Goal: Information Seeking & Learning: Learn about a topic

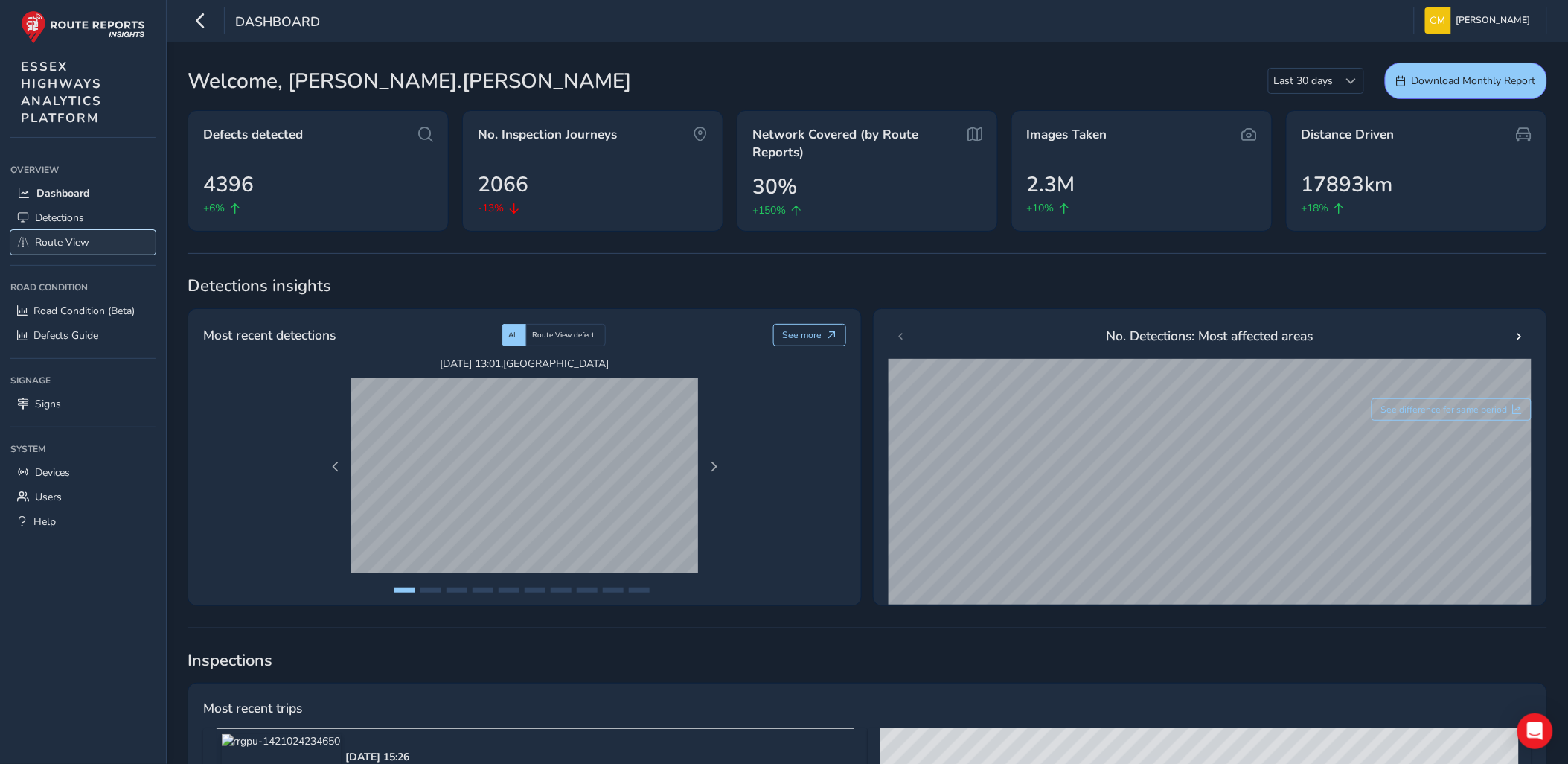
click at [74, 235] on span "Route View" at bounding box center [62, 242] width 54 height 14
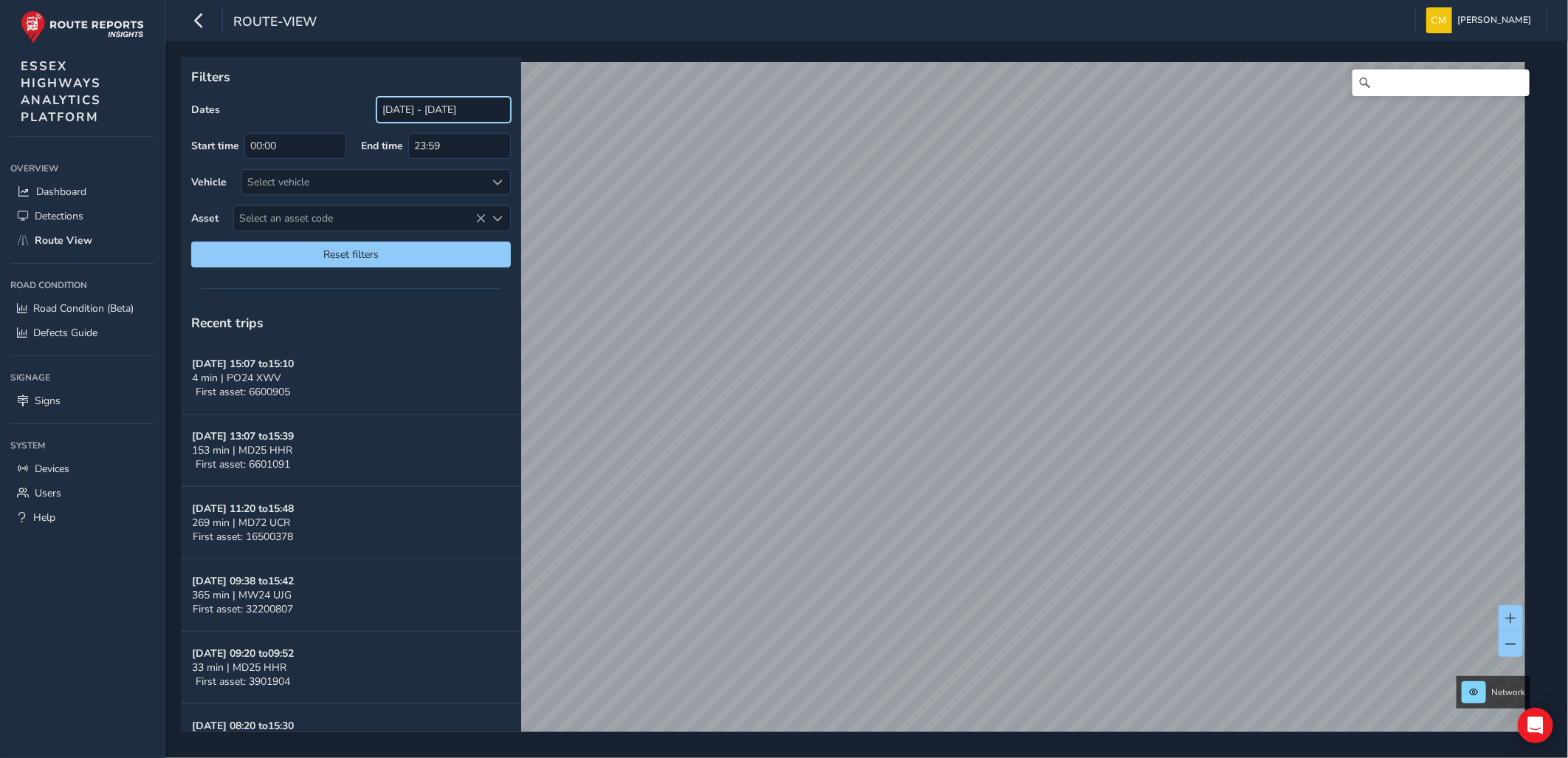
click at [399, 109] on input "[DATE] - [DATE]" at bounding box center [444, 109] width 135 height 26
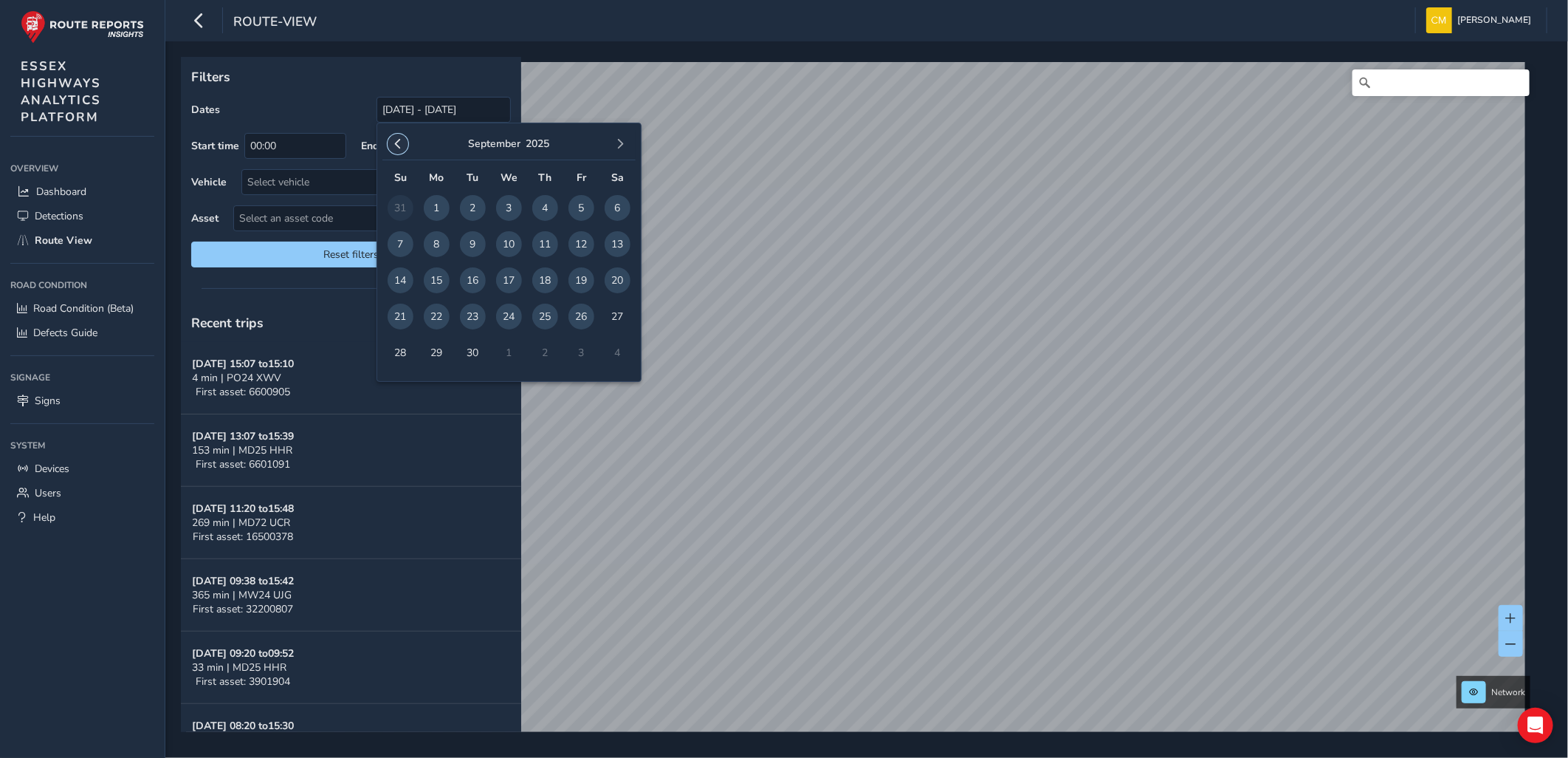
click at [399, 142] on span "button" at bounding box center [398, 144] width 10 height 10
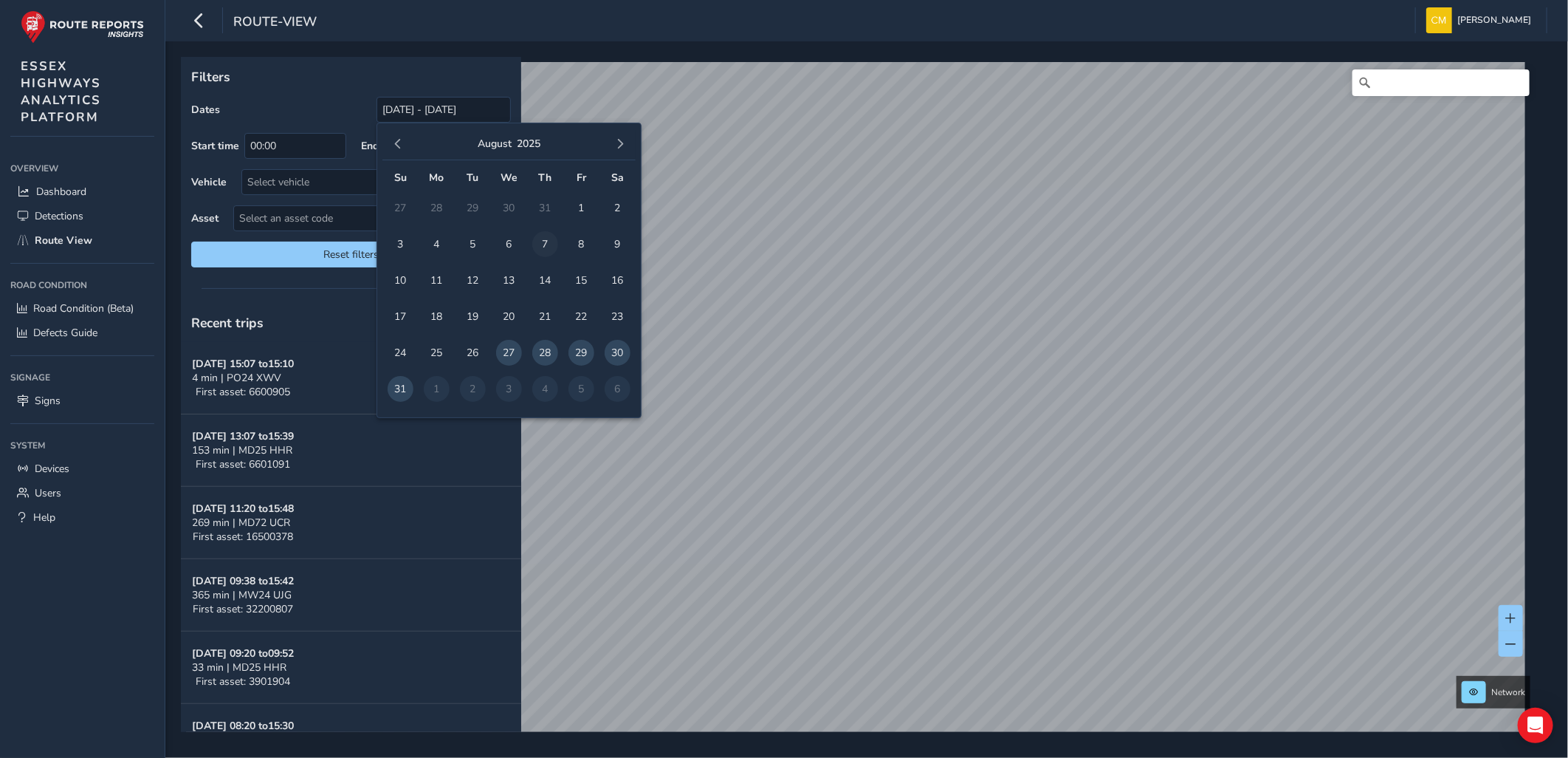
click at [544, 239] on span "7" at bounding box center [545, 244] width 26 height 26
click at [626, 141] on button "button" at bounding box center [620, 144] width 21 height 21
click at [570, 312] on span "26" at bounding box center [582, 317] width 26 height 26
type input "07/08/2025 - 26/09/2025"
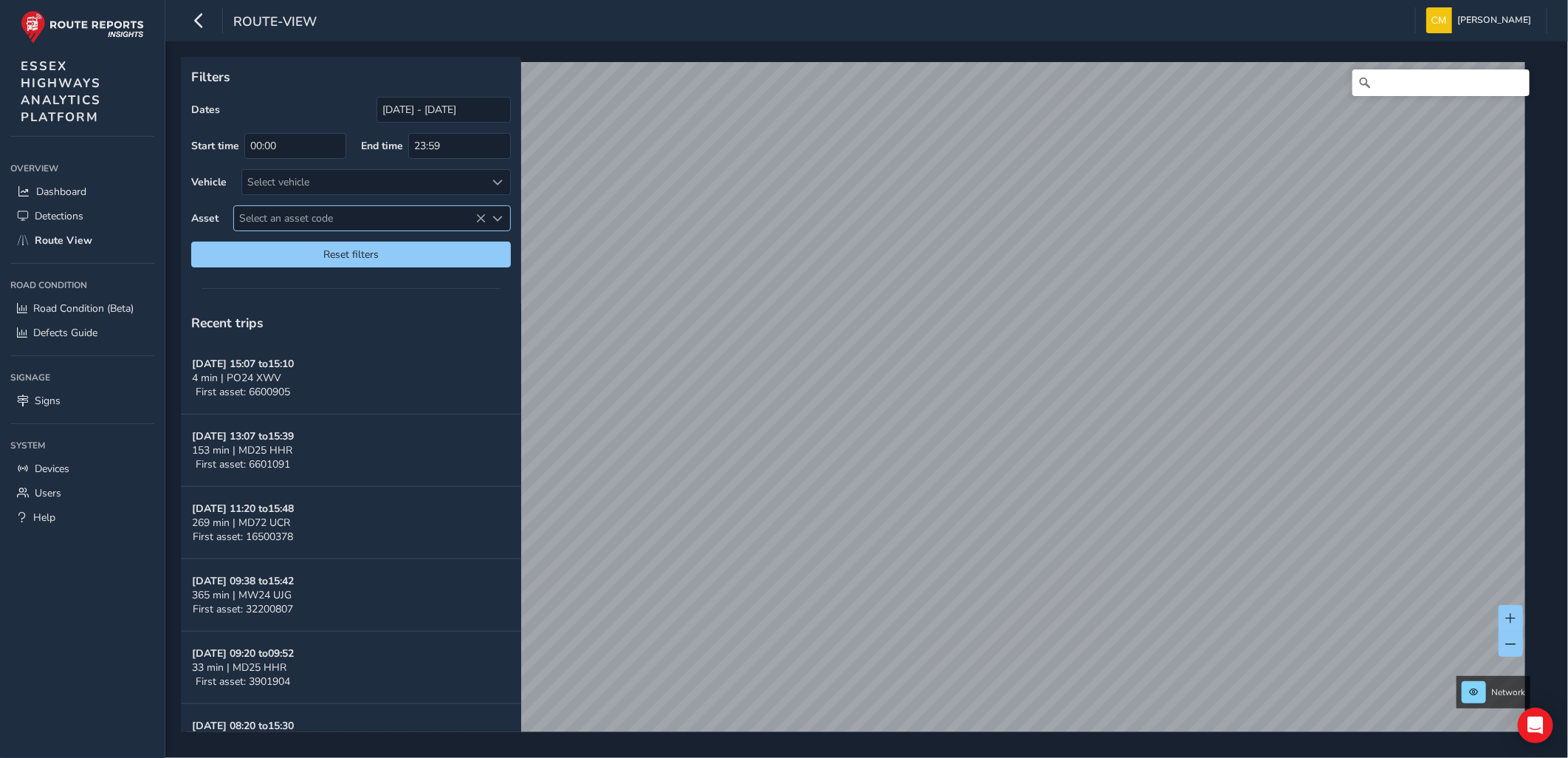
click at [411, 217] on span "Select an asset code" at bounding box center [360, 218] width 252 height 24
type input "41400472"
click at [491, 252] on icon at bounding box center [490, 250] width 10 height 10
click at [372, 283] on li "41400472" at bounding box center [372, 286] width 276 height 23
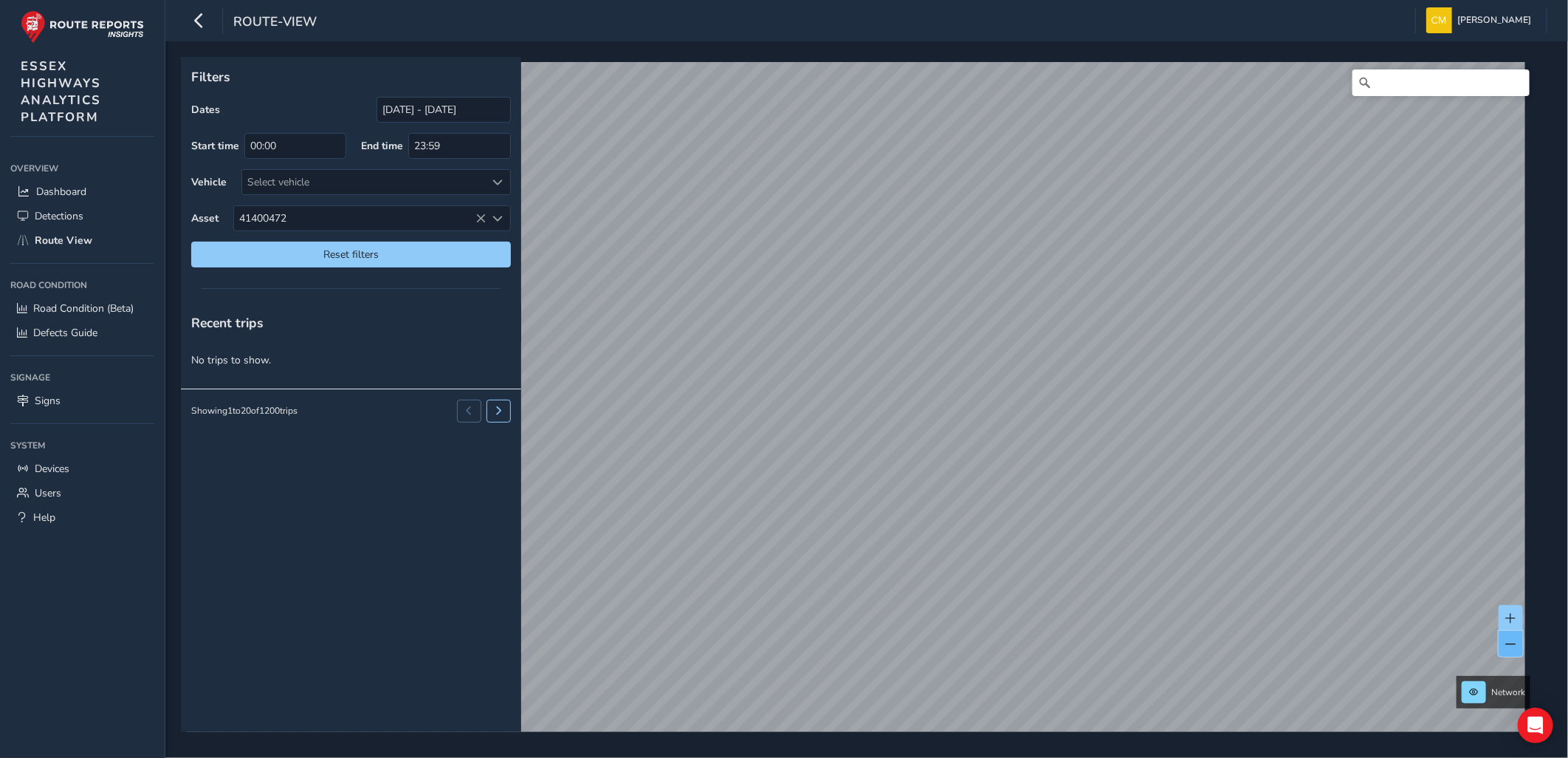
click at [1507, 650] on button at bounding box center [1511, 643] width 24 height 26
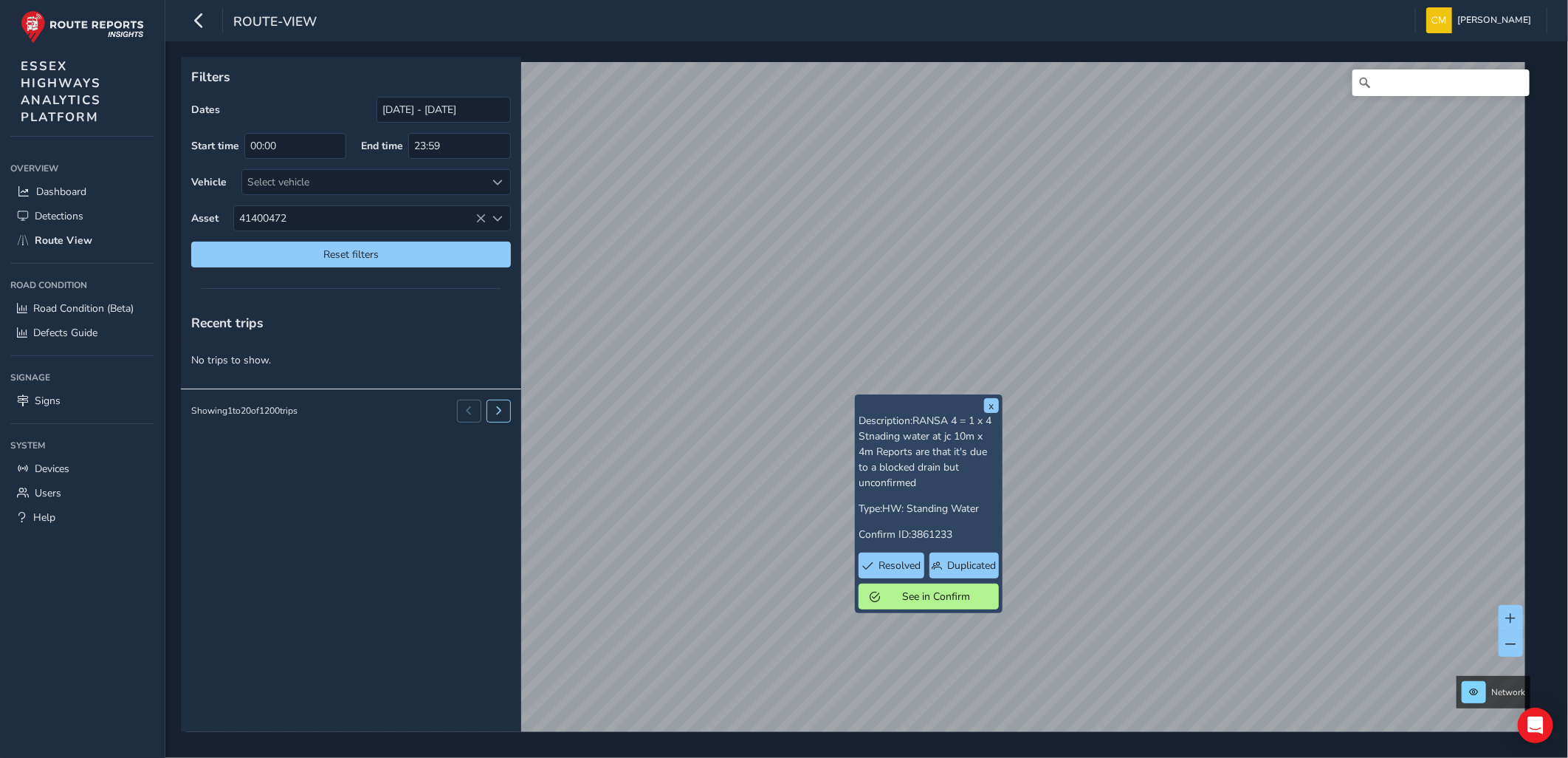
click at [855, 394] on div "x Description: RANSA 4 = 1 x 4 Stnading water at jc 10m x 4m Reports are that i…" at bounding box center [929, 504] width 148 height 219
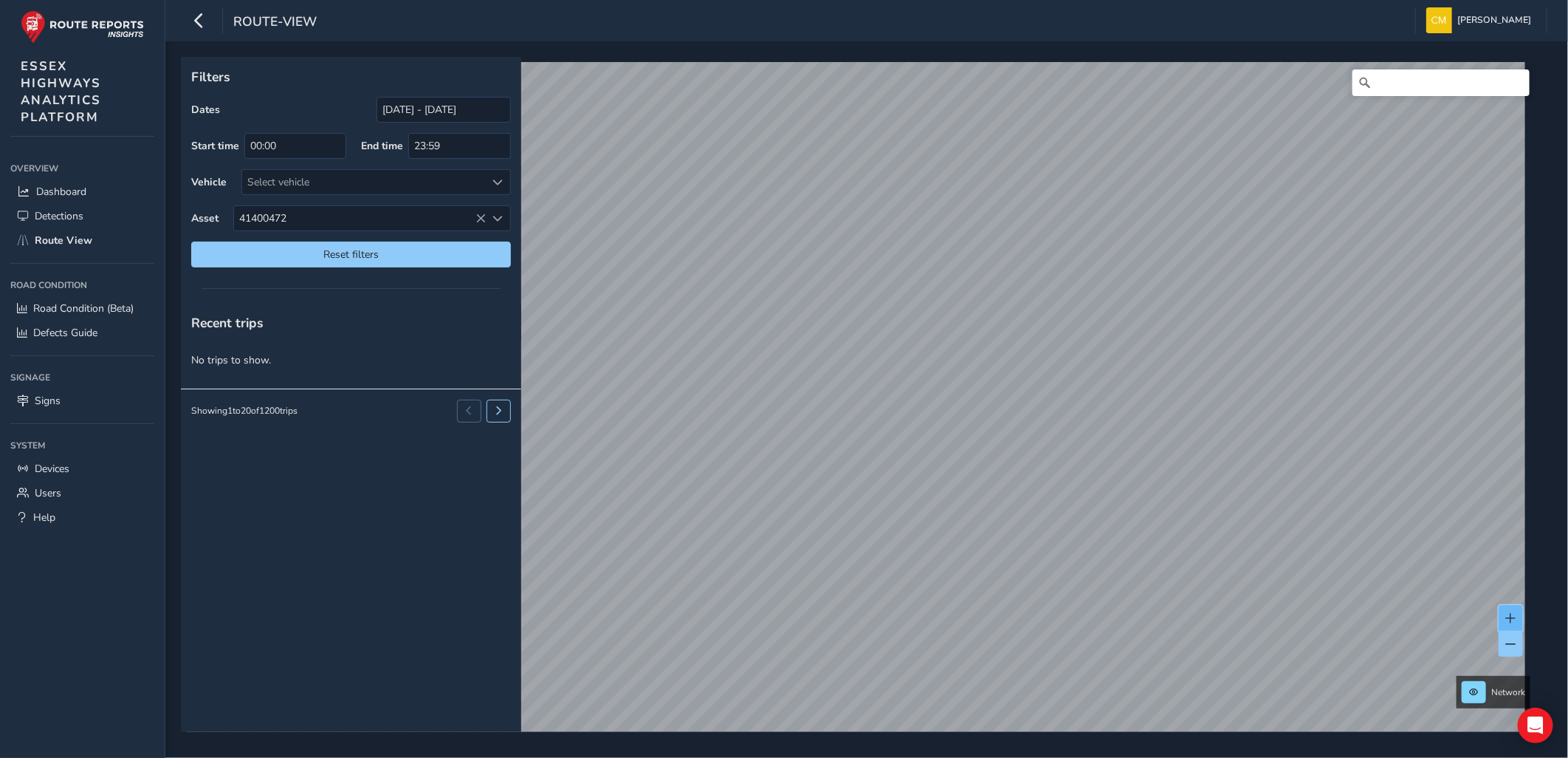
click at [1508, 613] on span at bounding box center [1512, 618] width 10 height 10
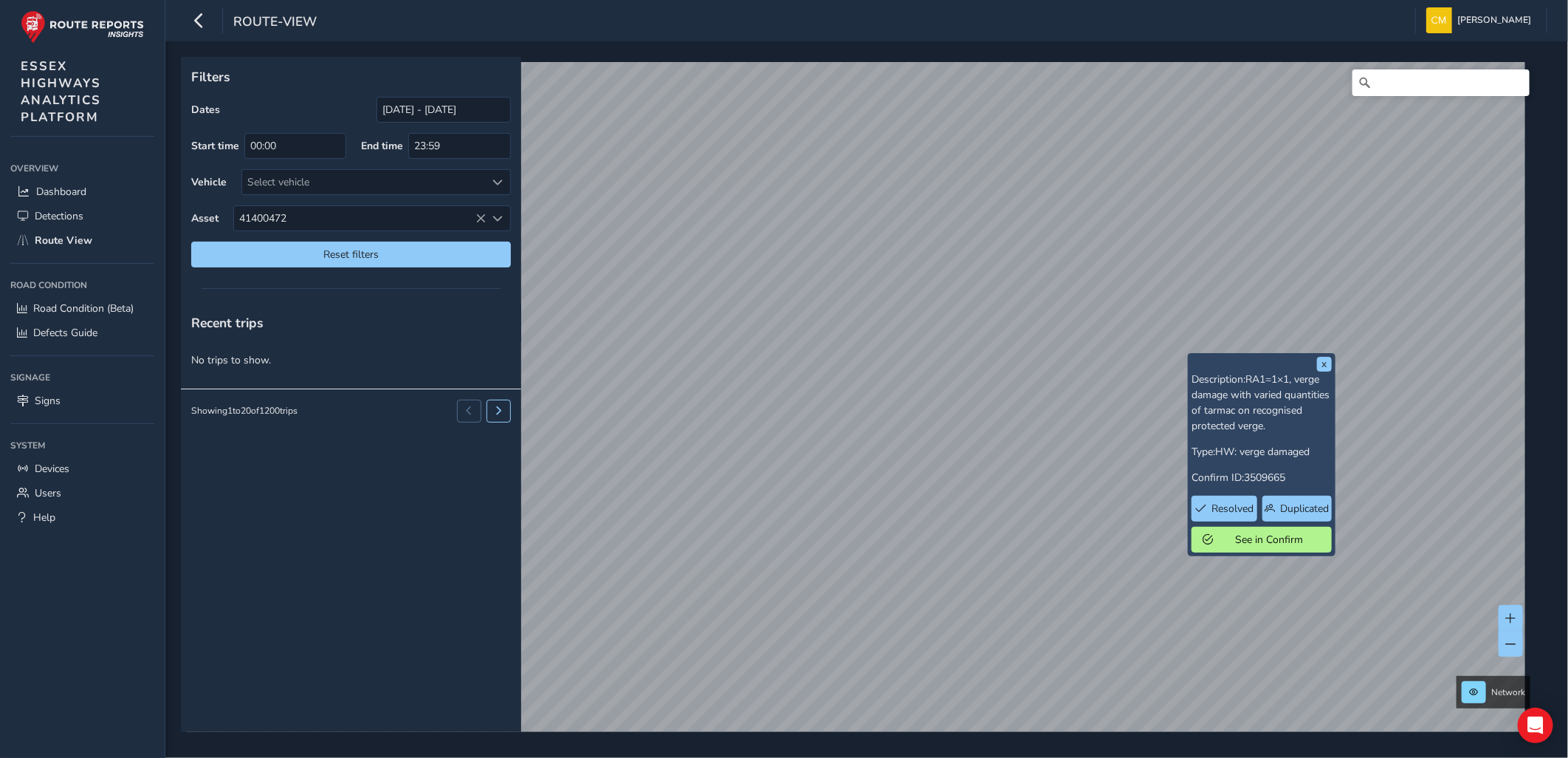
click at [1188, 354] on div "x Description: RA1=1×1, verge damage with varied quantities of tarmac on recogn…" at bounding box center [1262, 455] width 148 height 203
click at [1260, 537] on span "See in Confirm" at bounding box center [1269, 539] width 102 height 14
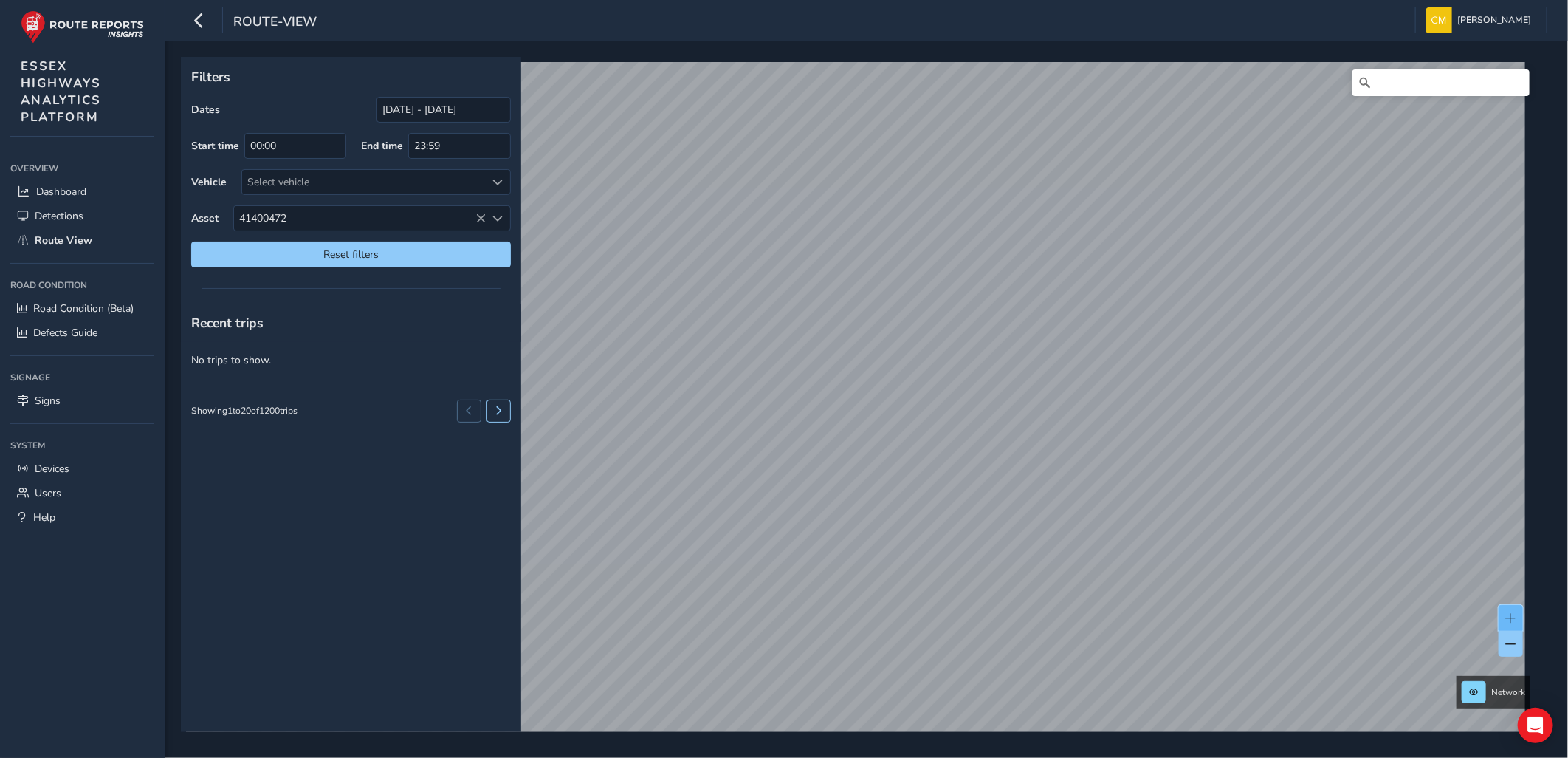
click at [1506, 614] on span at bounding box center [1512, 618] width 10 height 10
click at [1504, 643] on button at bounding box center [1511, 643] width 24 height 26
click at [1510, 647] on span at bounding box center [1512, 644] width 10 height 10
click at [1108, 743] on div "Filters Dates 07/08/2025 - 26/09/2025 Start time 00:00 End time 23:59 Vehicle S…" at bounding box center [867, 399] width 1403 height 716
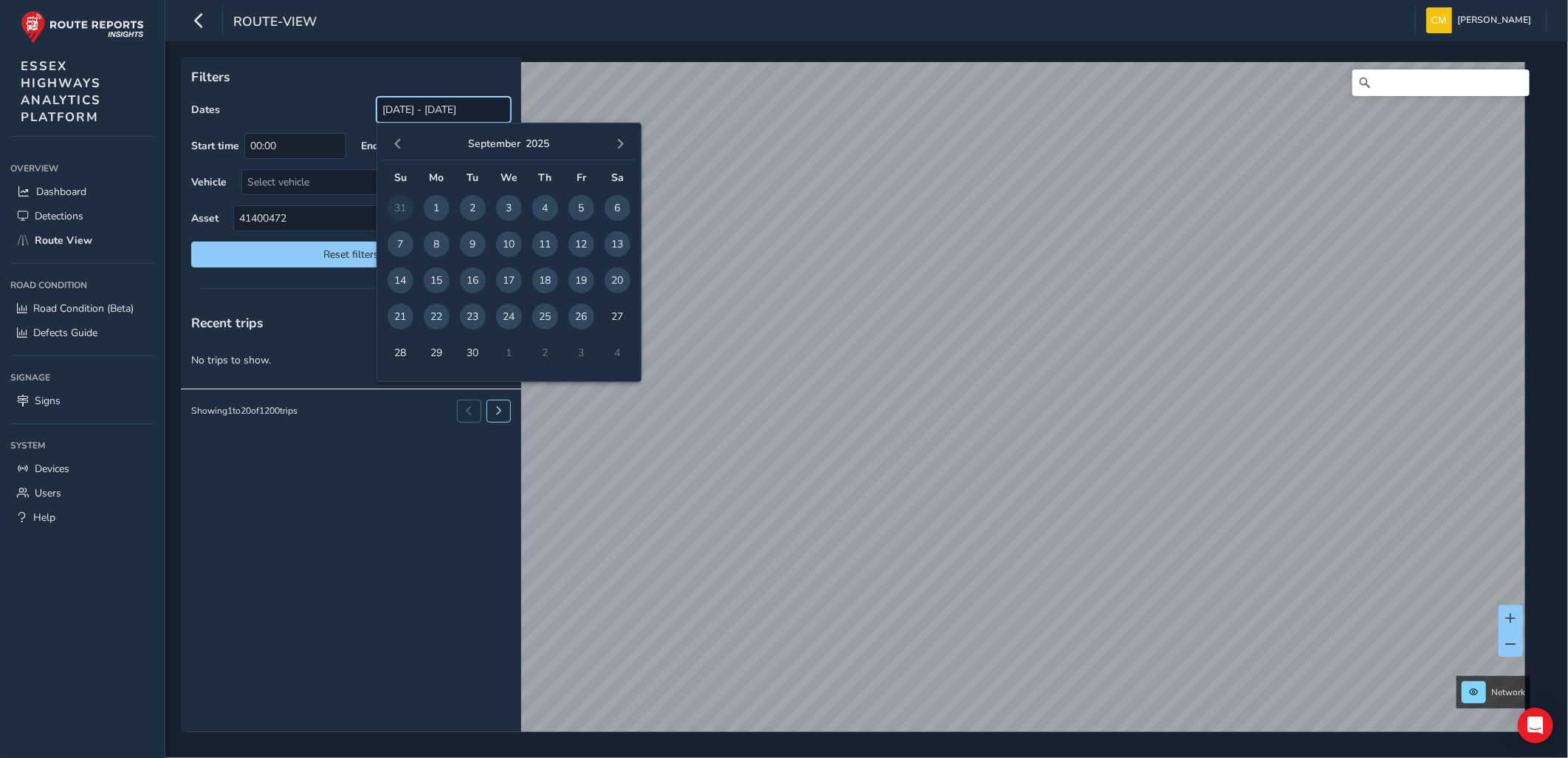
click at [431, 115] on input "07/08/2025 - 26/09/2025" at bounding box center [444, 109] width 135 height 26
click at [402, 141] on span "button" at bounding box center [398, 144] width 10 height 10
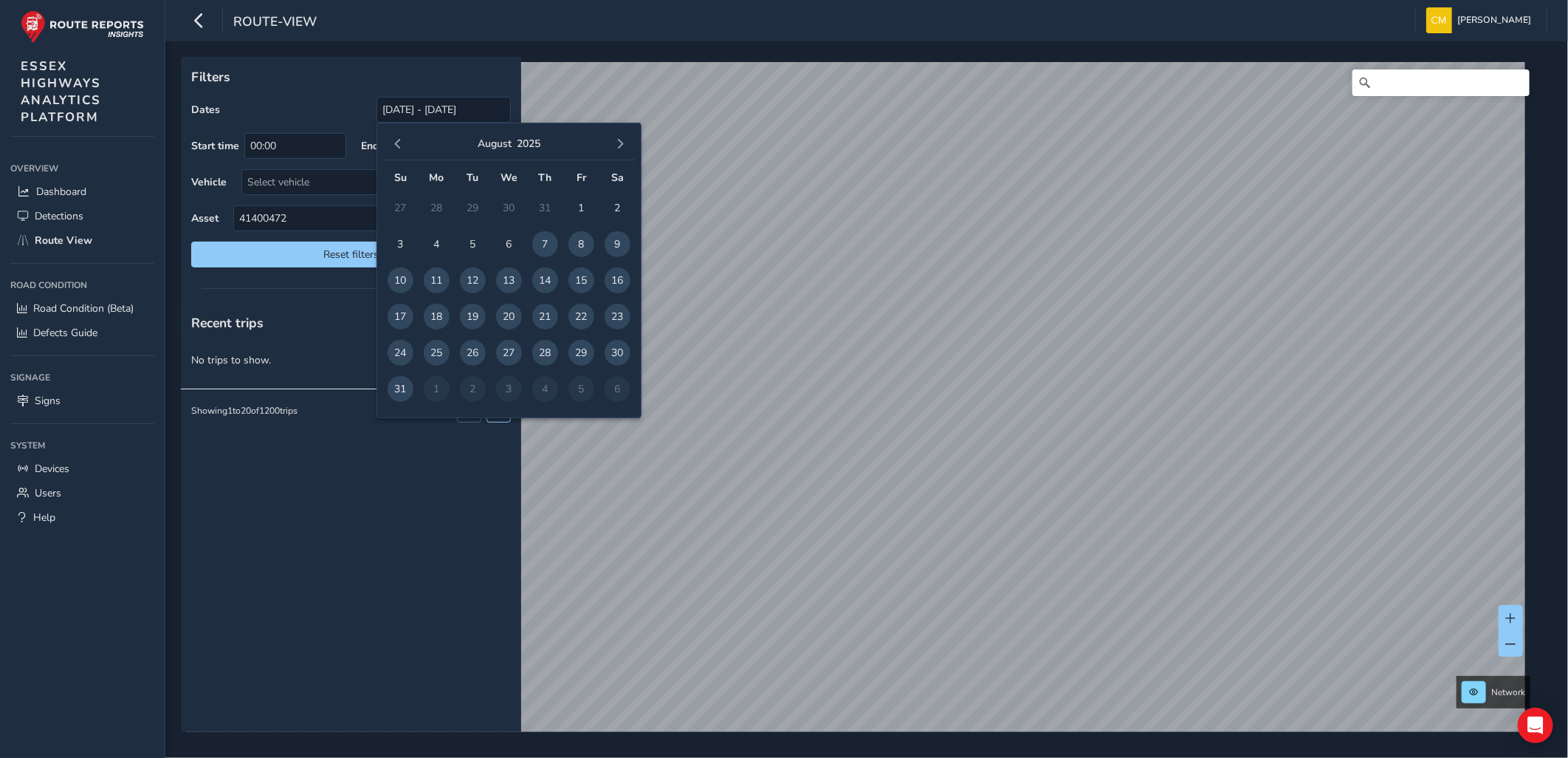
click at [402, 141] on span "button" at bounding box center [398, 144] width 10 height 10
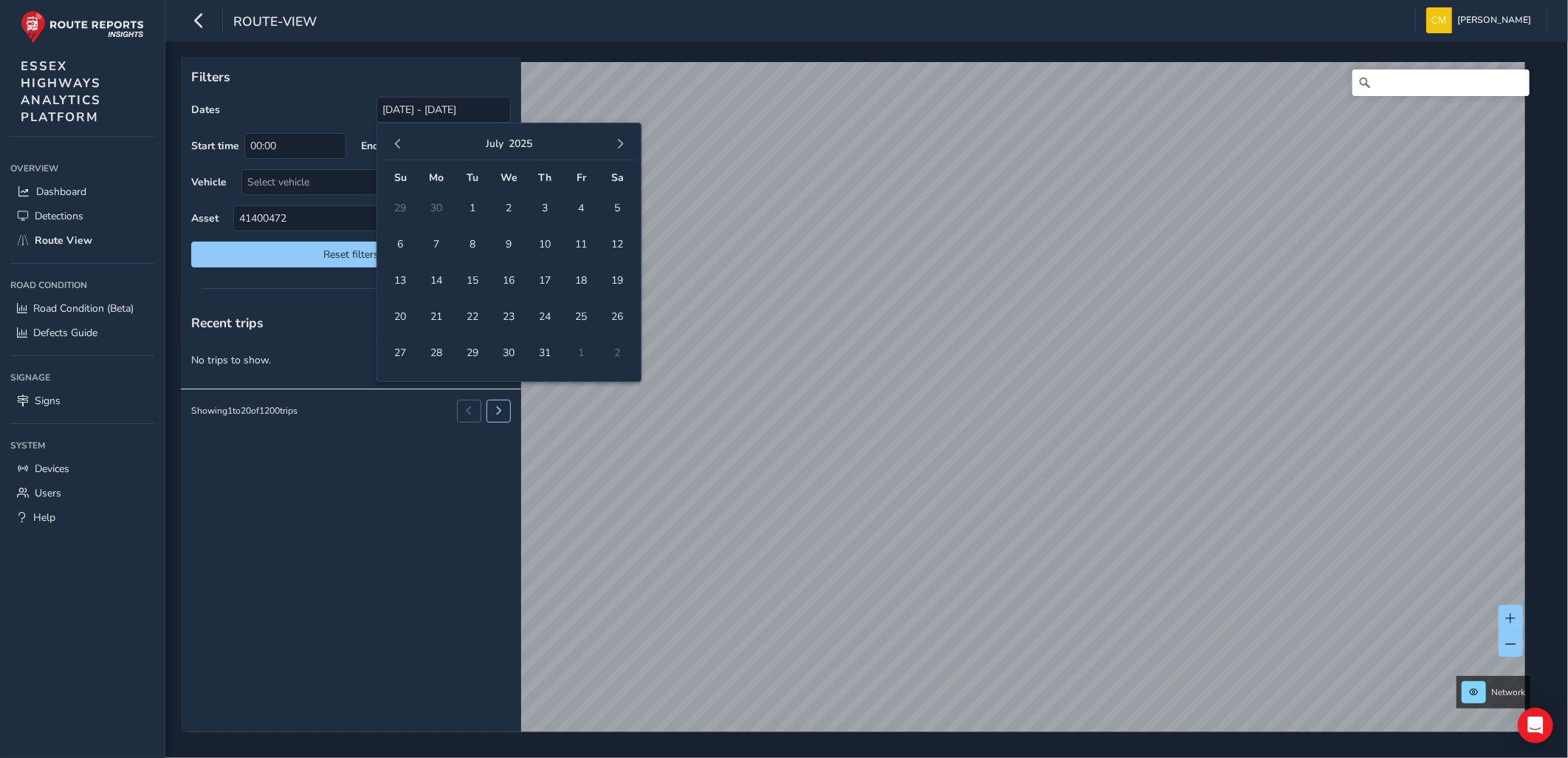
click at [402, 141] on span "button" at bounding box center [398, 144] width 10 height 10
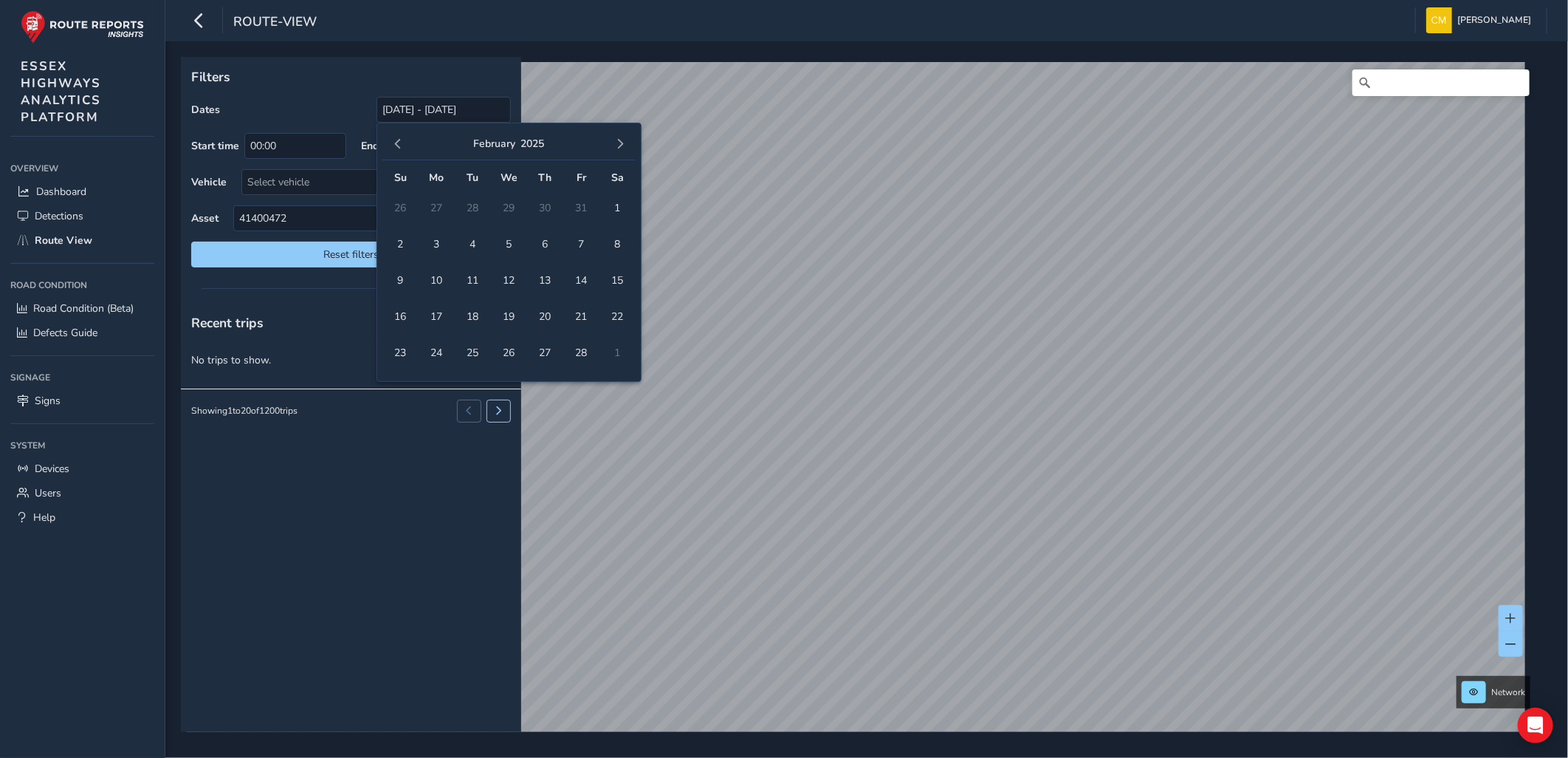
click at [402, 141] on span "button" at bounding box center [398, 144] width 10 height 10
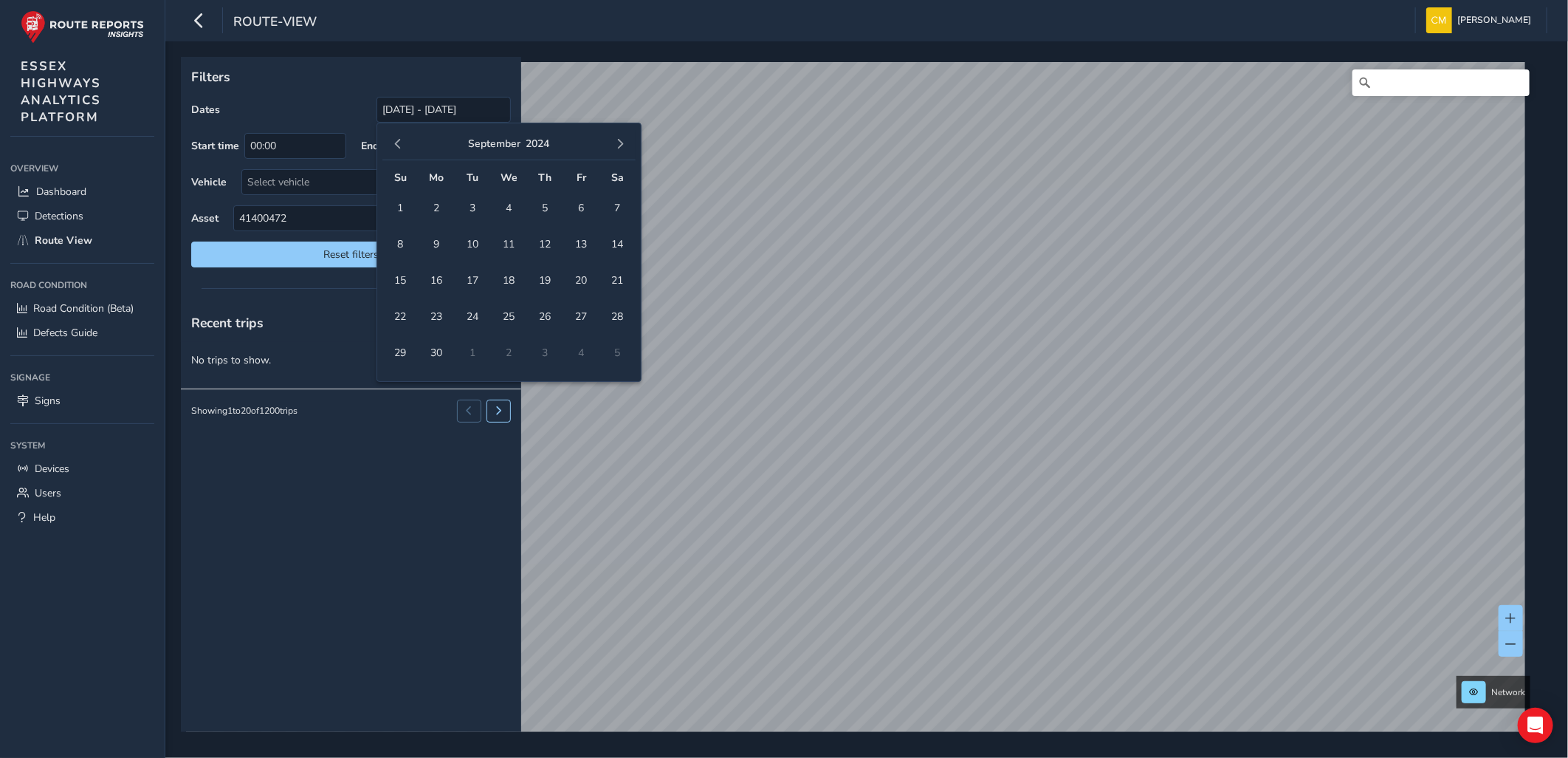
click at [402, 141] on span "button" at bounding box center [398, 144] width 10 height 10
click at [620, 154] on button "button" at bounding box center [620, 144] width 21 height 21
click at [543, 205] on span "1" at bounding box center [545, 208] width 26 height 26
click at [318, 297] on div at bounding box center [351, 288] width 340 height 21
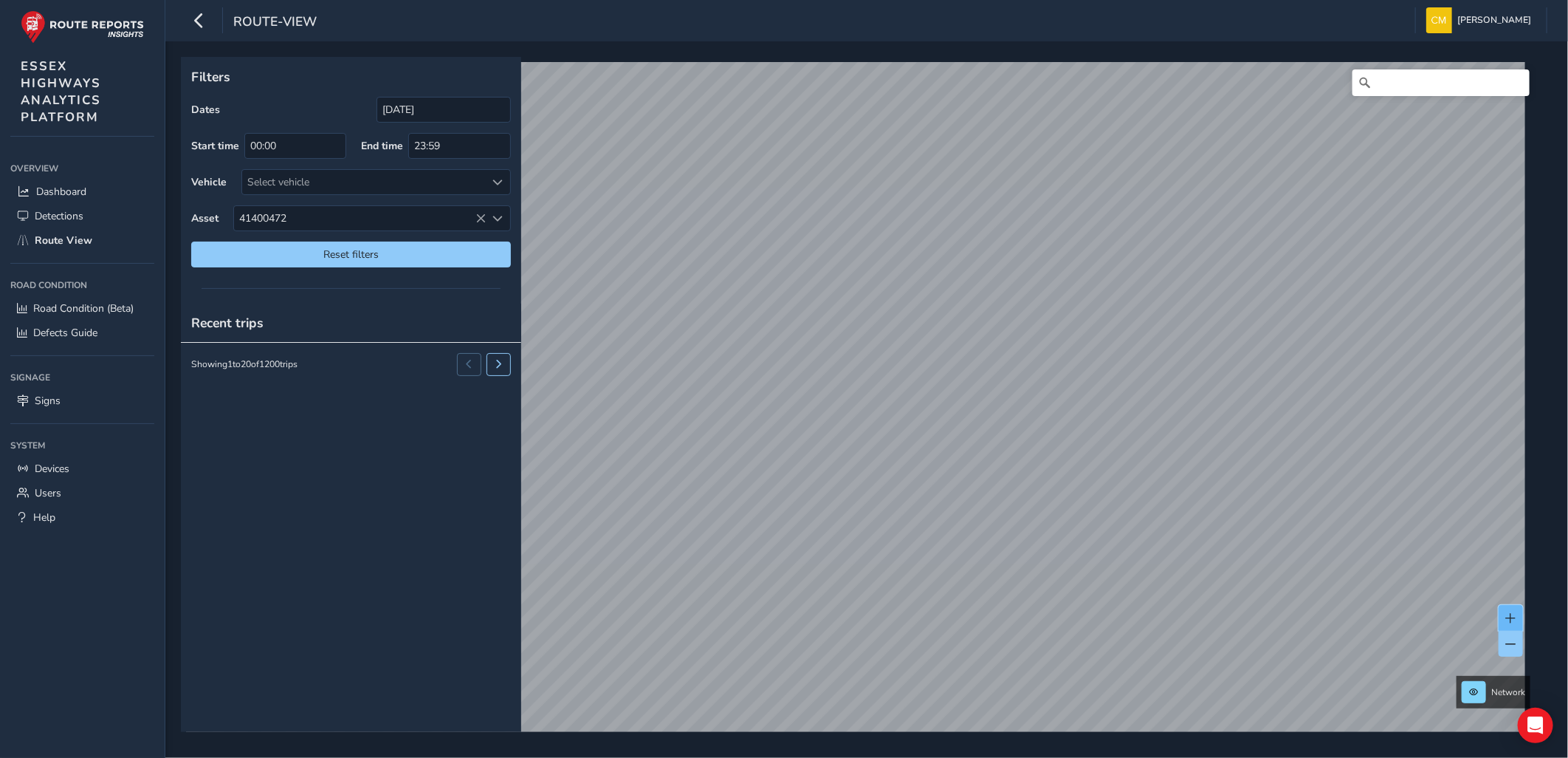
click at [1506, 615] on span at bounding box center [1512, 618] width 10 height 10
click at [1512, 641] on span at bounding box center [1512, 644] width 10 height 10
click at [392, 210] on span "41400472" at bounding box center [360, 218] width 252 height 24
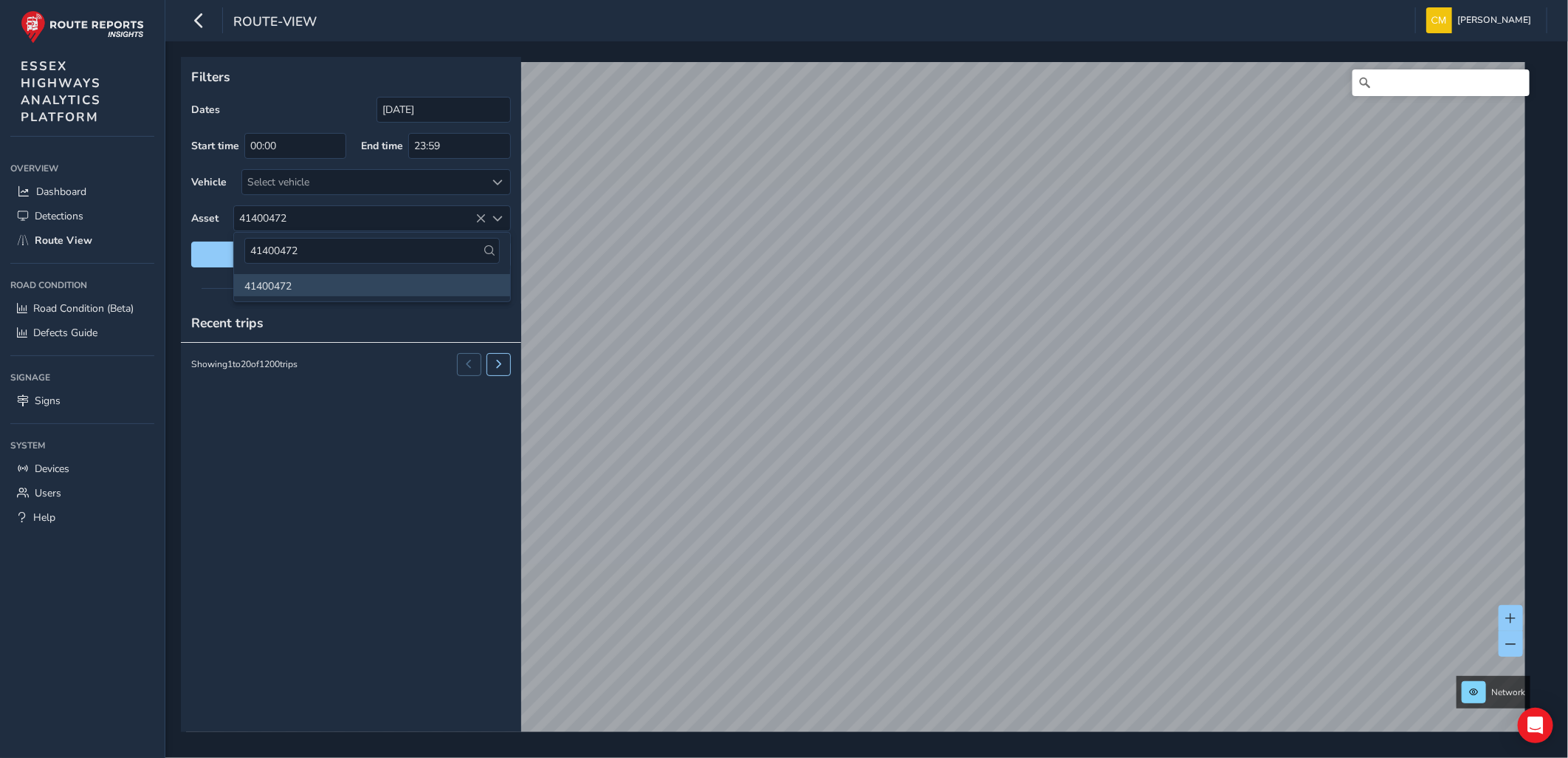
click at [381, 288] on li "41400472" at bounding box center [372, 286] width 276 height 23
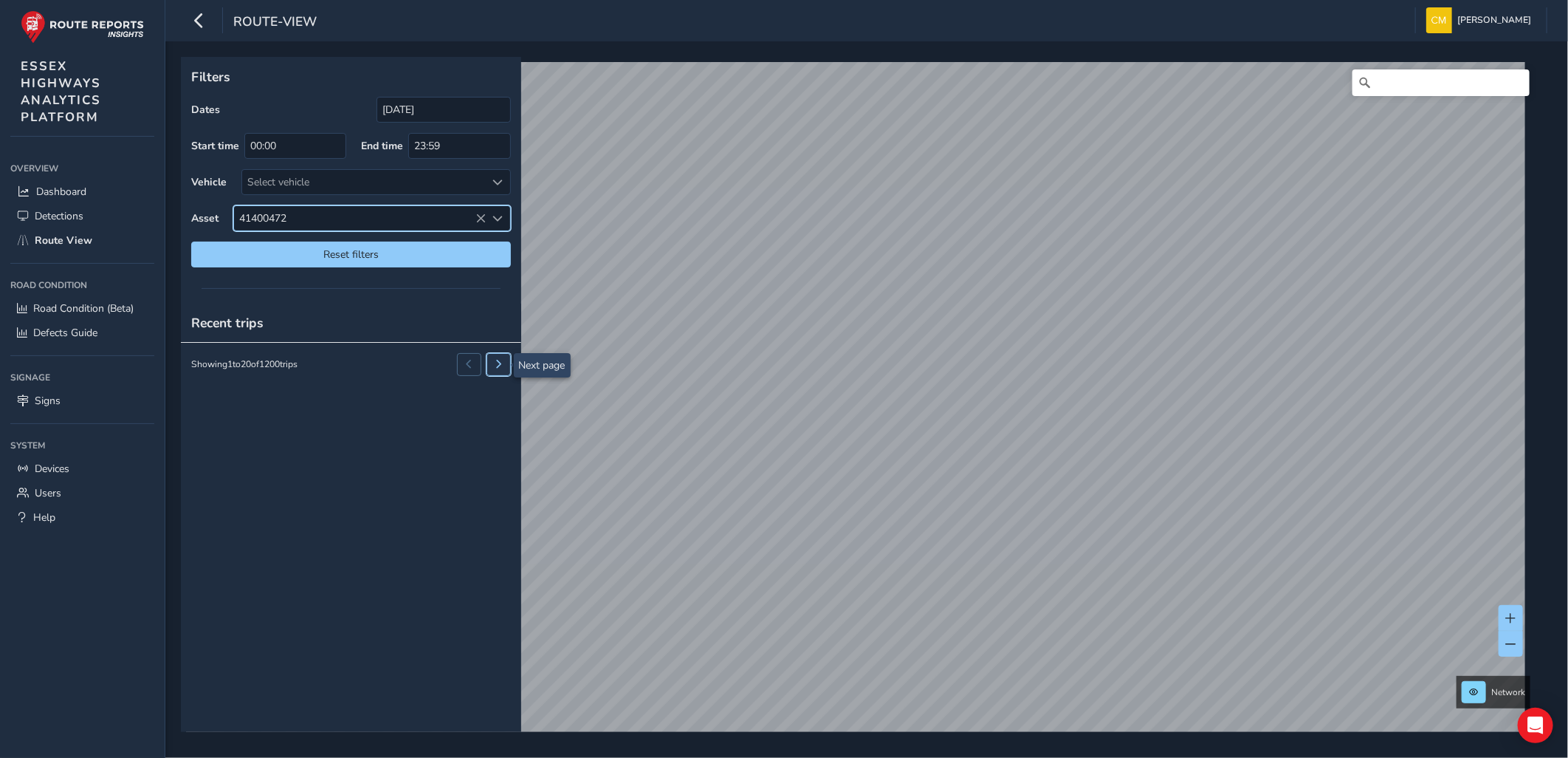
click at [495, 359] on span at bounding box center [499, 364] width 9 height 9
click at [501, 181] on span at bounding box center [498, 182] width 10 height 10
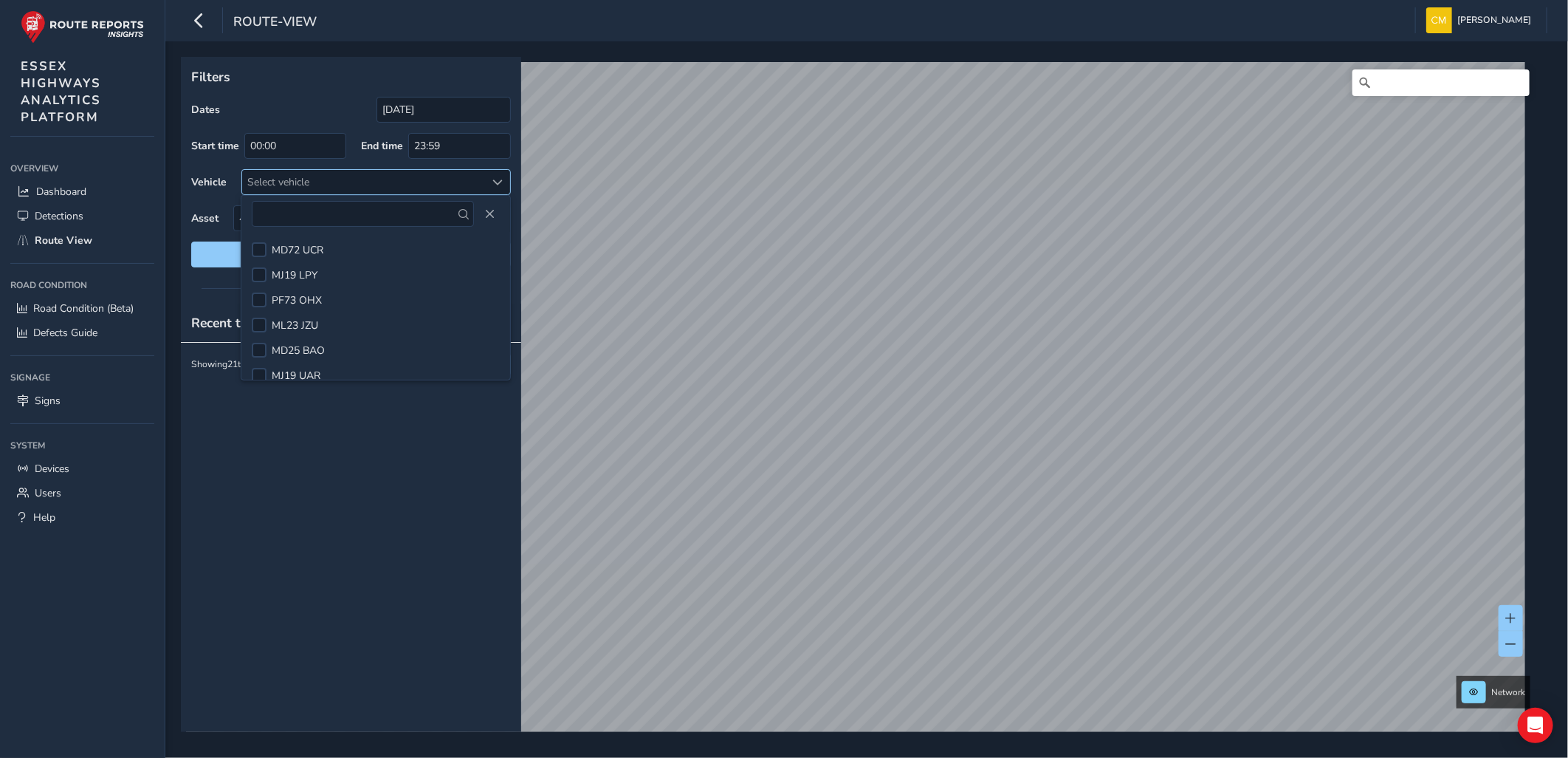
click at [501, 181] on span at bounding box center [498, 182] width 10 height 10
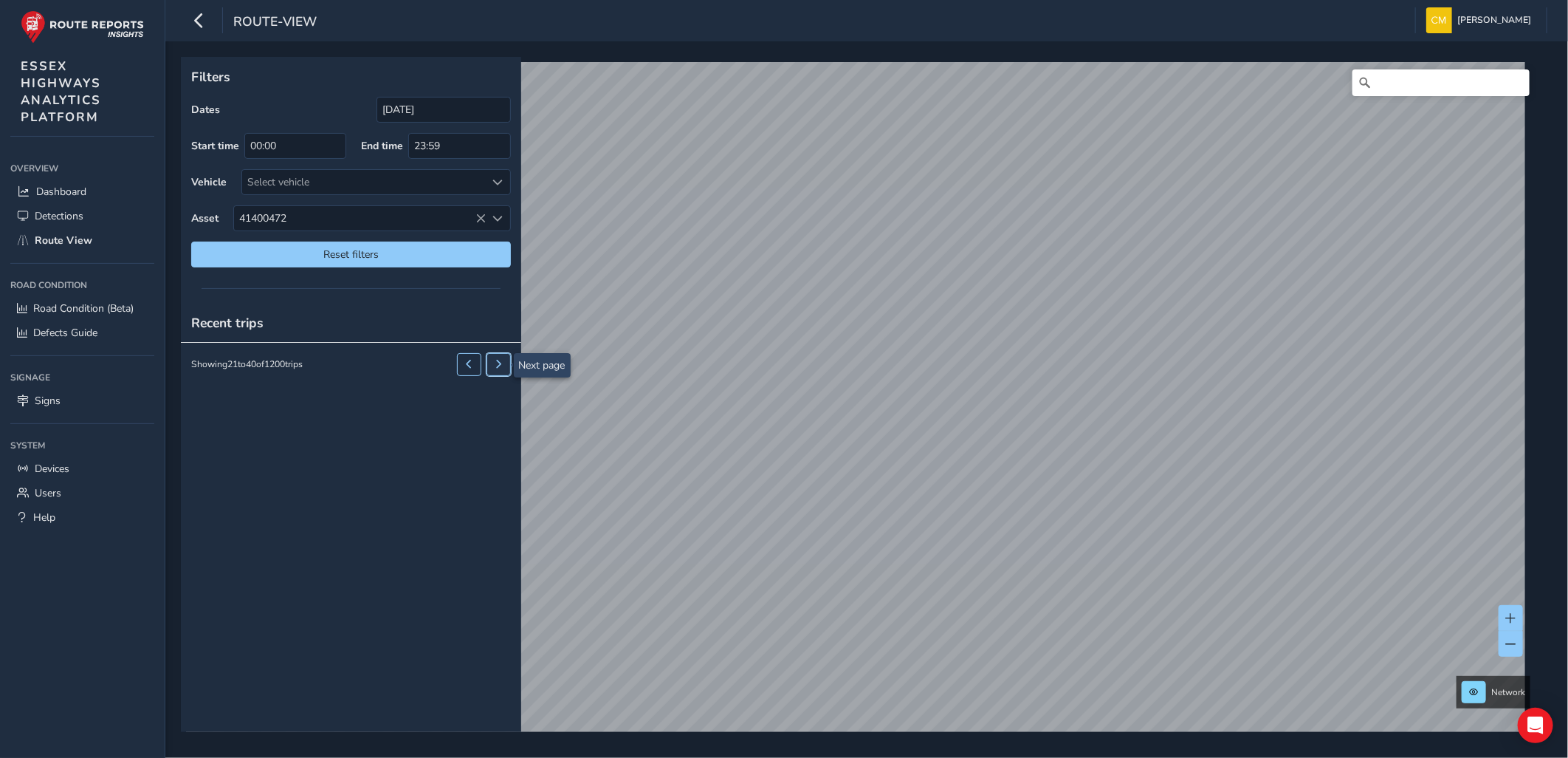
click at [486, 367] on button at bounding box center [498, 365] width 24 height 23
click at [465, 372] on button at bounding box center [469, 365] width 24 height 23
click at [399, 247] on span "Reset filters" at bounding box center [351, 254] width 298 height 14
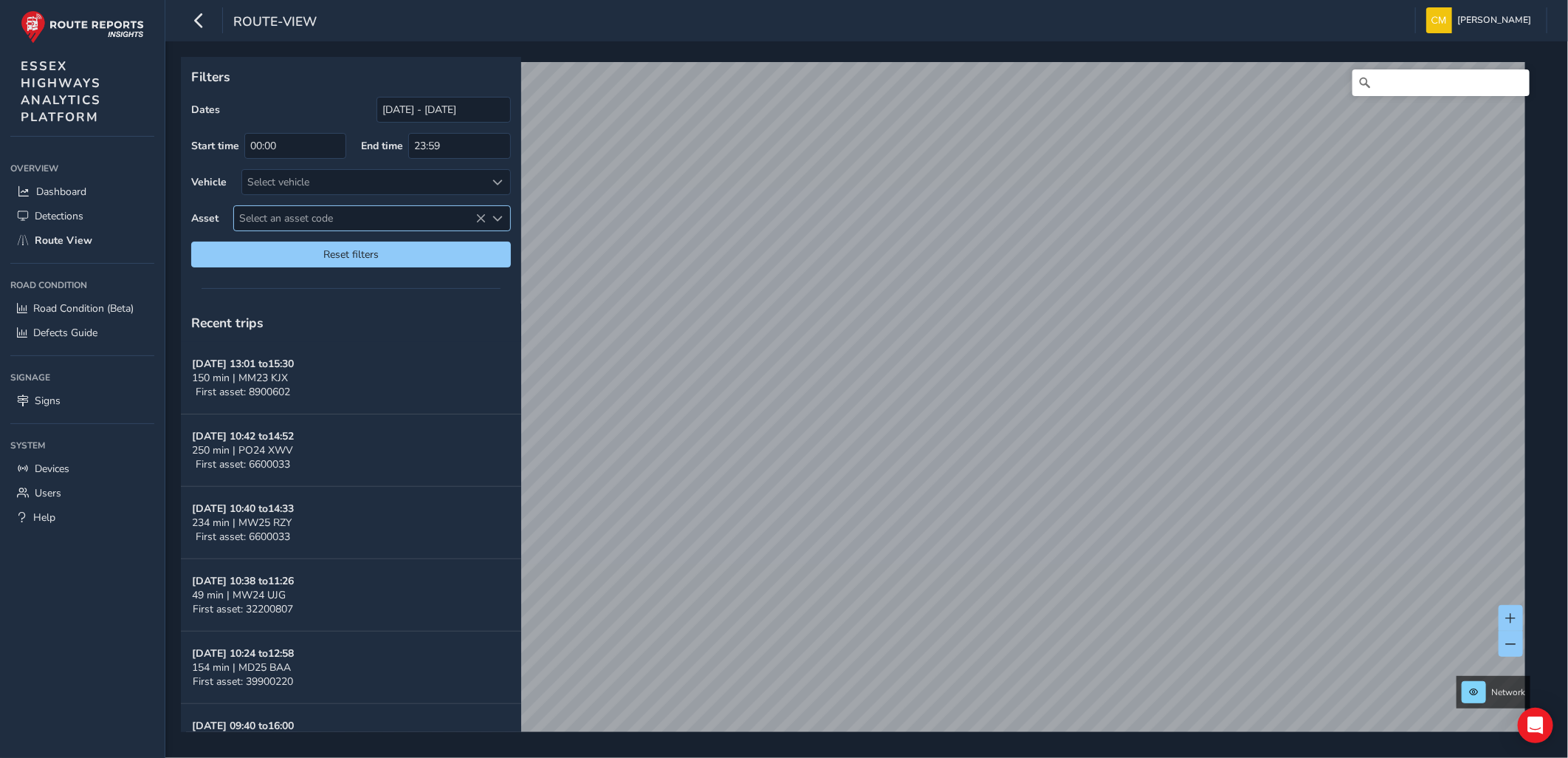
click at [312, 218] on span "Select an asset code" at bounding box center [360, 218] width 252 height 24
click at [406, 284] on li "41400472" at bounding box center [372, 286] width 276 height 23
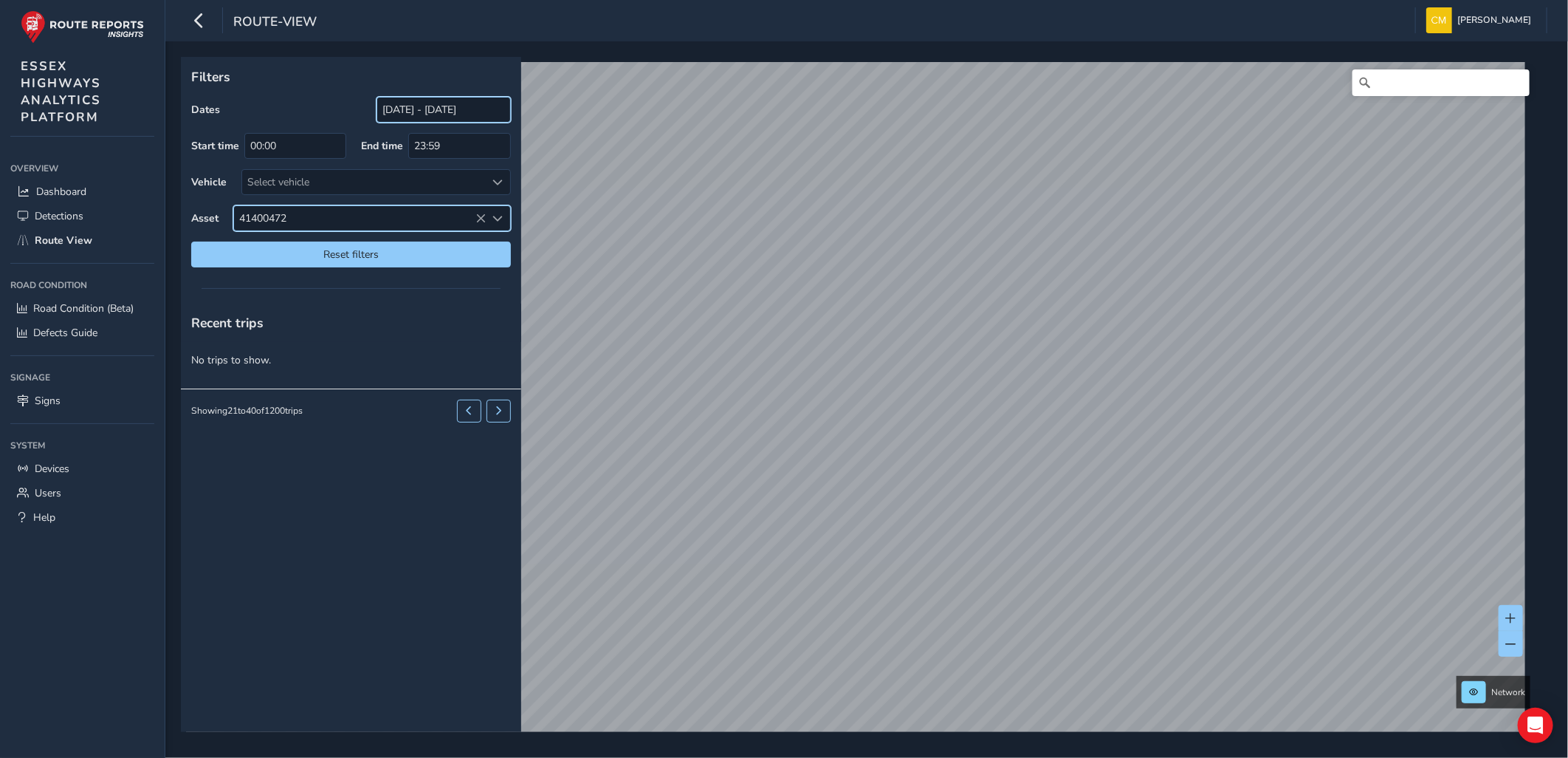
click at [402, 111] on input "[DATE] - [DATE]" at bounding box center [444, 109] width 135 height 26
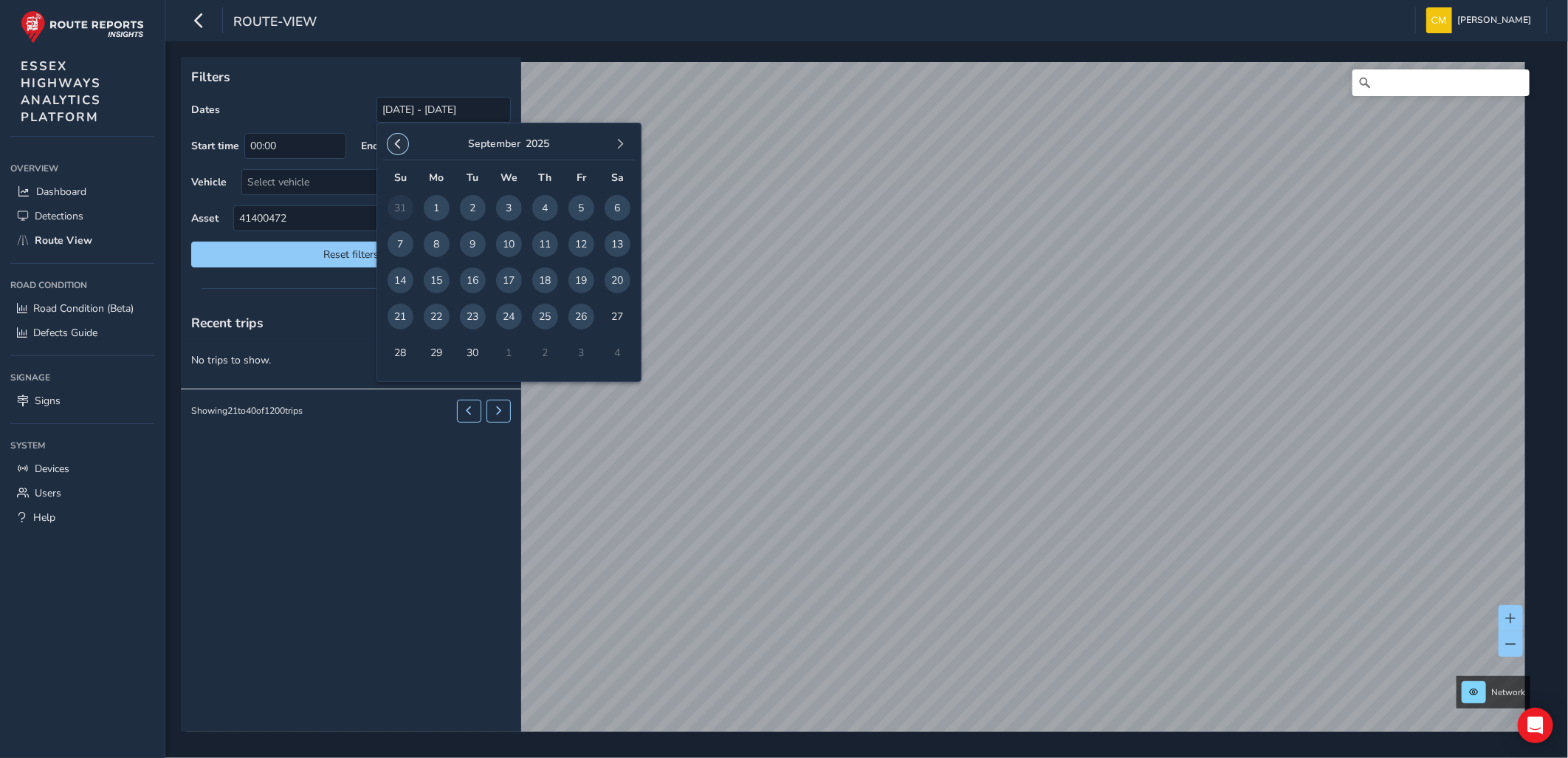
click at [404, 142] on button "button" at bounding box center [398, 144] width 21 height 21
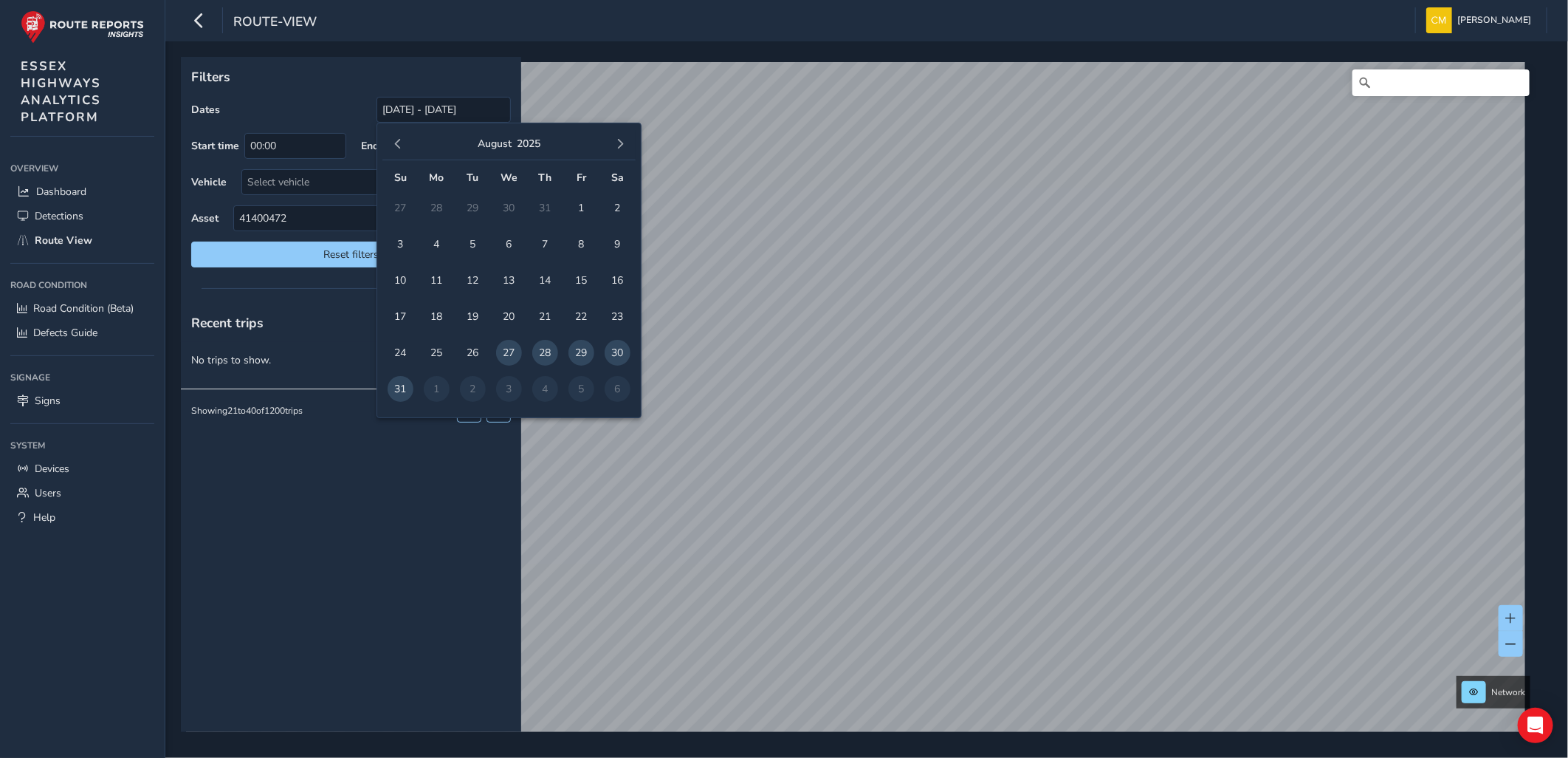
click at [404, 142] on button "button" at bounding box center [398, 144] width 21 height 21
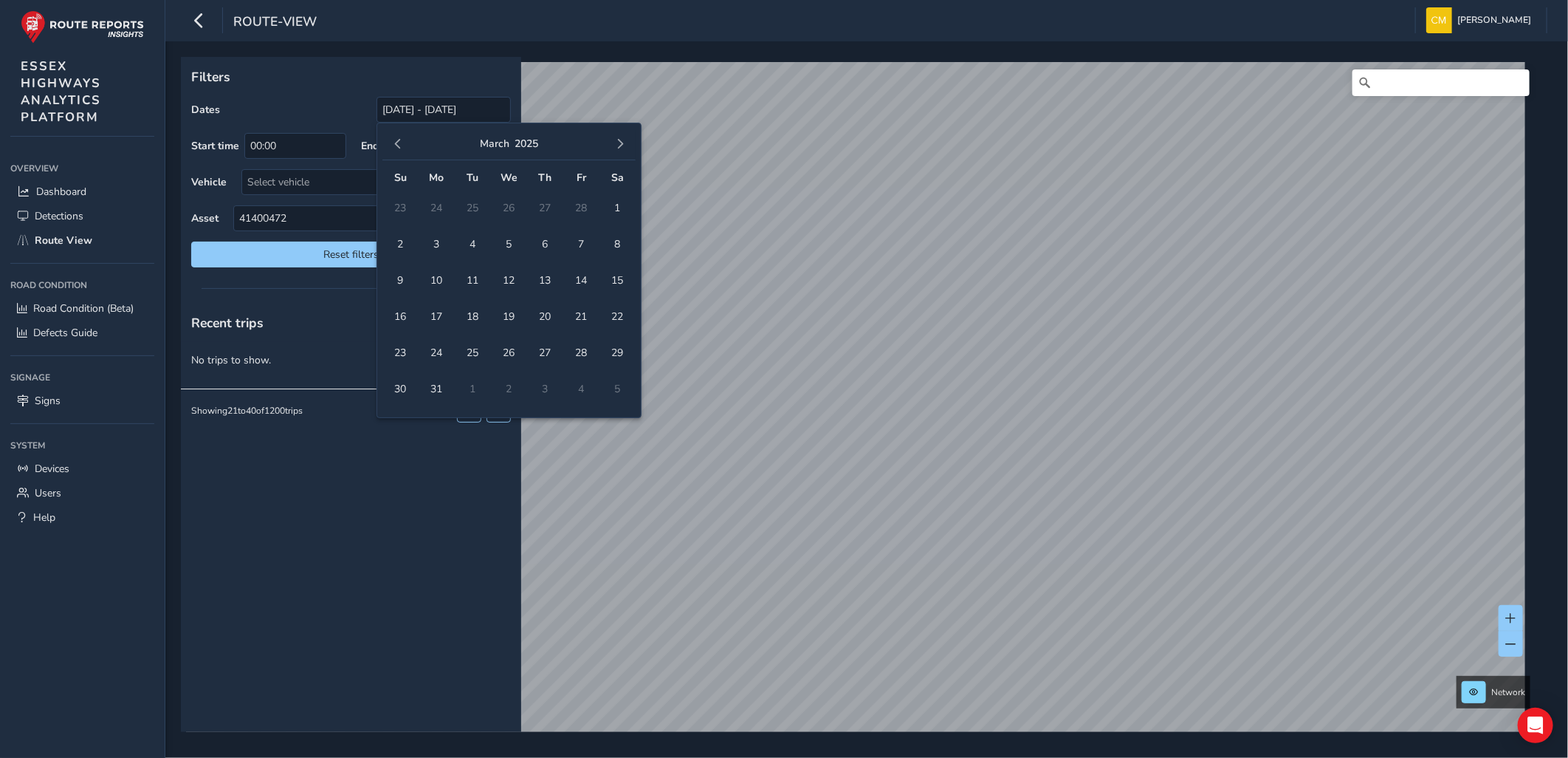
click at [404, 142] on button "button" at bounding box center [398, 144] width 21 height 21
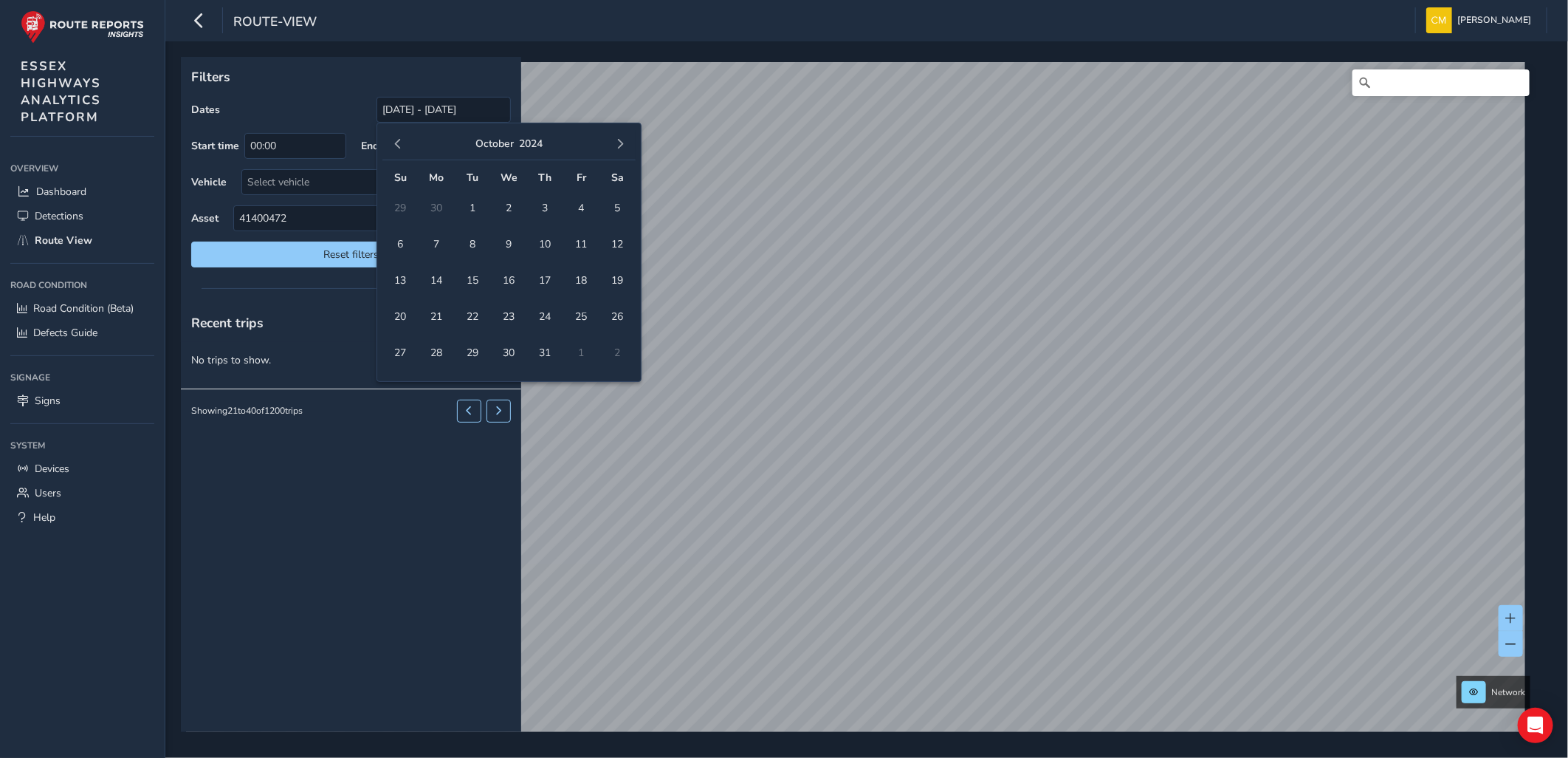
click at [404, 142] on button "button" at bounding box center [398, 144] width 21 height 21
click at [619, 152] on button "button" at bounding box center [620, 144] width 21 height 21
click at [505, 281] on span "14" at bounding box center [510, 280] width 26 height 26
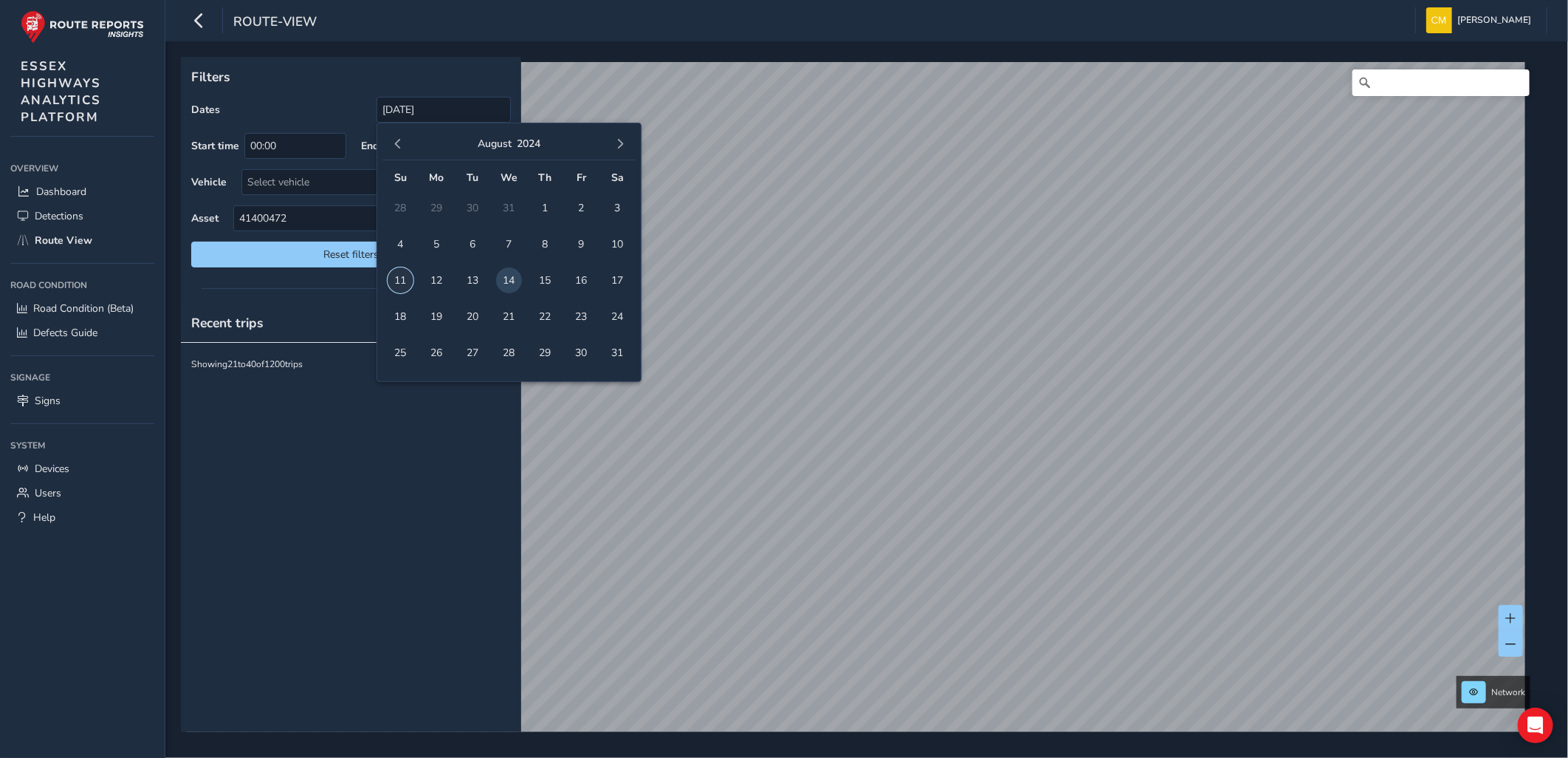
click at [405, 278] on span "11" at bounding box center [400, 280] width 26 height 26
type input "14/08/2024 - 11/08/2024"
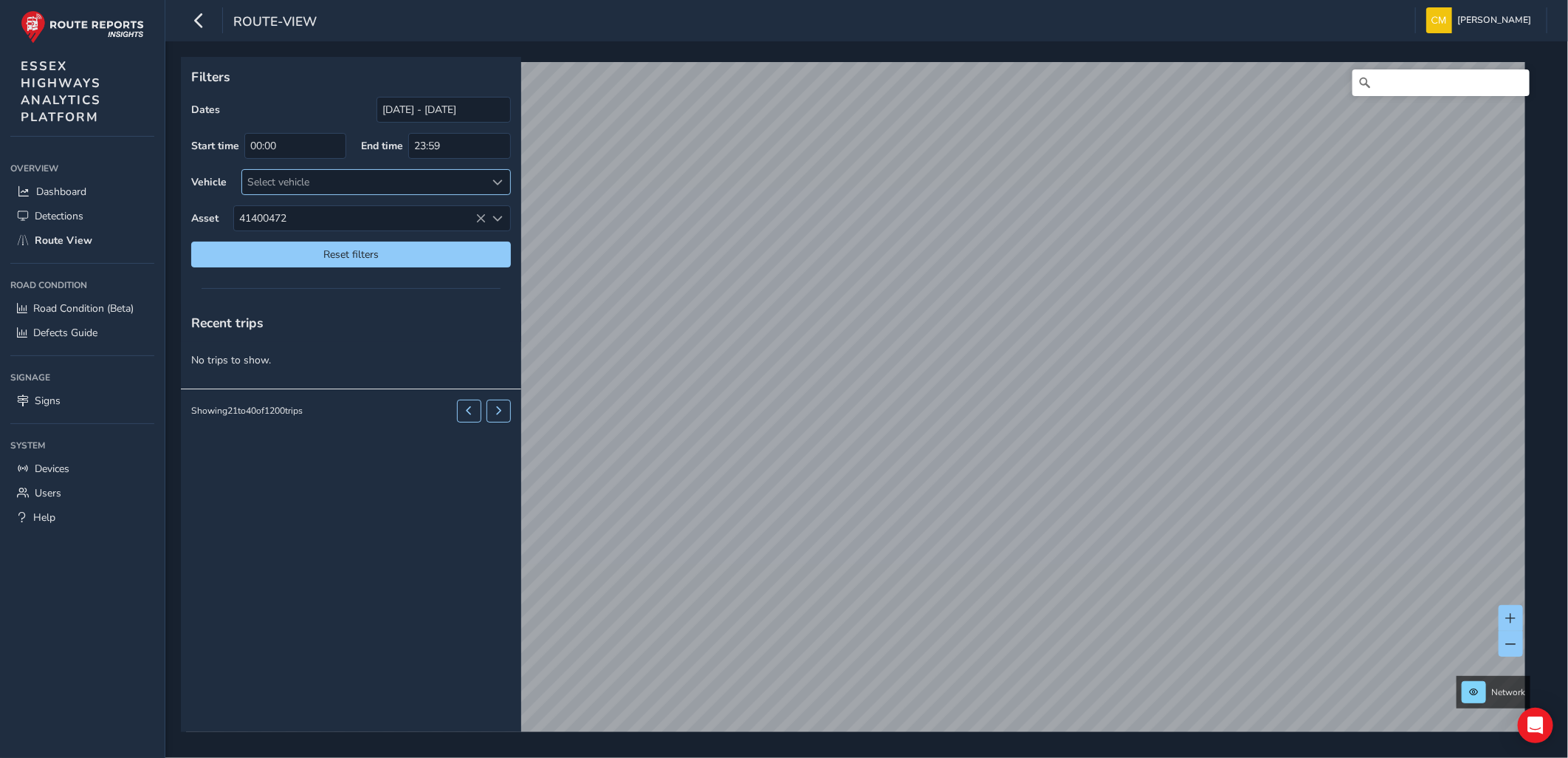
click at [502, 179] on span at bounding box center [498, 182] width 10 height 10
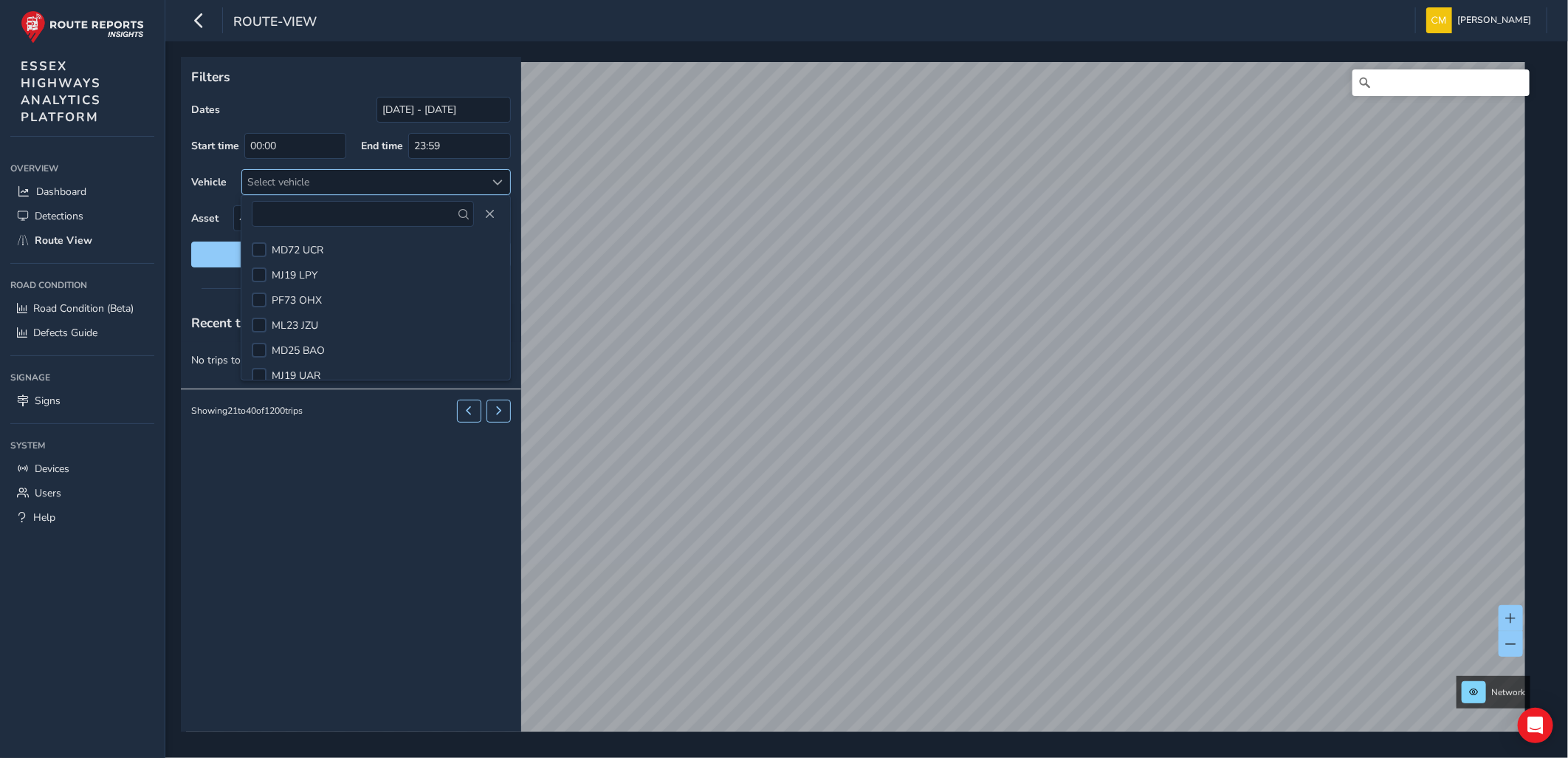
click at [501, 181] on span at bounding box center [498, 182] width 10 height 10
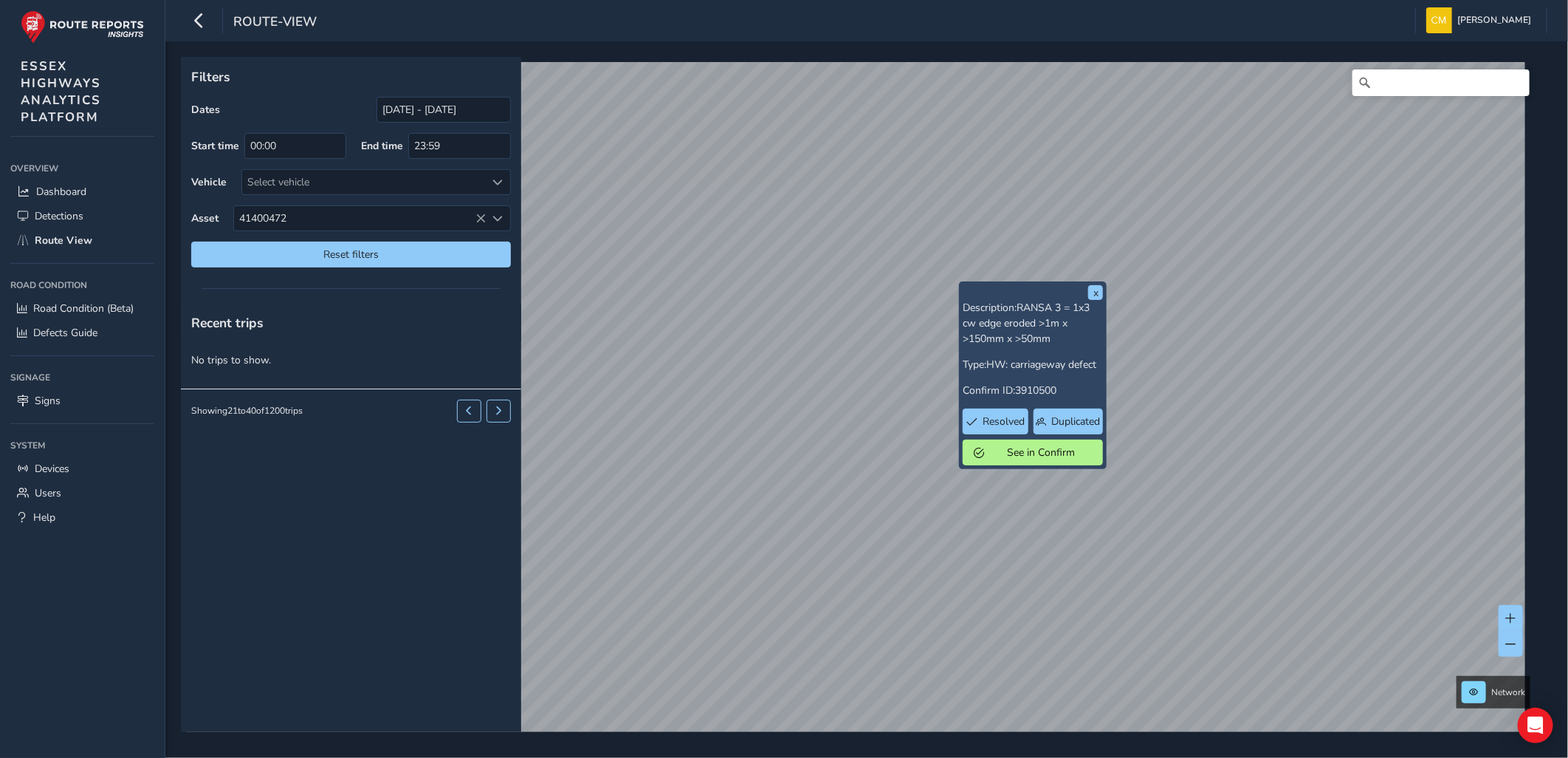
scroll to position [23, 0]
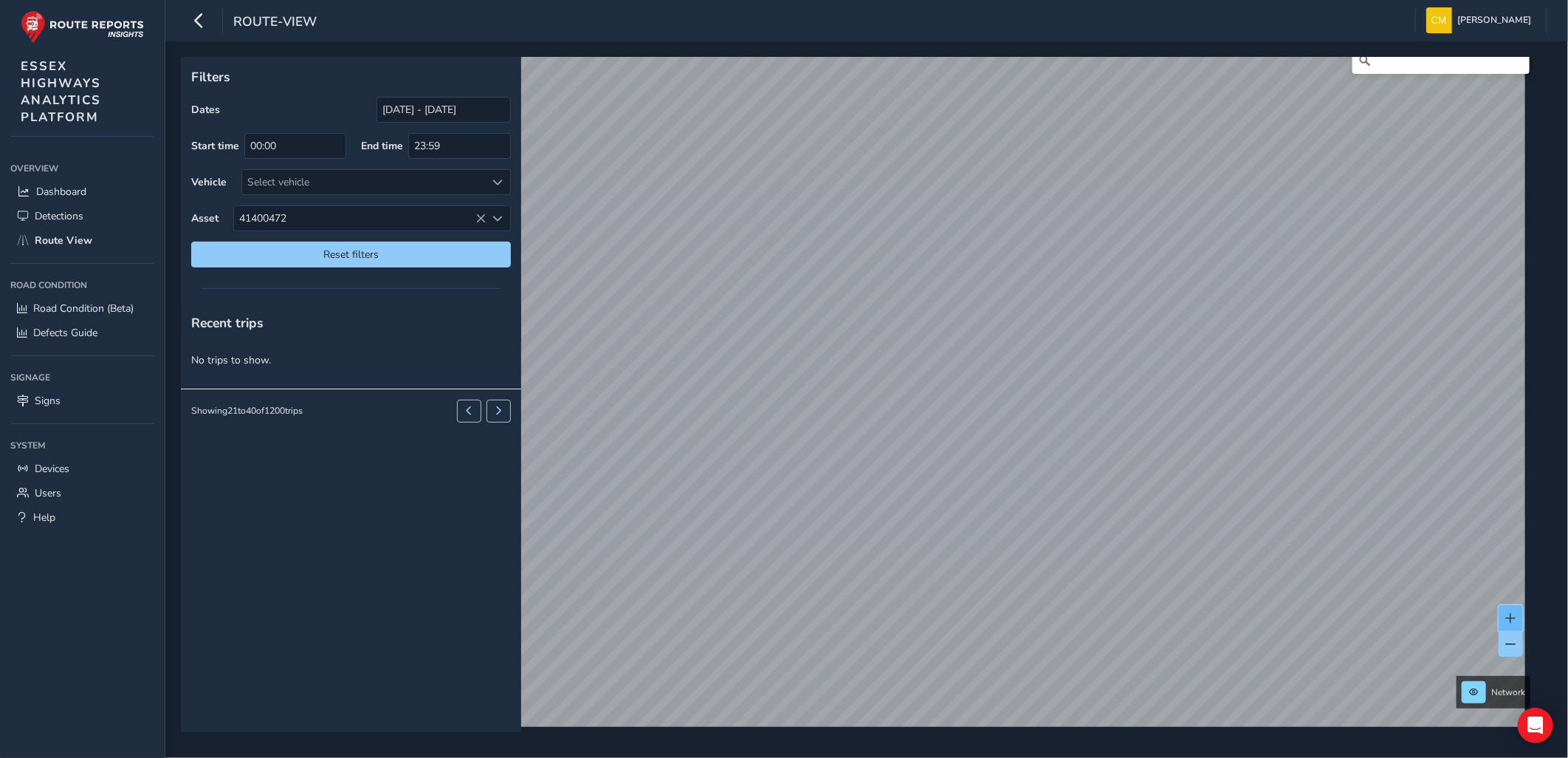
click at [1518, 615] on button at bounding box center [1511, 618] width 24 height 26
click at [1506, 614] on span at bounding box center [1512, 618] width 10 height 10
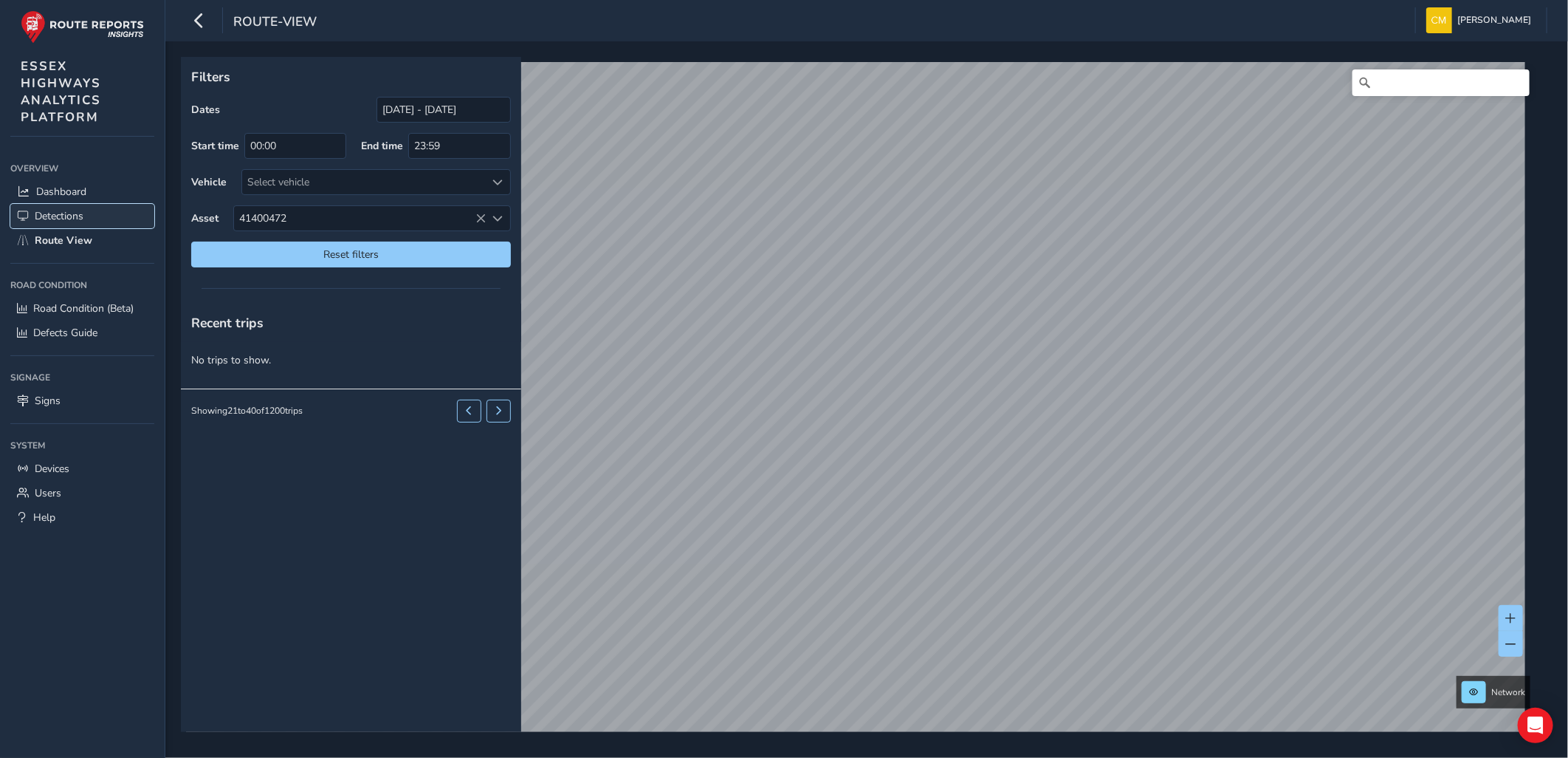
click at [61, 210] on span "Detections" at bounding box center [59, 216] width 49 height 14
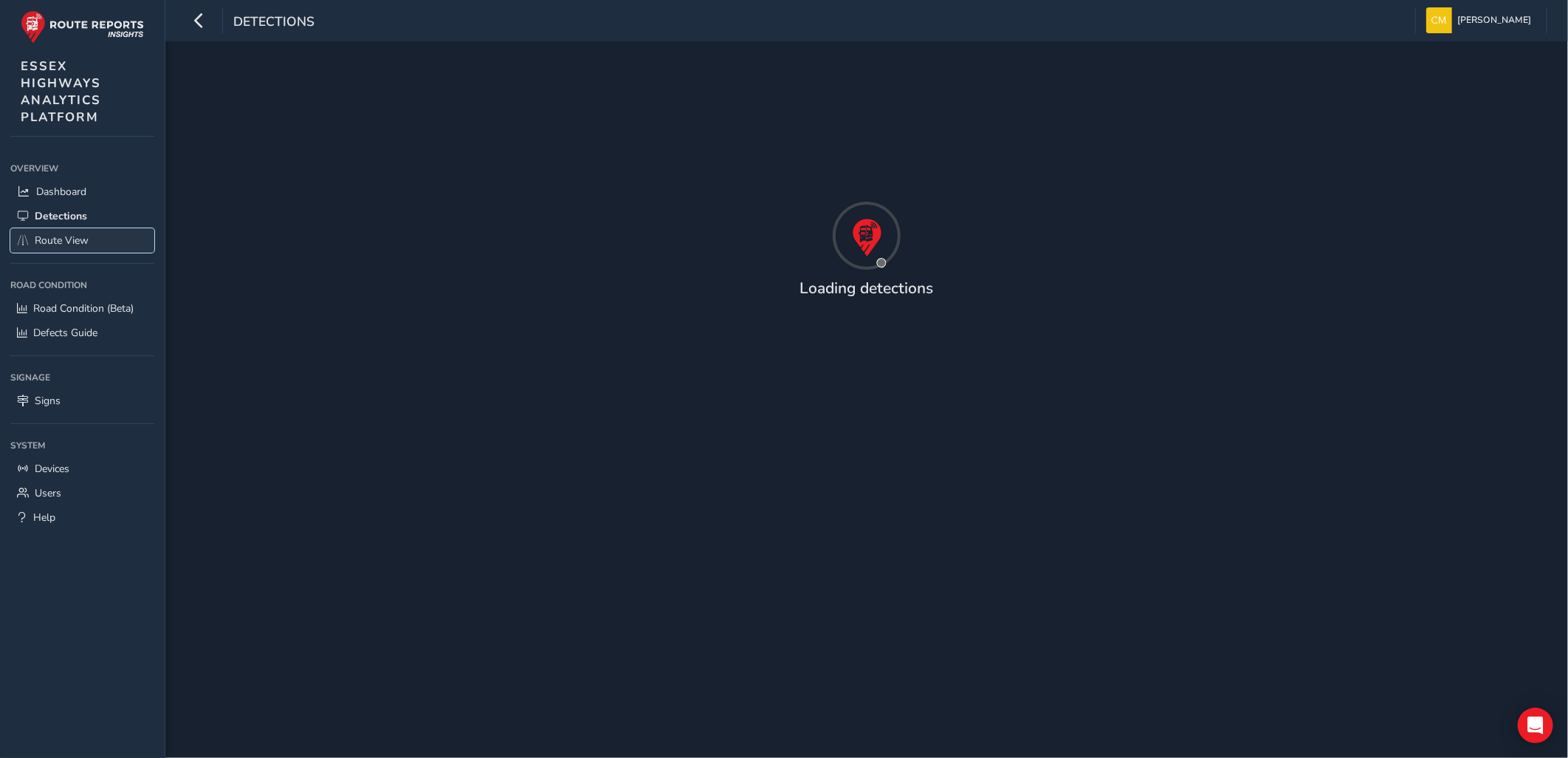
click at [63, 234] on span "Route View" at bounding box center [62, 241] width 54 height 14
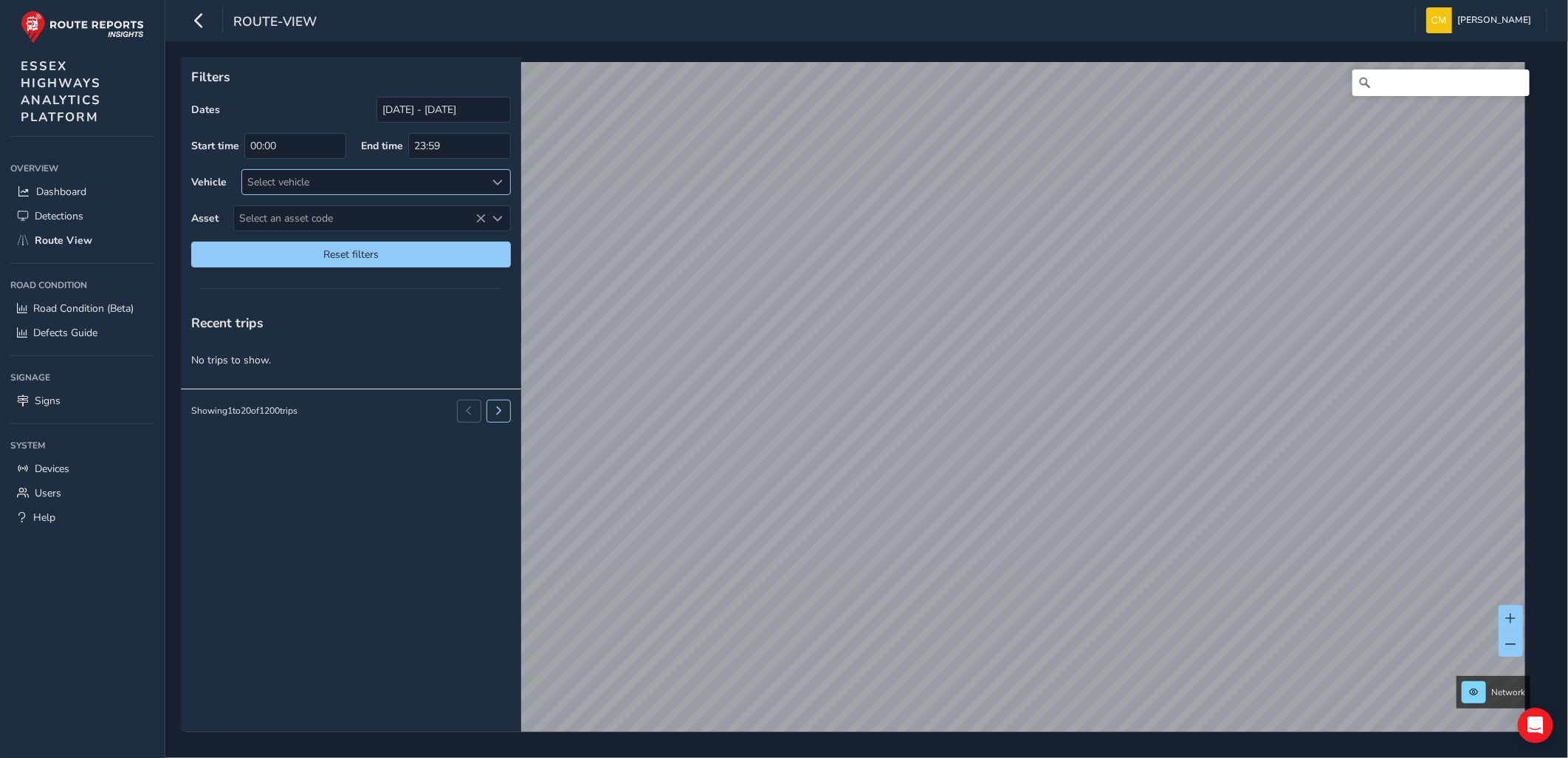
click at [352, 185] on div "Select vehicle" at bounding box center [364, 182] width 244 height 24
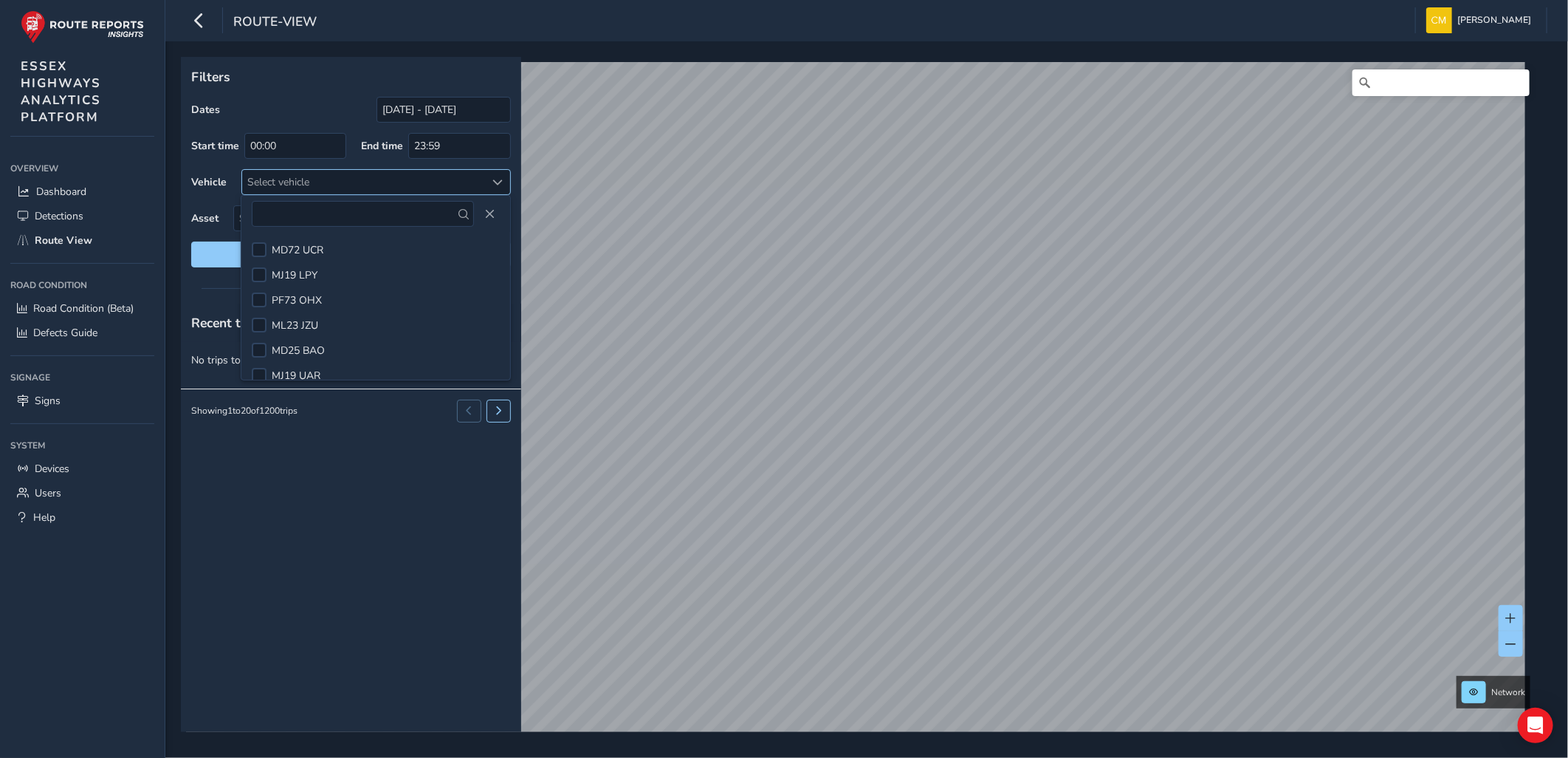
click at [352, 185] on div "Select vehicle" at bounding box center [364, 182] width 244 height 24
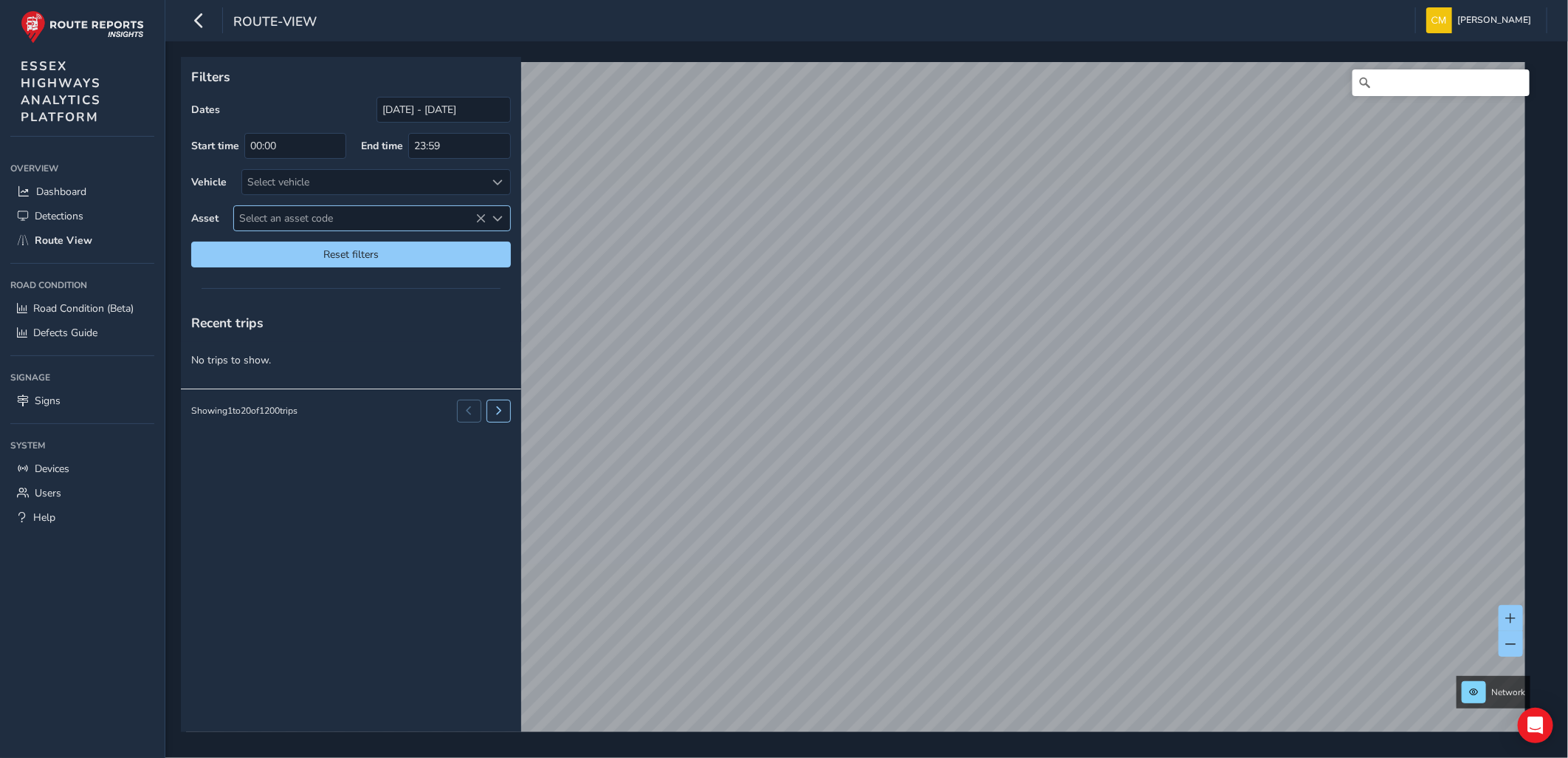
click at [354, 209] on span "Select an asset code" at bounding box center [360, 218] width 252 height 24
type input "41400472"
click at [353, 277] on li "41400472" at bounding box center [372, 286] width 276 height 23
click at [1513, 615] on span at bounding box center [1512, 618] width 10 height 10
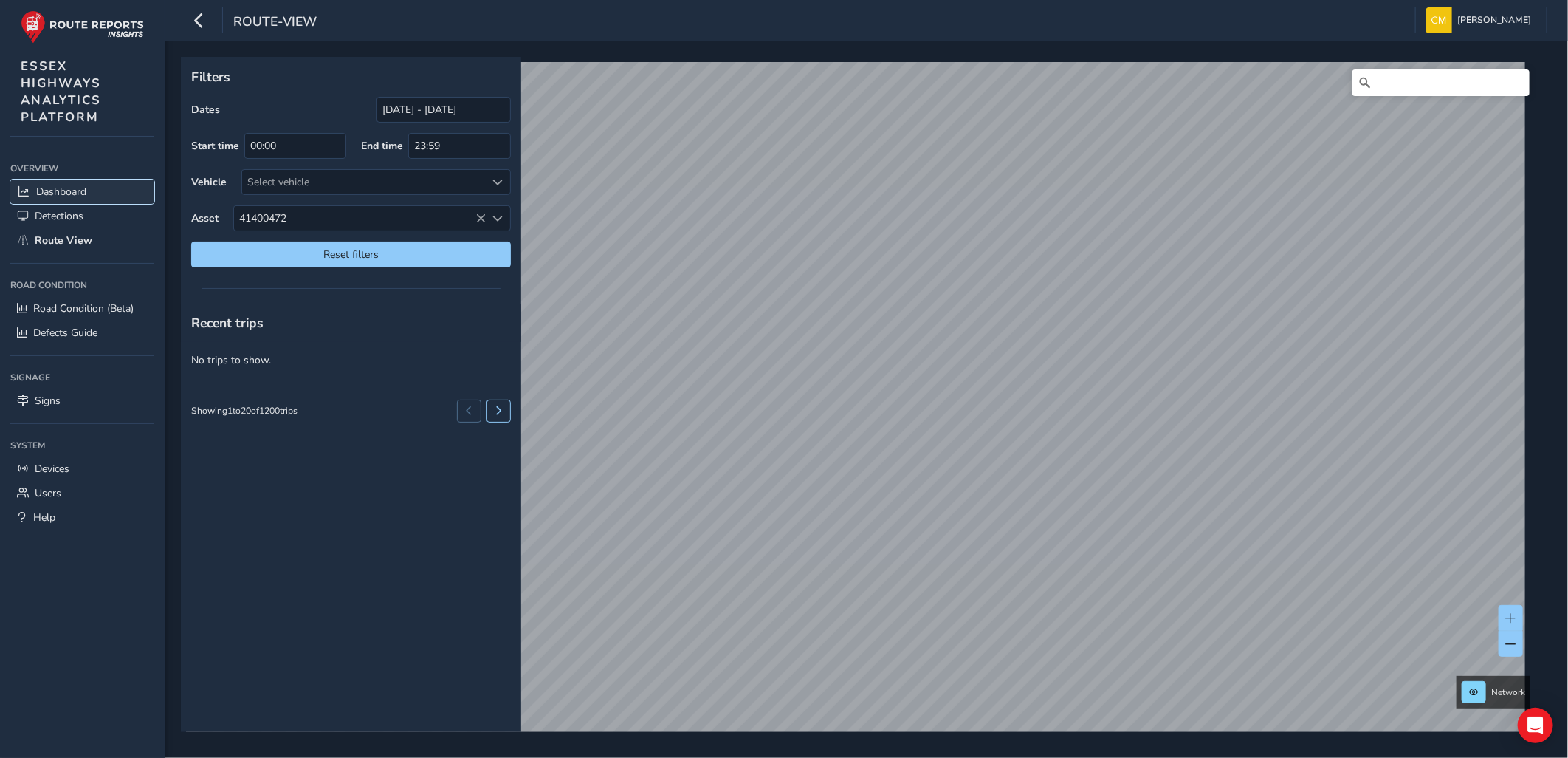
click at [63, 187] on span "Dashboard" at bounding box center [62, 192] width 50 height 14
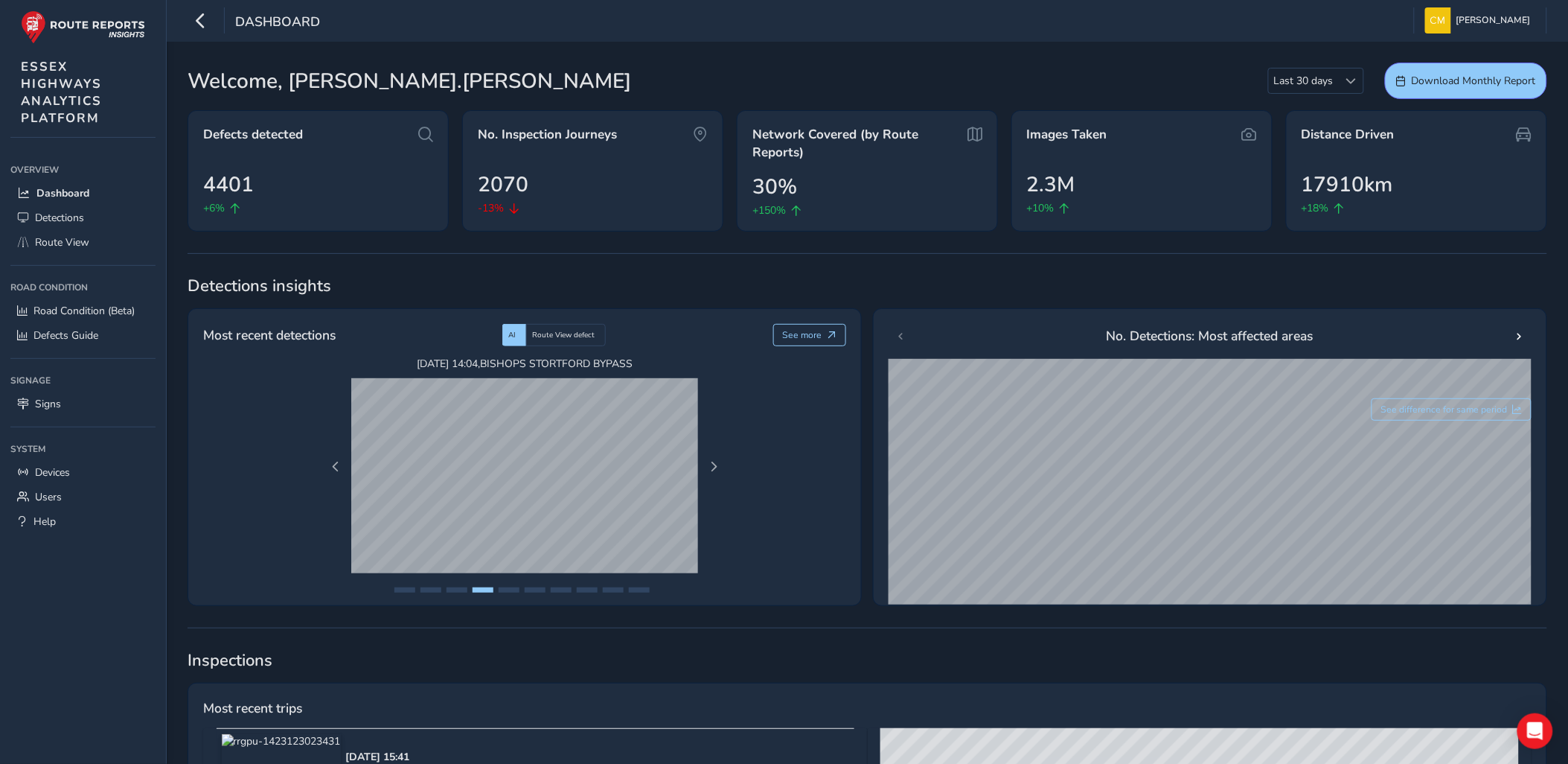
click at [217, 25] on div "Dashboard" at bounding box center [253, 21] width 132 height 26
click at [210, 18] on button "button" at bounding box center [200, 21] width 26 height 26
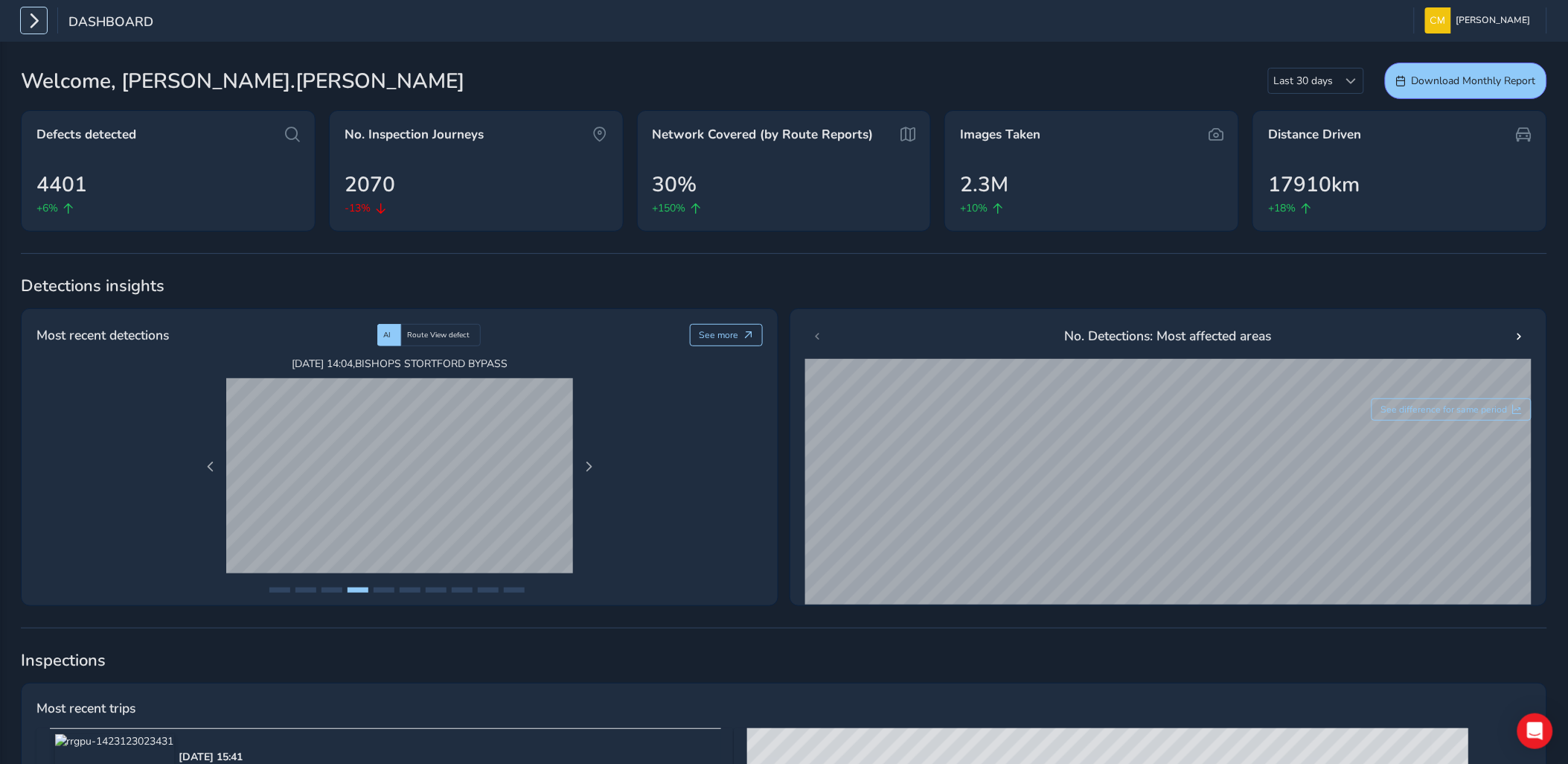
click at [32, 20] on icon "button" at bounding box center [34, 21] width 16 height 26
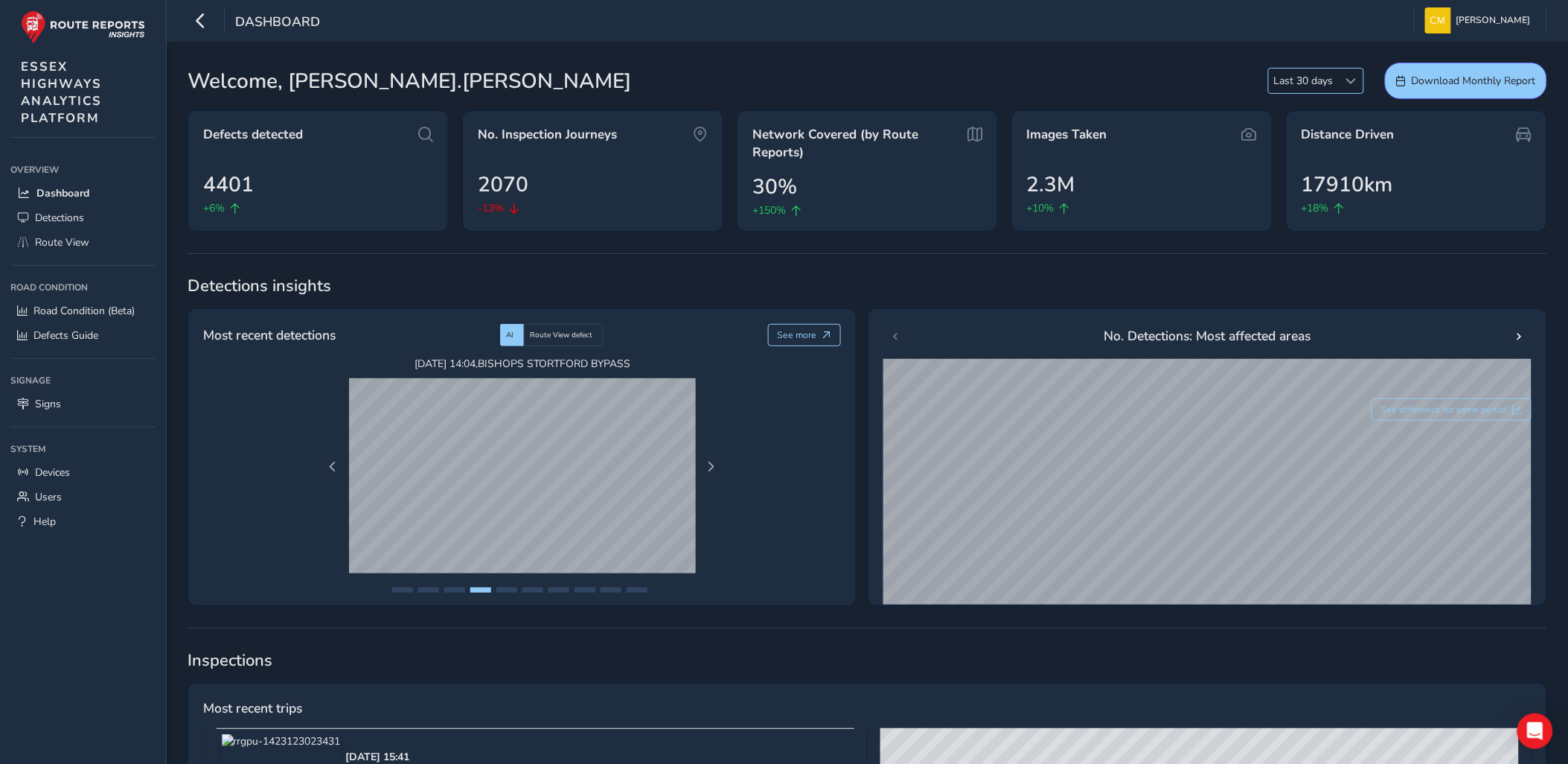
click at [1340, 88] on div at bounding box center [1351, 81] width 24 height 25
click at [1502, 25] on span "[PERSON_NAME]" at bounding box center [1493, 21] width 74 height 26
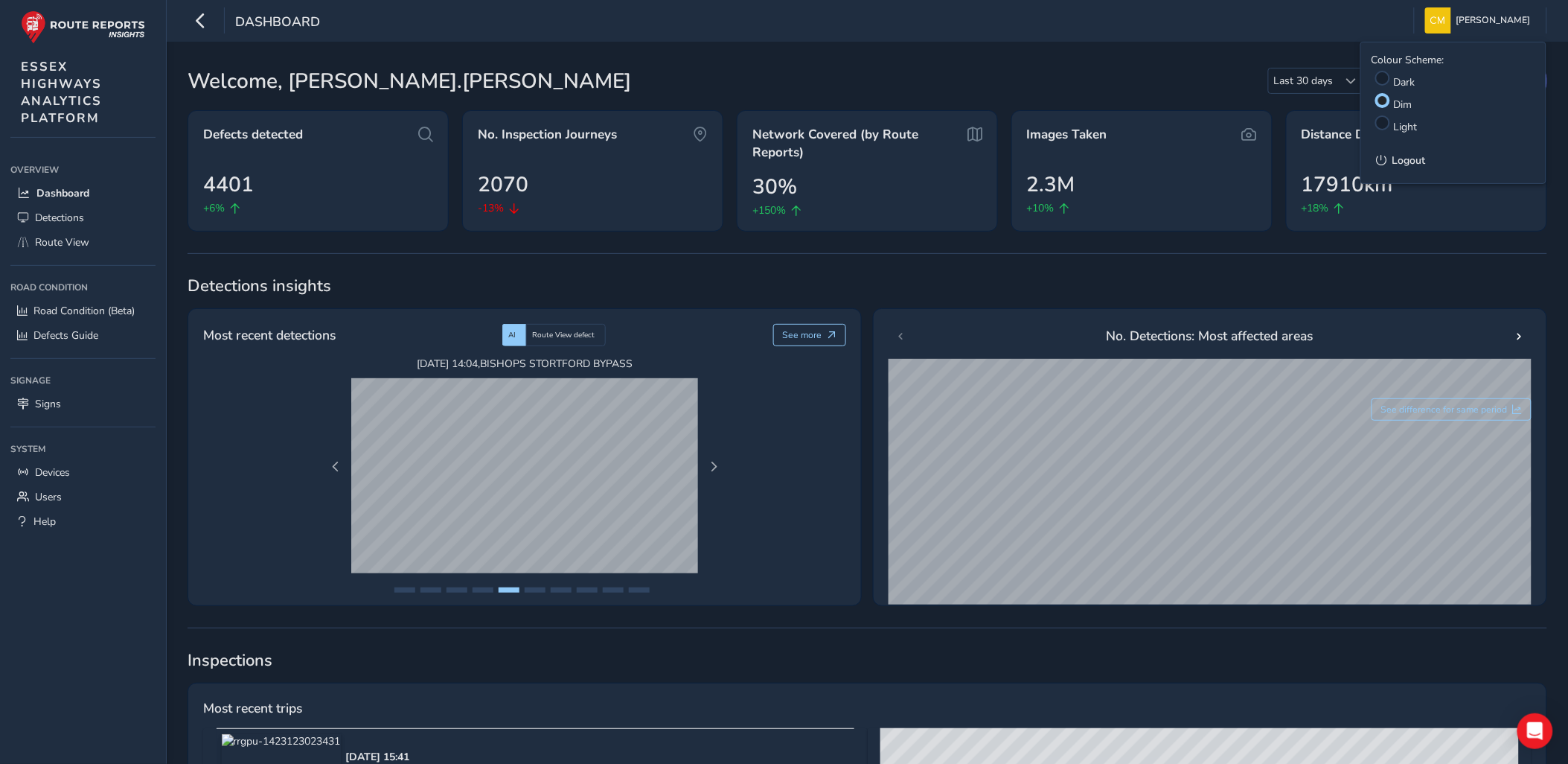
click at [1397, 117] on li "Light" at bounding box center [1452, 123] width 164 height 23
click at [1466, 25] on span "[PERSON_NAME]" at bounding box center [1493, 21] width 74 height 26
click at [1387, 122] on div at bounding box center [1382, 123] width 15 height 15
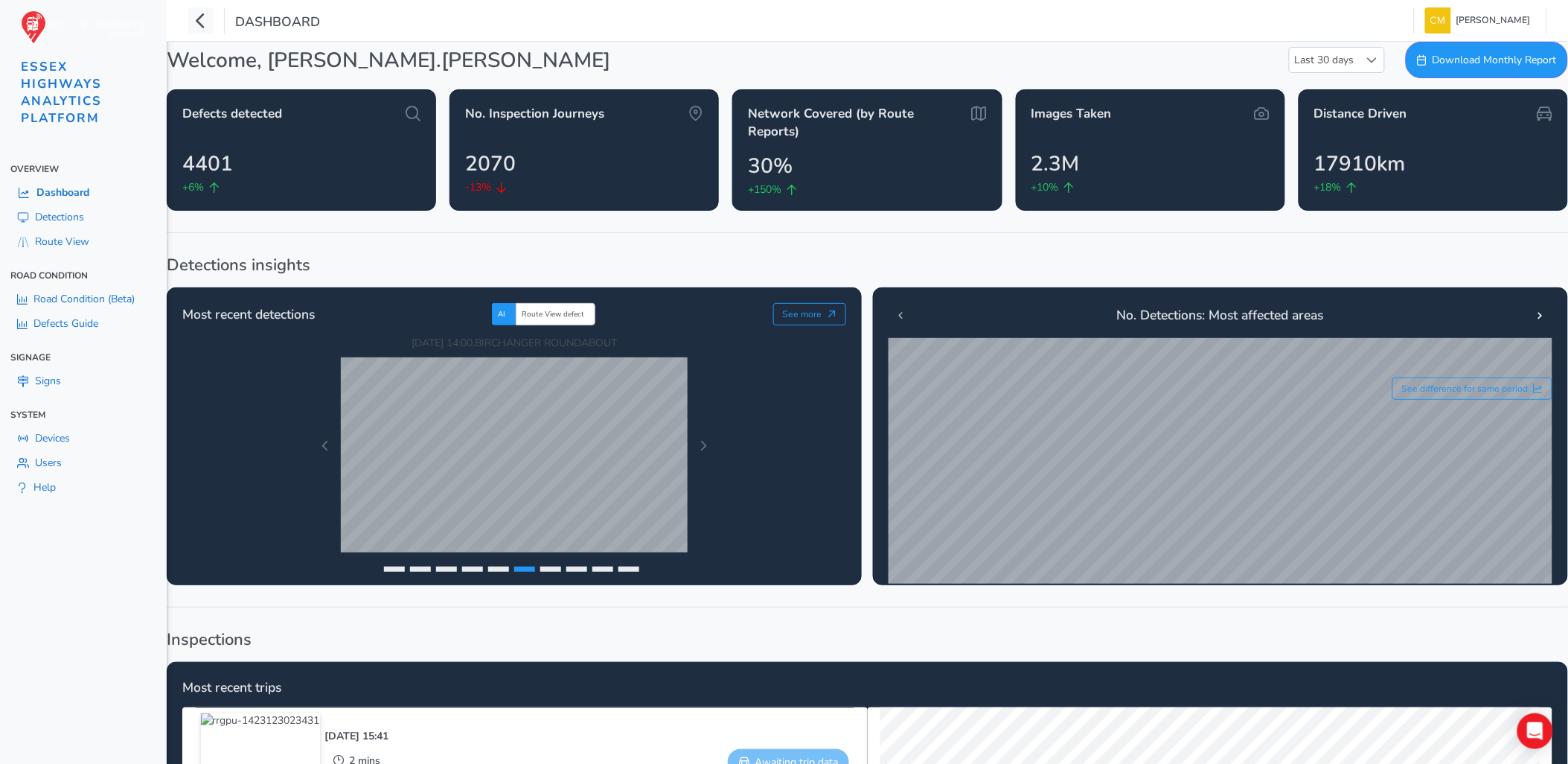
click at [38, 486] on span "Help" at bounding box center [45, 487] width 23 height 14
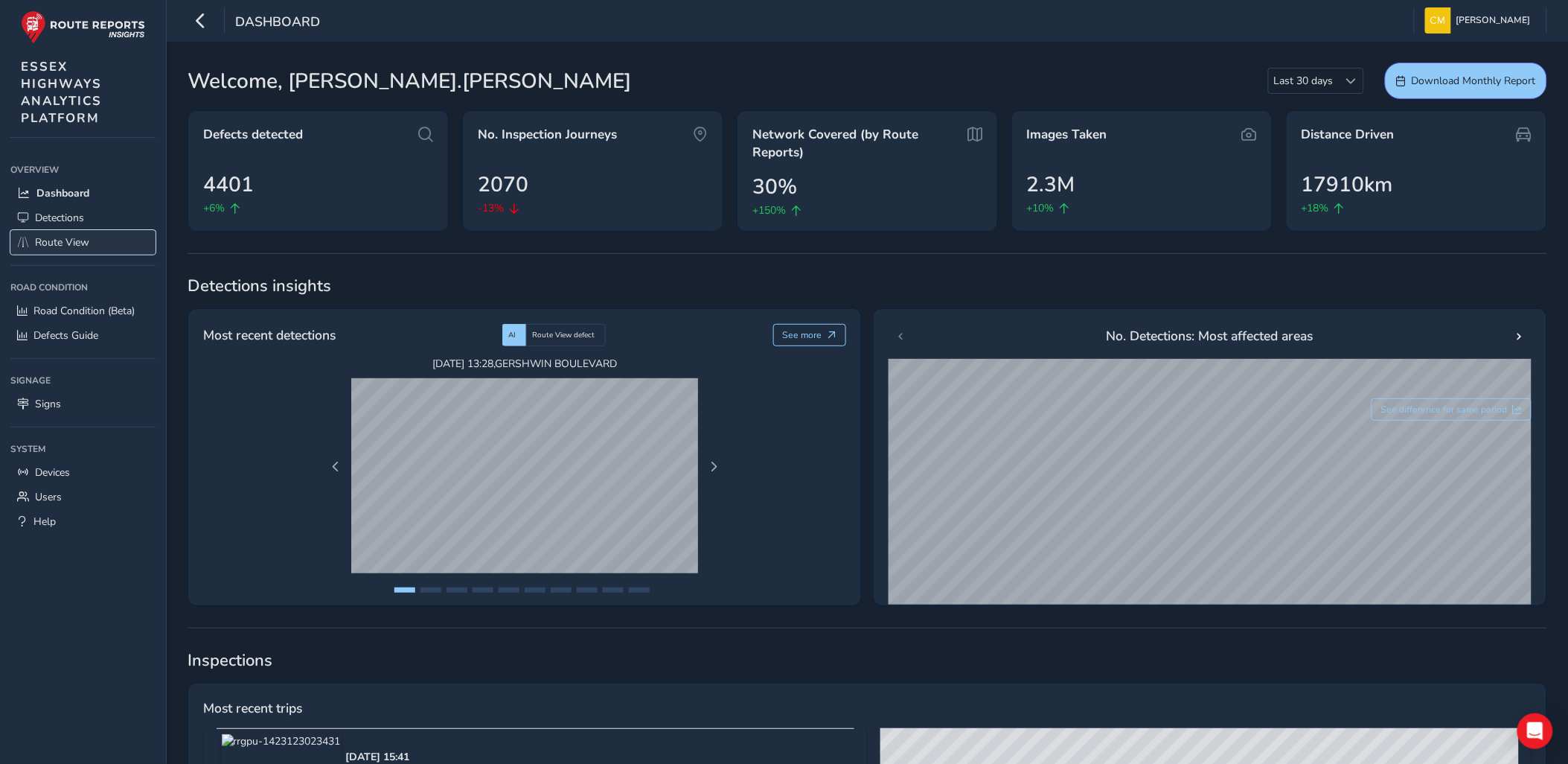
click at [71, 240] on span "Route View" at bounding box center [62, 242] width 54 height 14
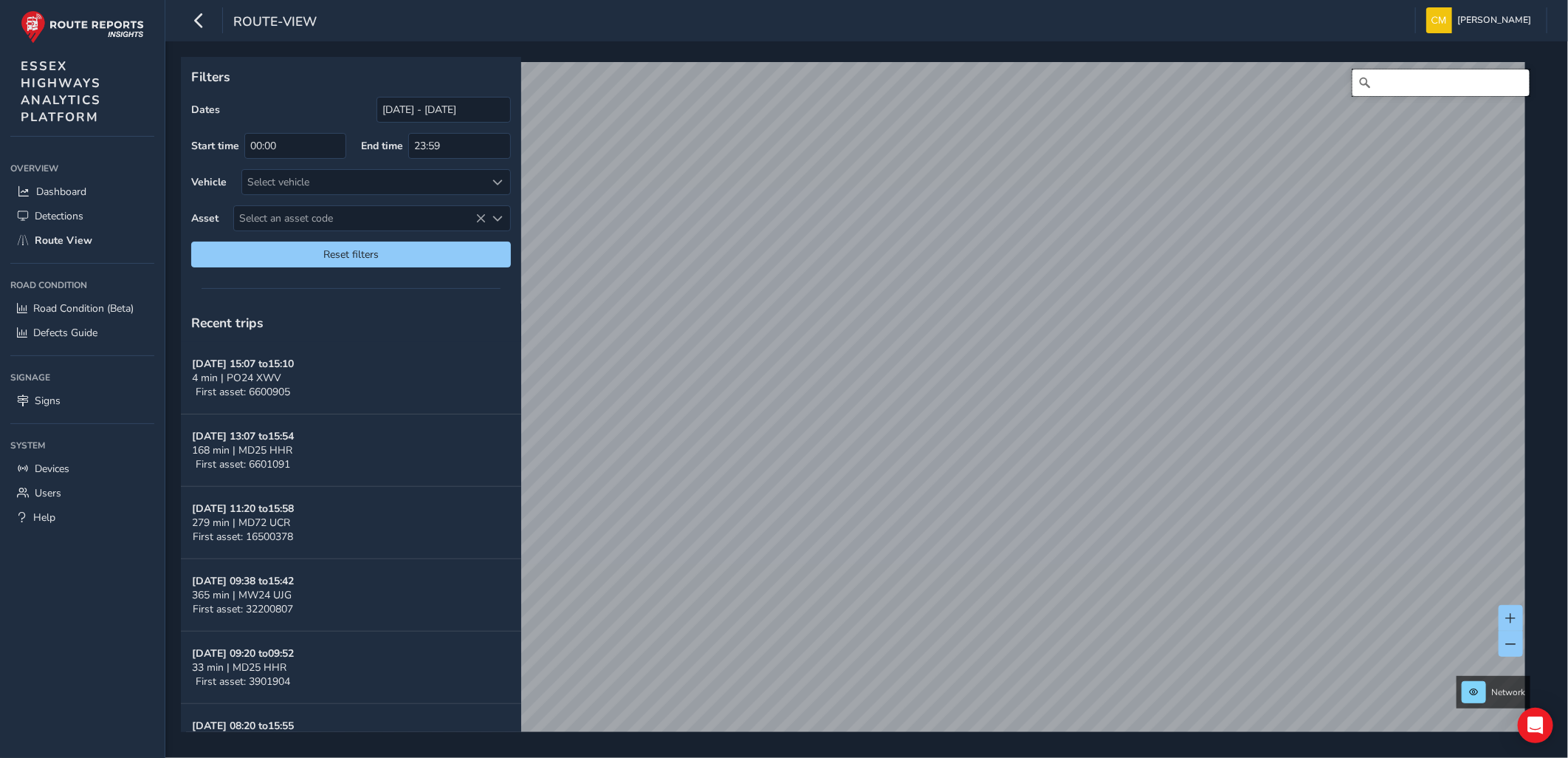
click at [1393, 83] on input "Search" at bounding box center [1441, 82] width 177 height 27
type input "[STREET_ADDRESS]"
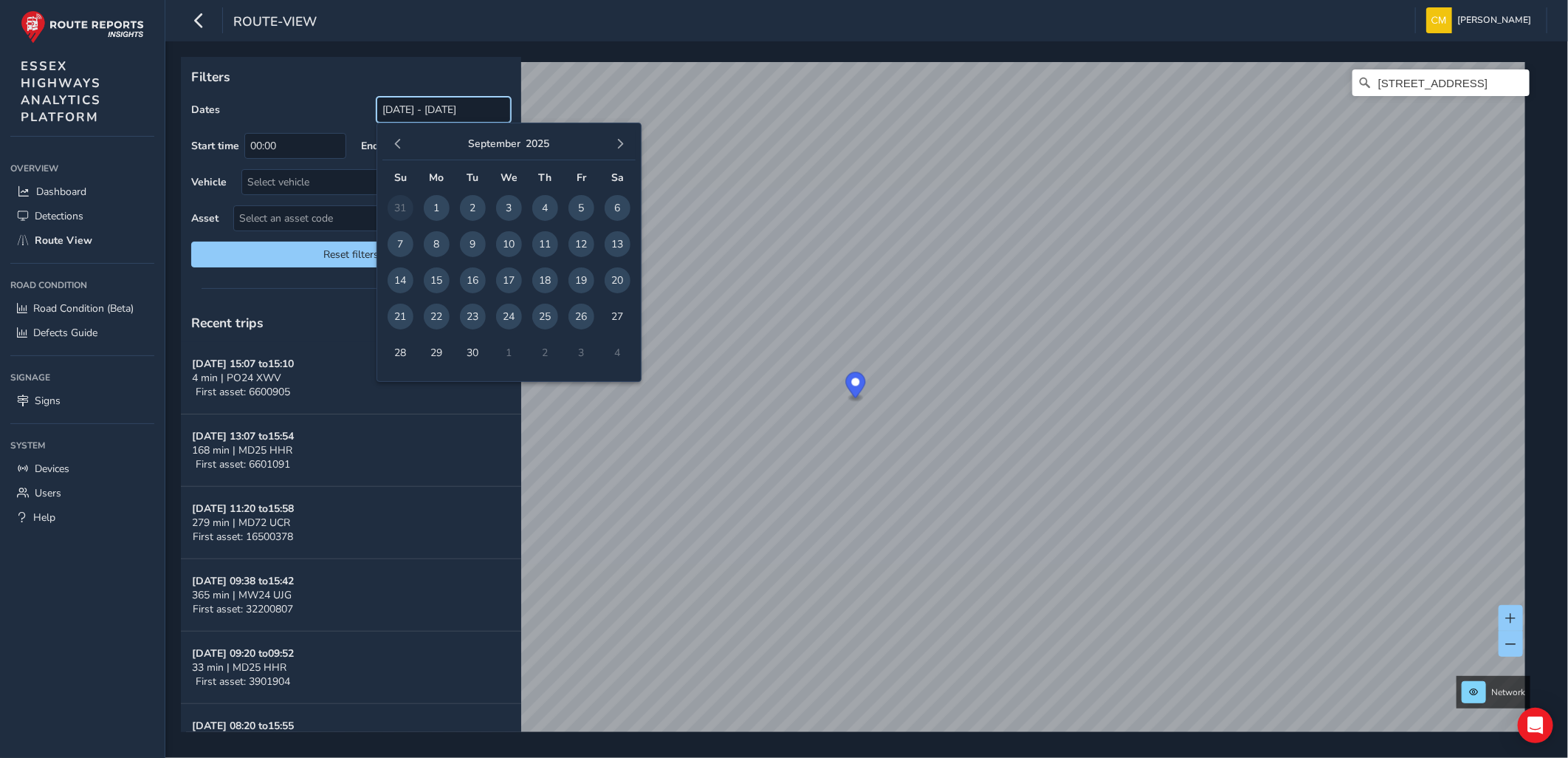
click at [408, 109] on input "[DATE] - [DATE]" at bounding box center [444, 109] width 135 height 26
click at [393, 144] on span "button" at bounding box center [398, 144] width 10 height 10
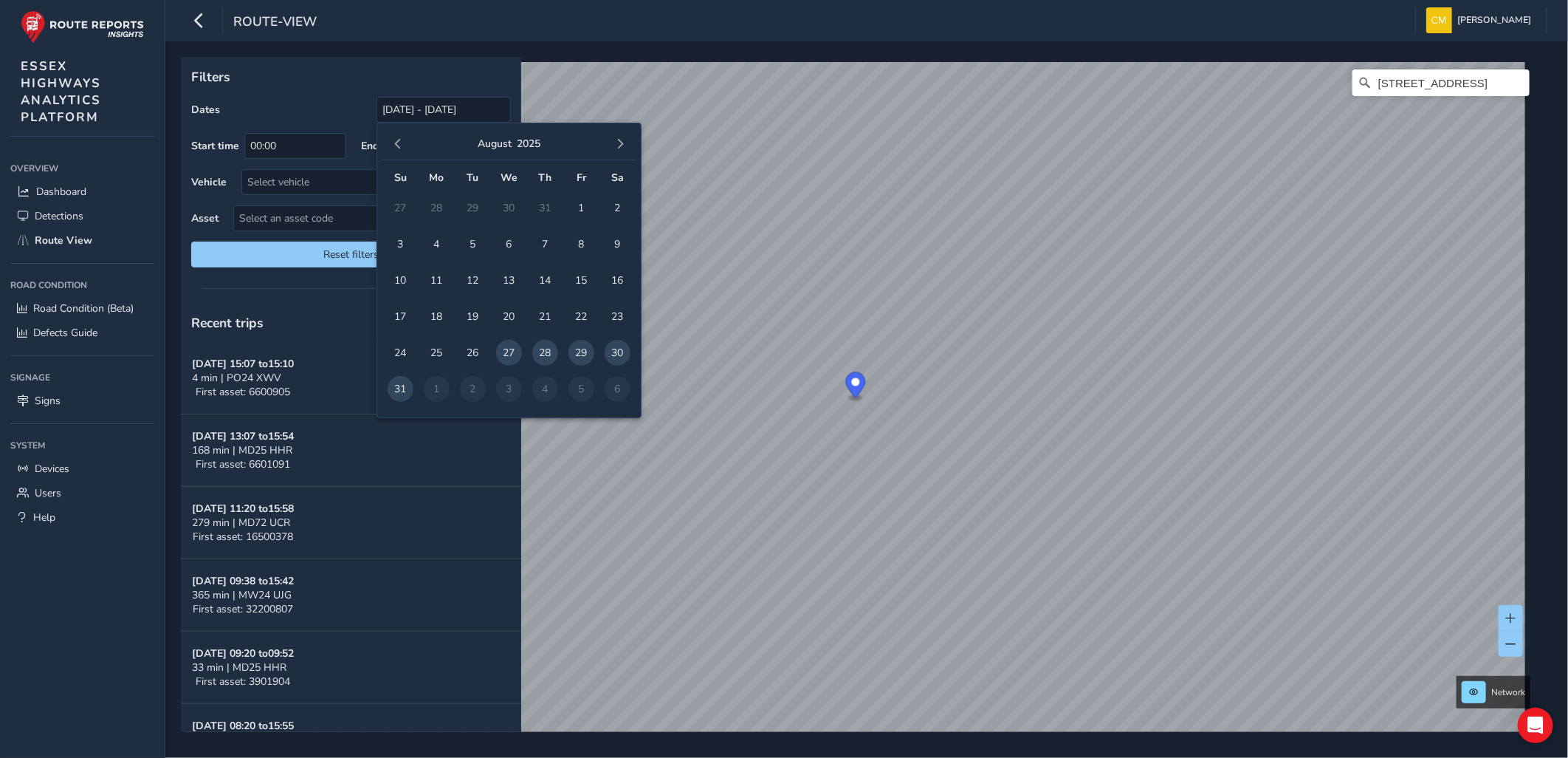
click at [393, 144] on span "button" at bounding box center [398, 144] width 10 height 10
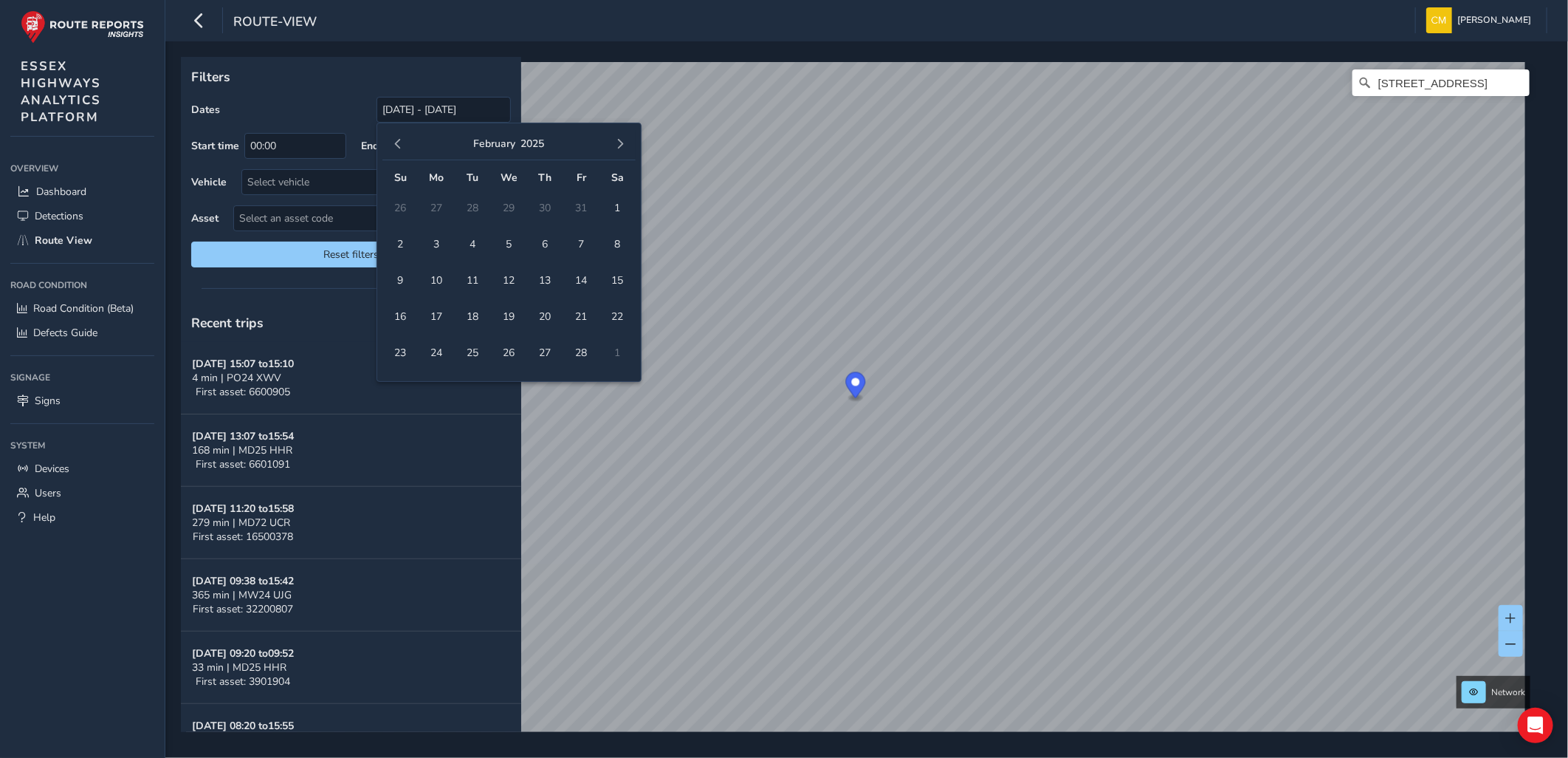
click at [393, 144] on span "button" at bounding box center [398, 144] width 10 height 10
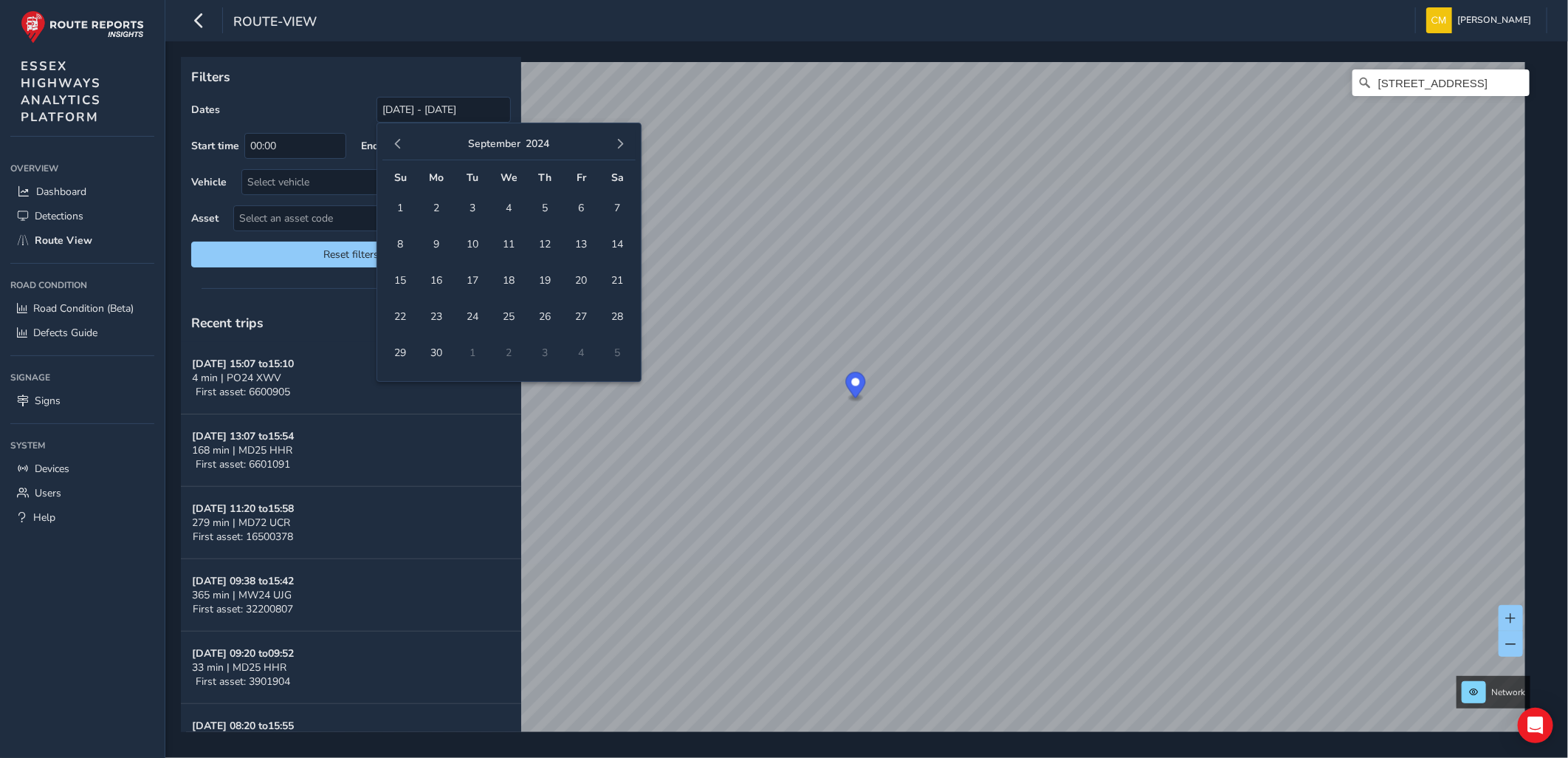
click at [393, 144] on span "button" at bounding box center [398, 144] width 10 height 10
click at [626, 141] on button "button" at bounding box center [620, 144] width 21 height 21
click at [546, 210] on span "1" at bounding box center [545, 208] width 26 height 26
click at [621, 148] on span "button" at bounding box center [620, 144] width 10 height 10
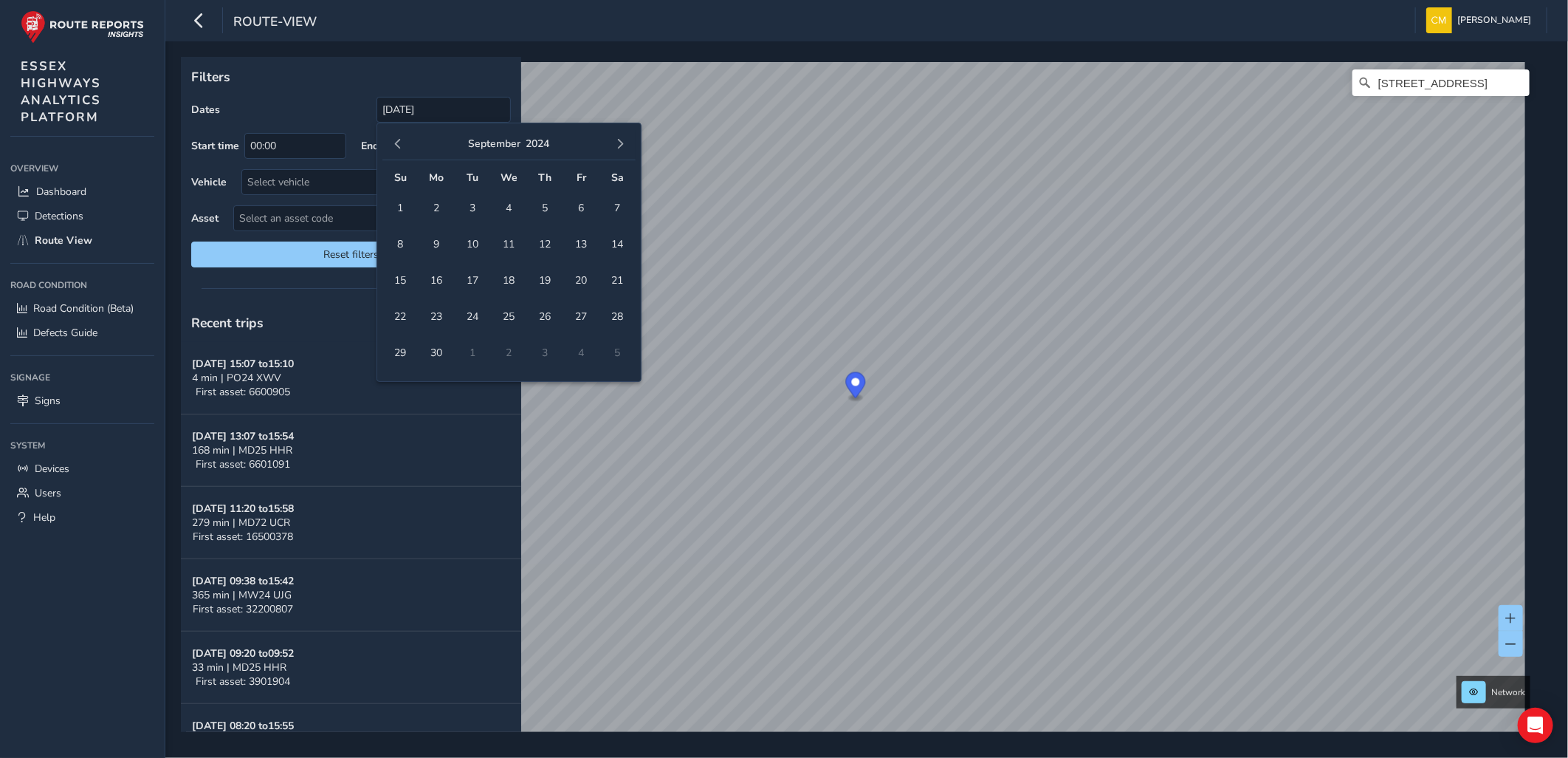
click at [621, 148] on span "button" at bounding box center [620, 144] width 10 height 10
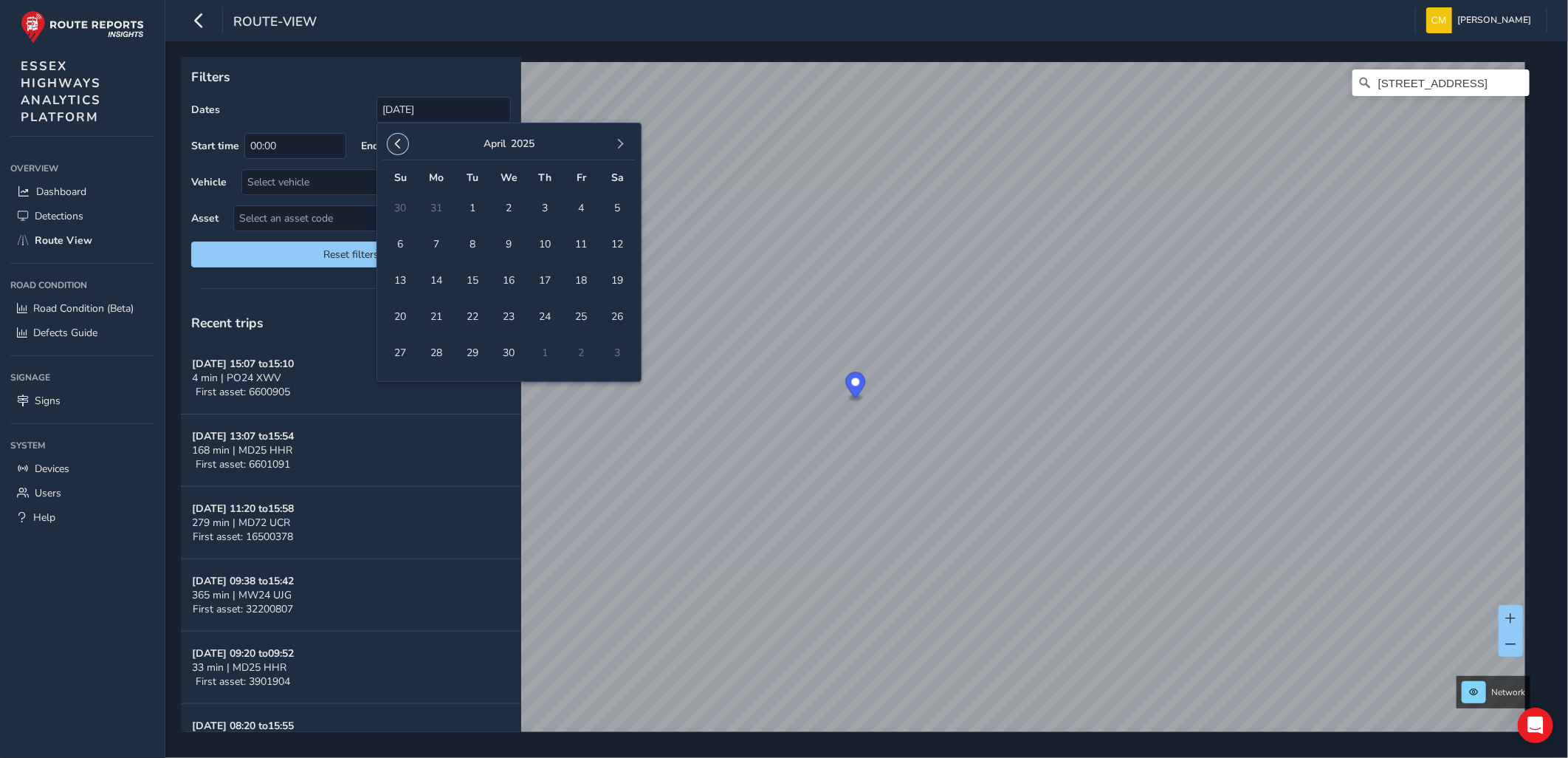
click at [389, 146] on button "button" at bounding box center [398, 144] width 21 height 21
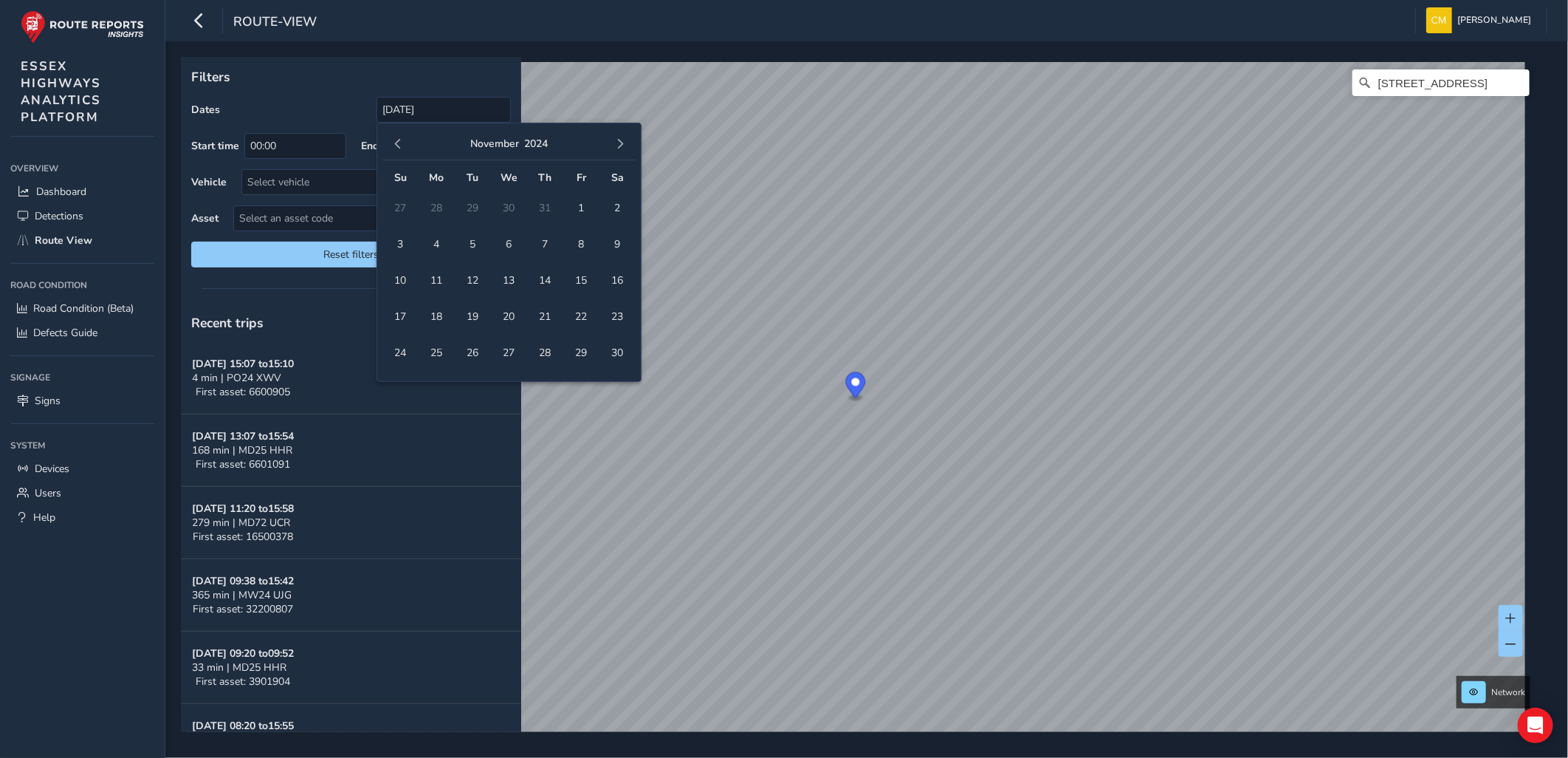
click at [389, 146] on button "button" at bounding box center [398, 144] width 21 height 21
click at [543, 312] on span "26" at bounding box center [545, 317] width 26 height 26
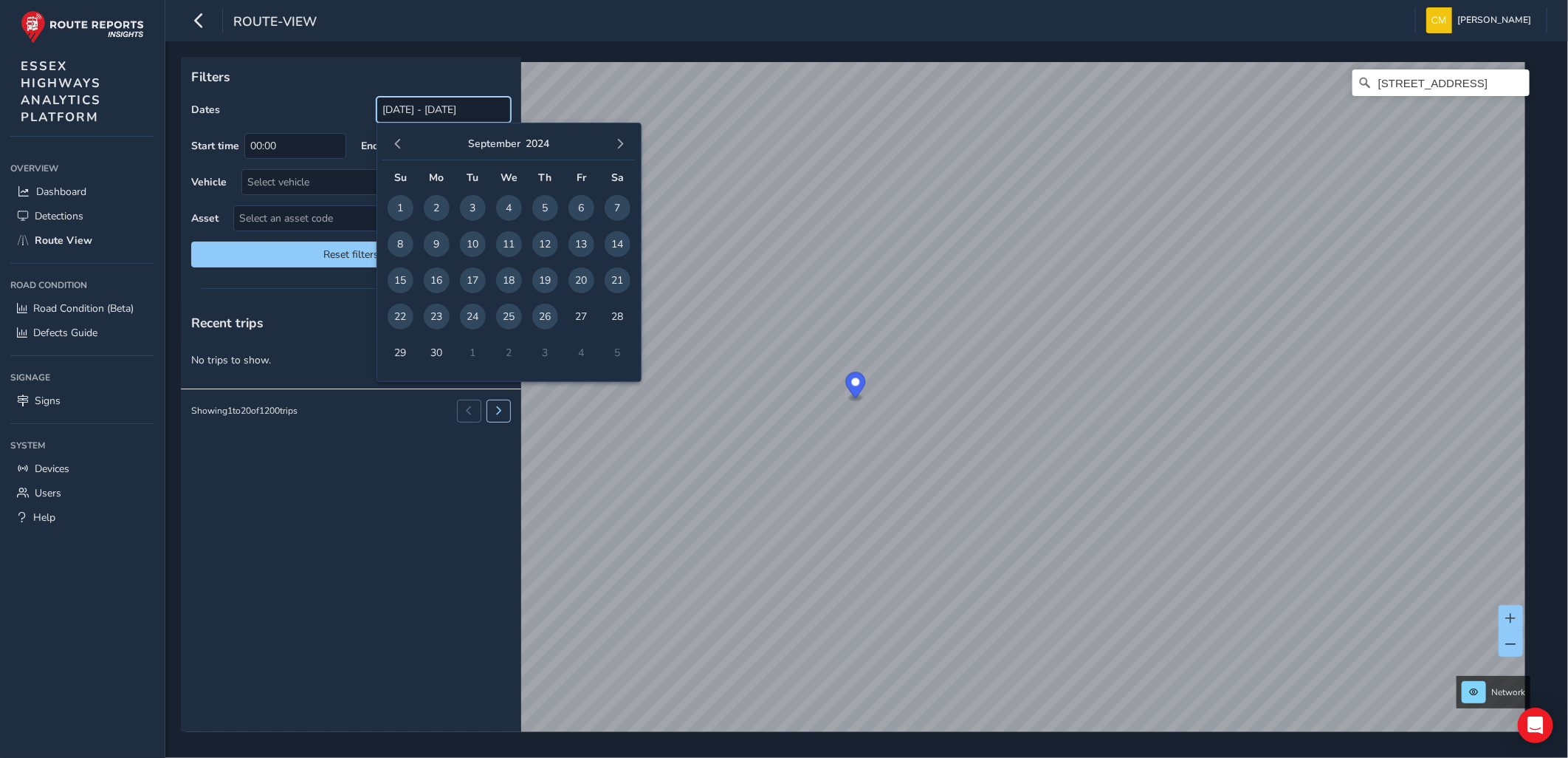
click at [491, 111] on input "[DATE] - [DATE]" at bounding box center [444, 109] width 135 height 26
click at [346, 254] on span "Reset filters" at bounding box center [351, 254] width 298 height 14
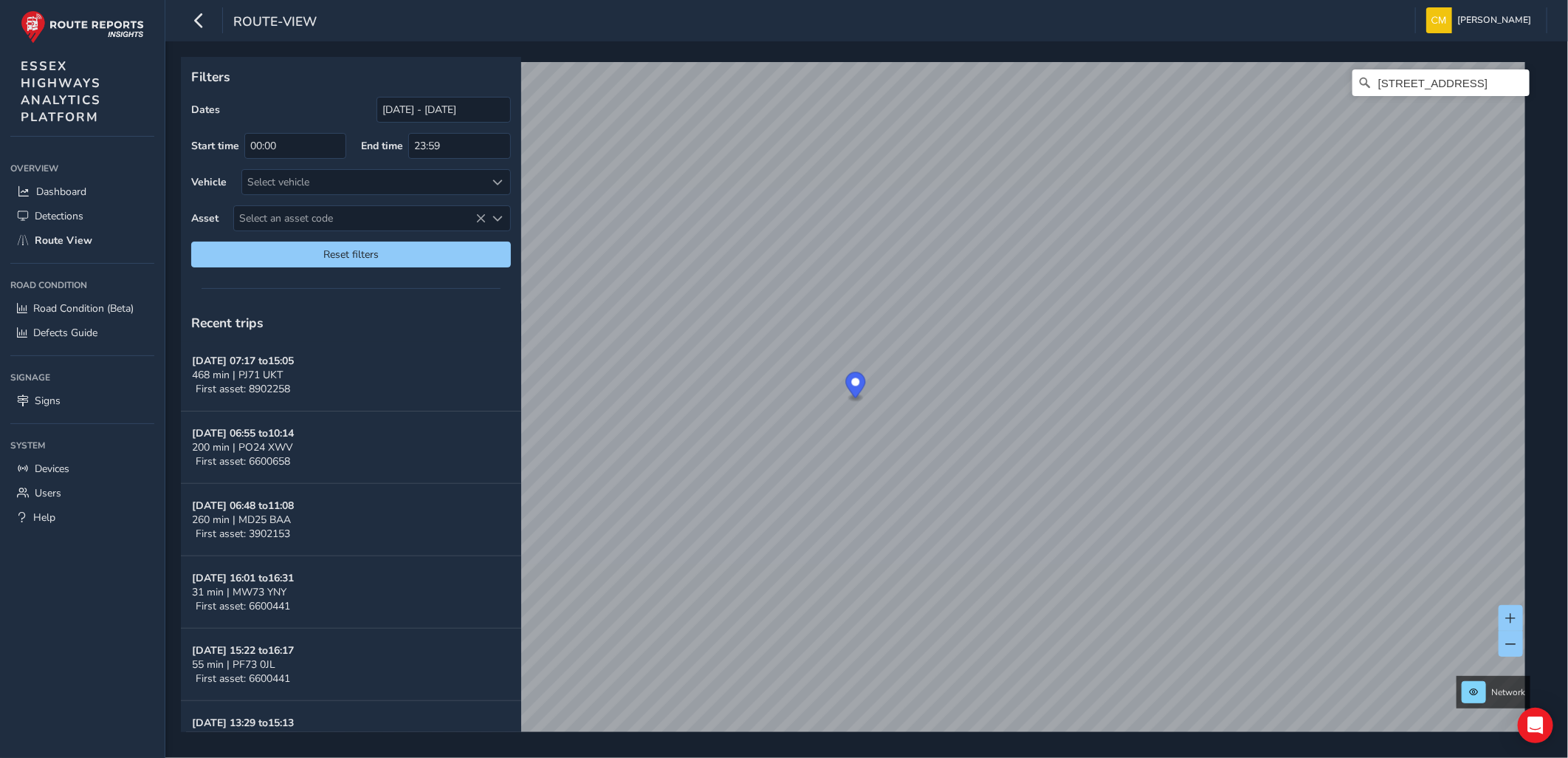
scroll to position [1098, 0]
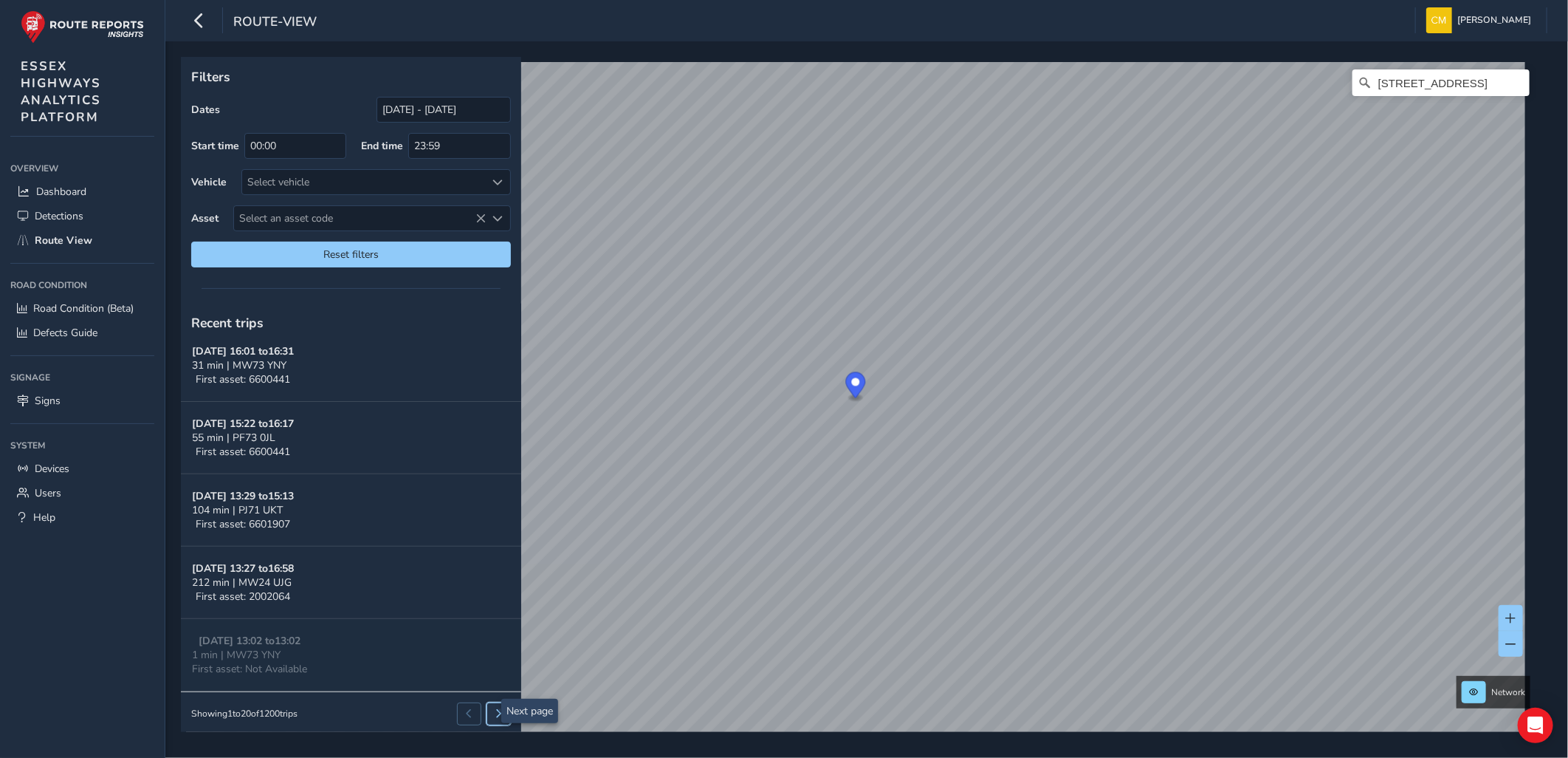
click at [495, 709] on span at bounding box center [499, 713] width 9 height 9
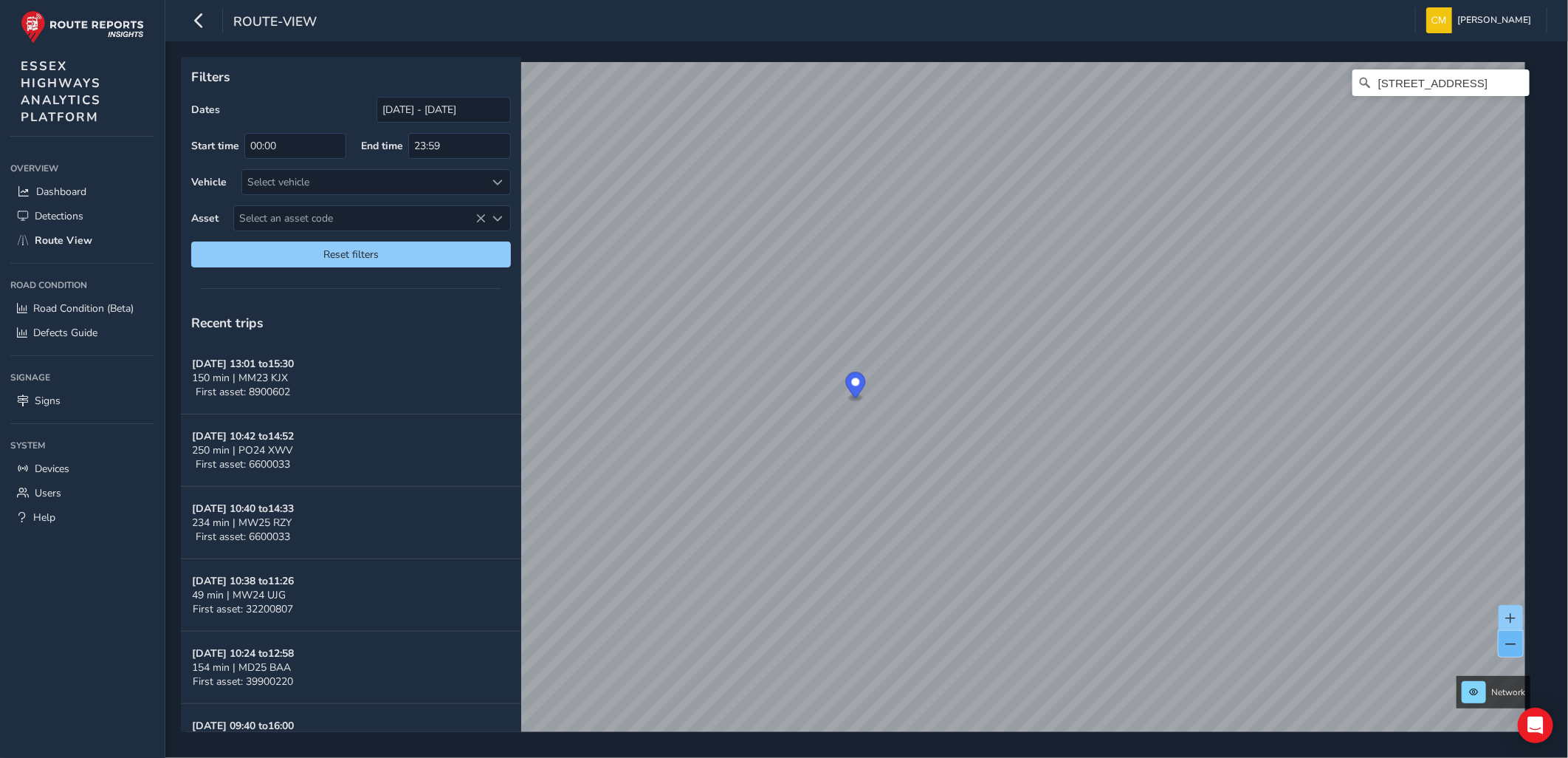
click at [1501, 648] on button at bounding box center [1511, 643] width 24 height 26
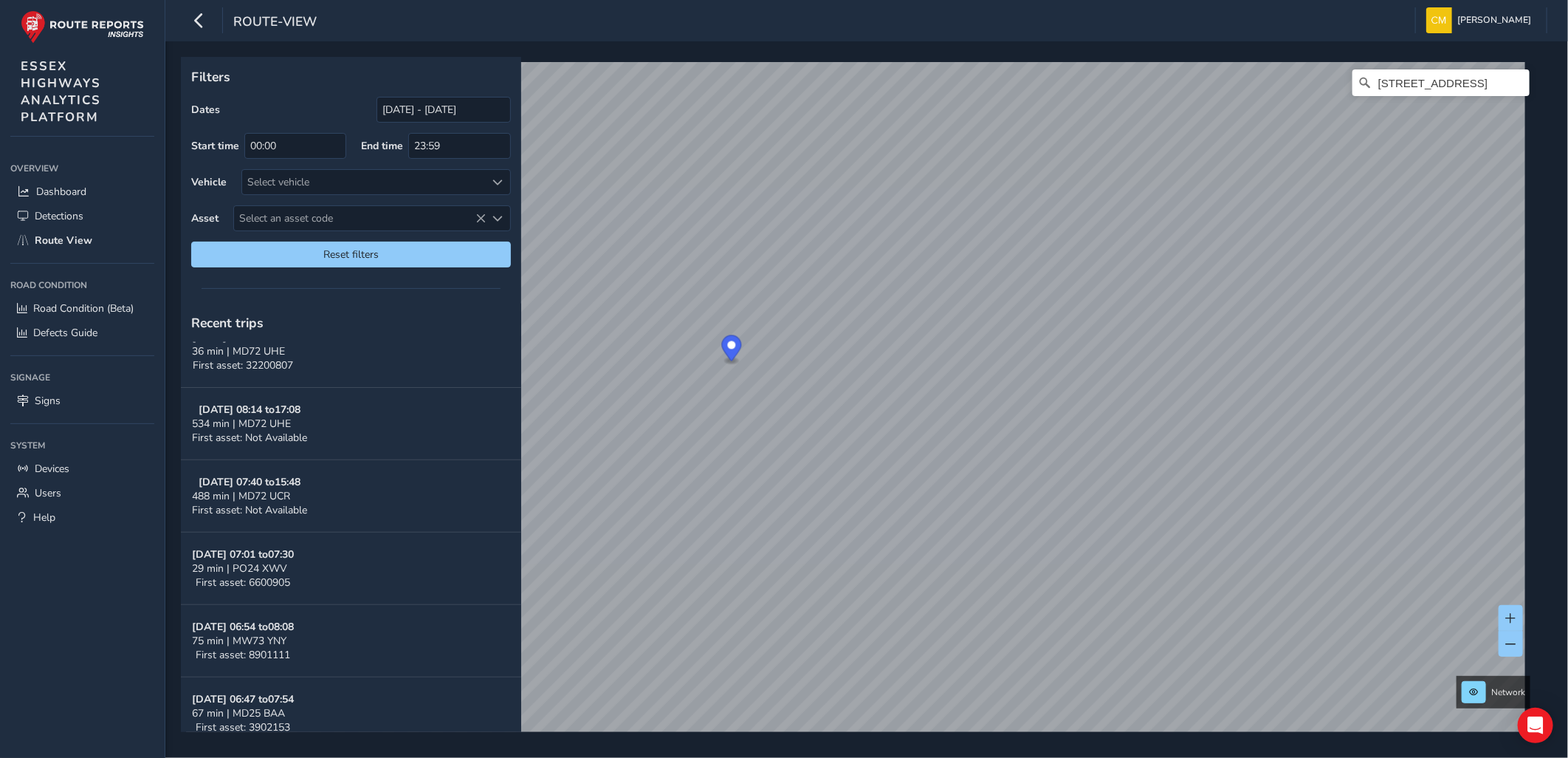
scroll to position [1098, 0]
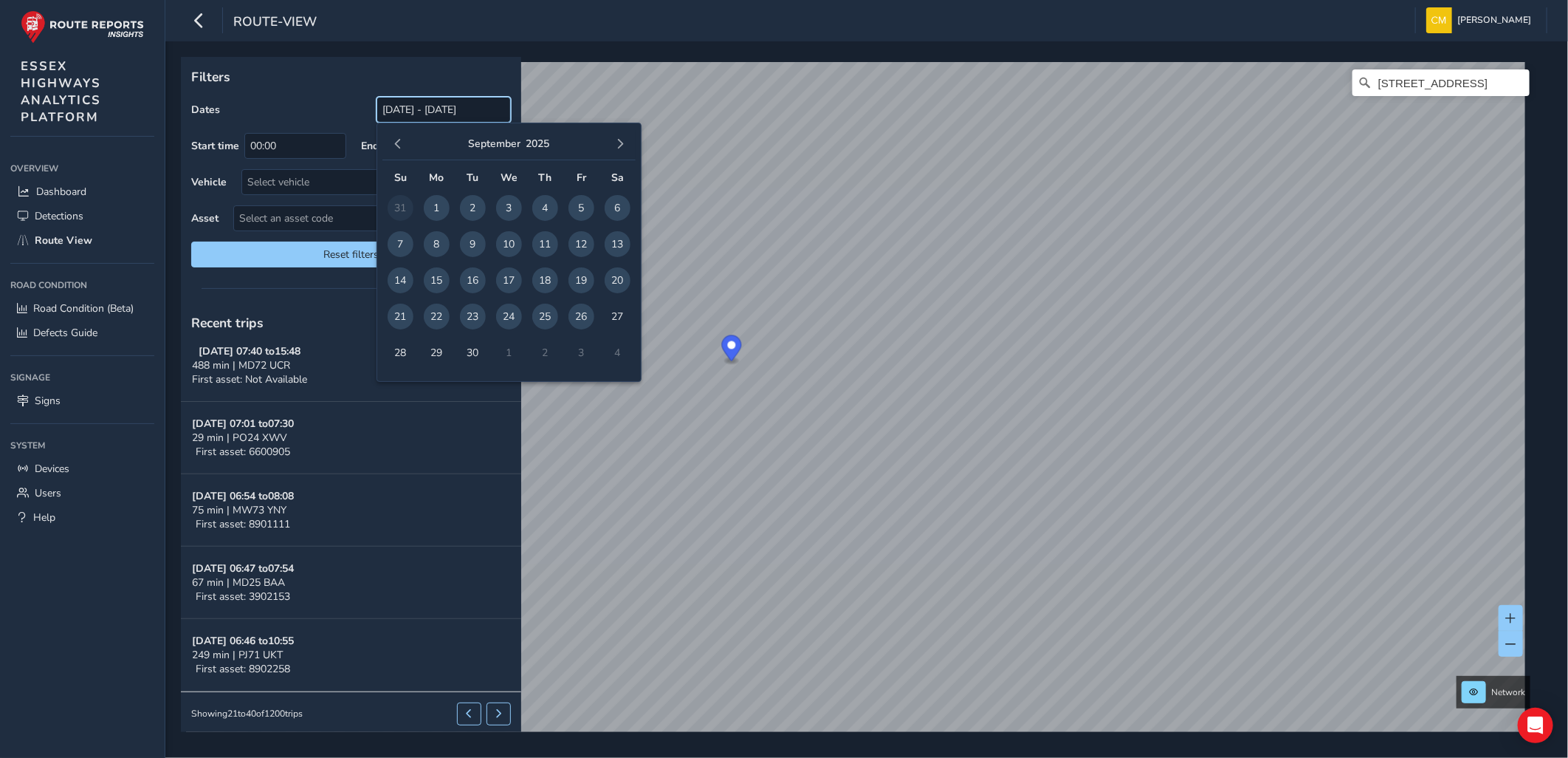
click at [416, 108] on input "[DATE] - [DATE]" at bounding box center [444, 109] width 135 height 26
click at [533, 146] on button "2025" at bounding box center [537, 143] width 23 height 14
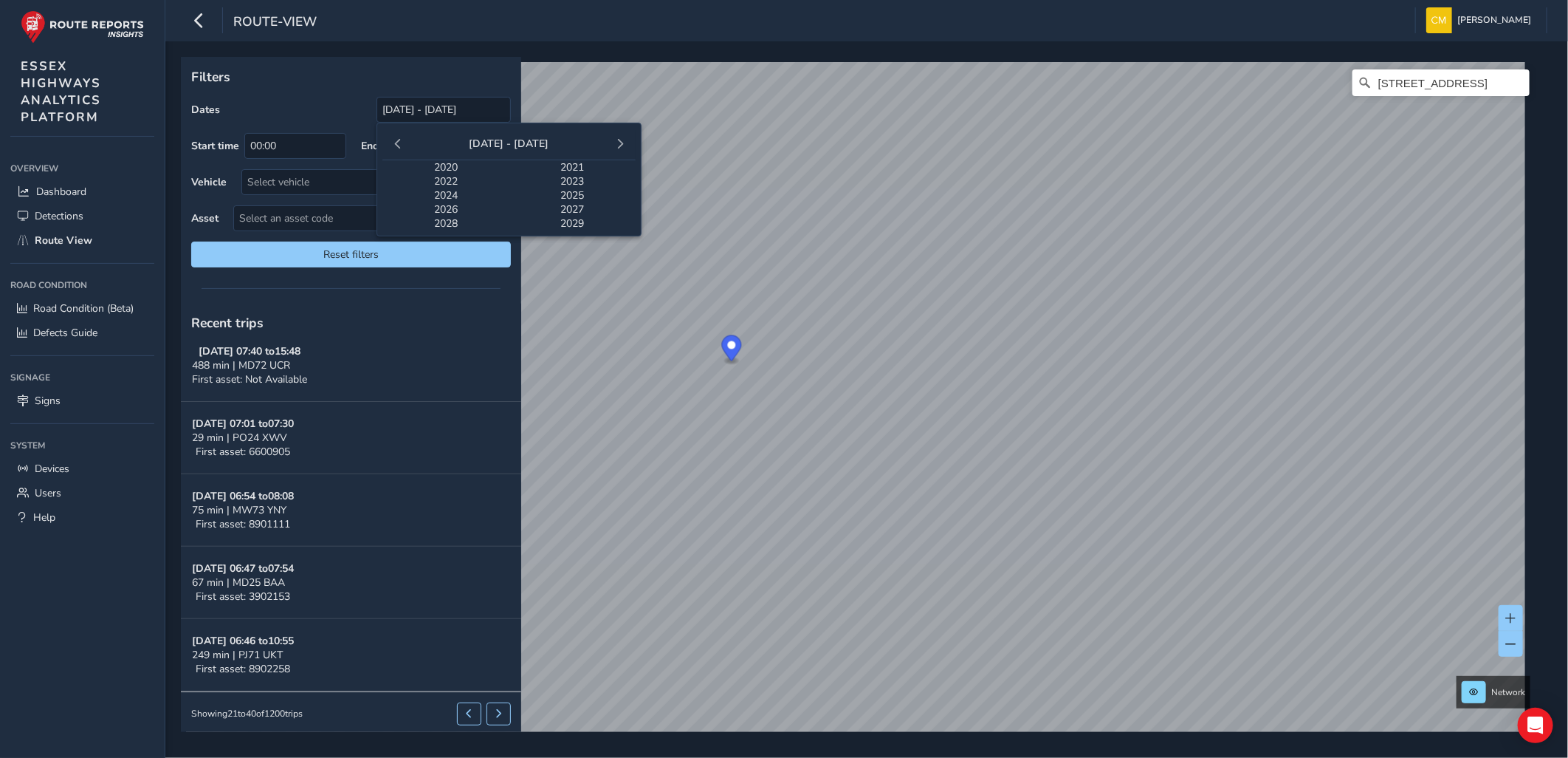
click at [454, 195] on span "2024" at bounding box center [446, 195] width 127 height 14
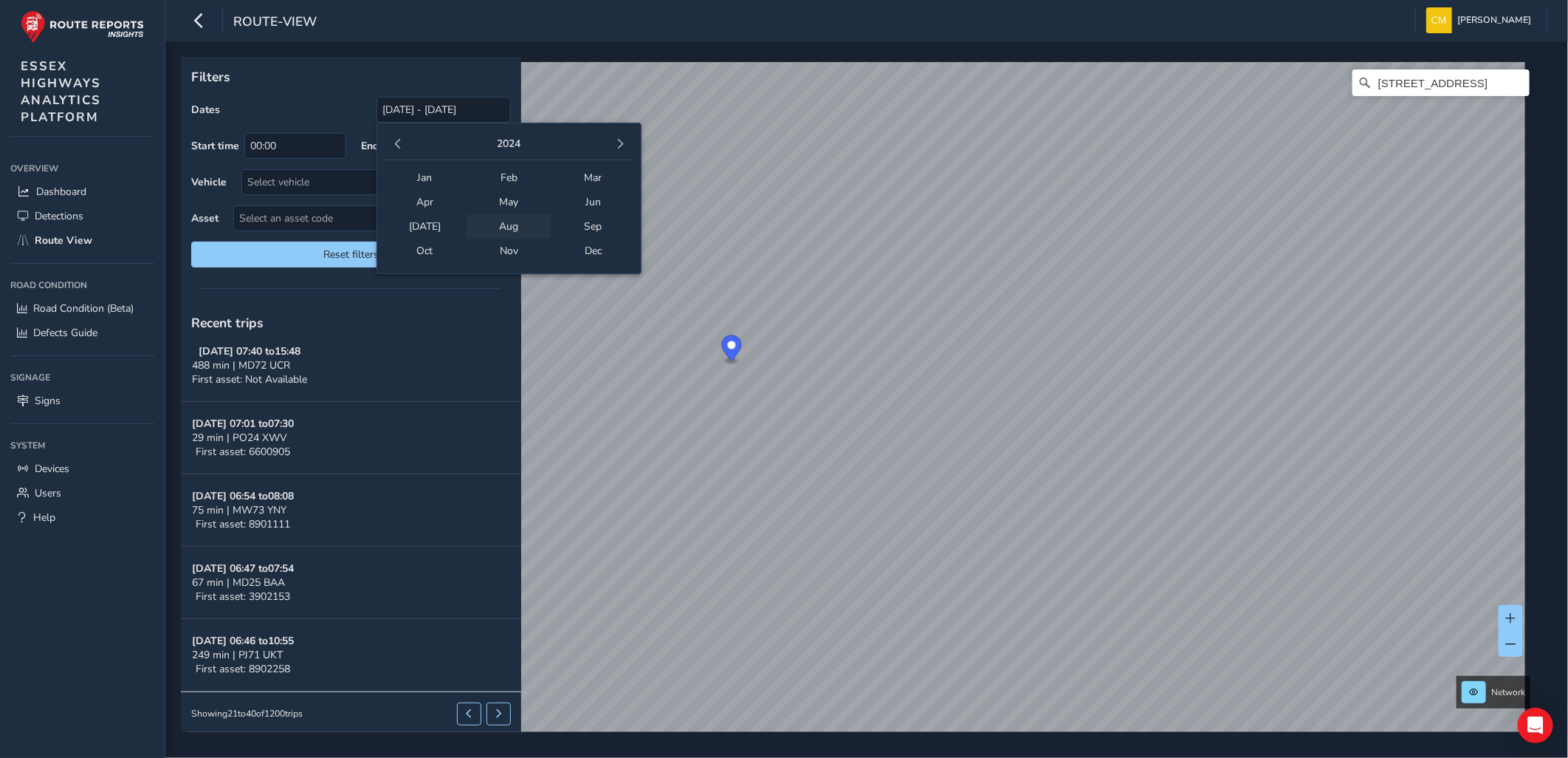
click at [501, 229] on span "Aug" at bounding box center [508, 227] width 84 height 24
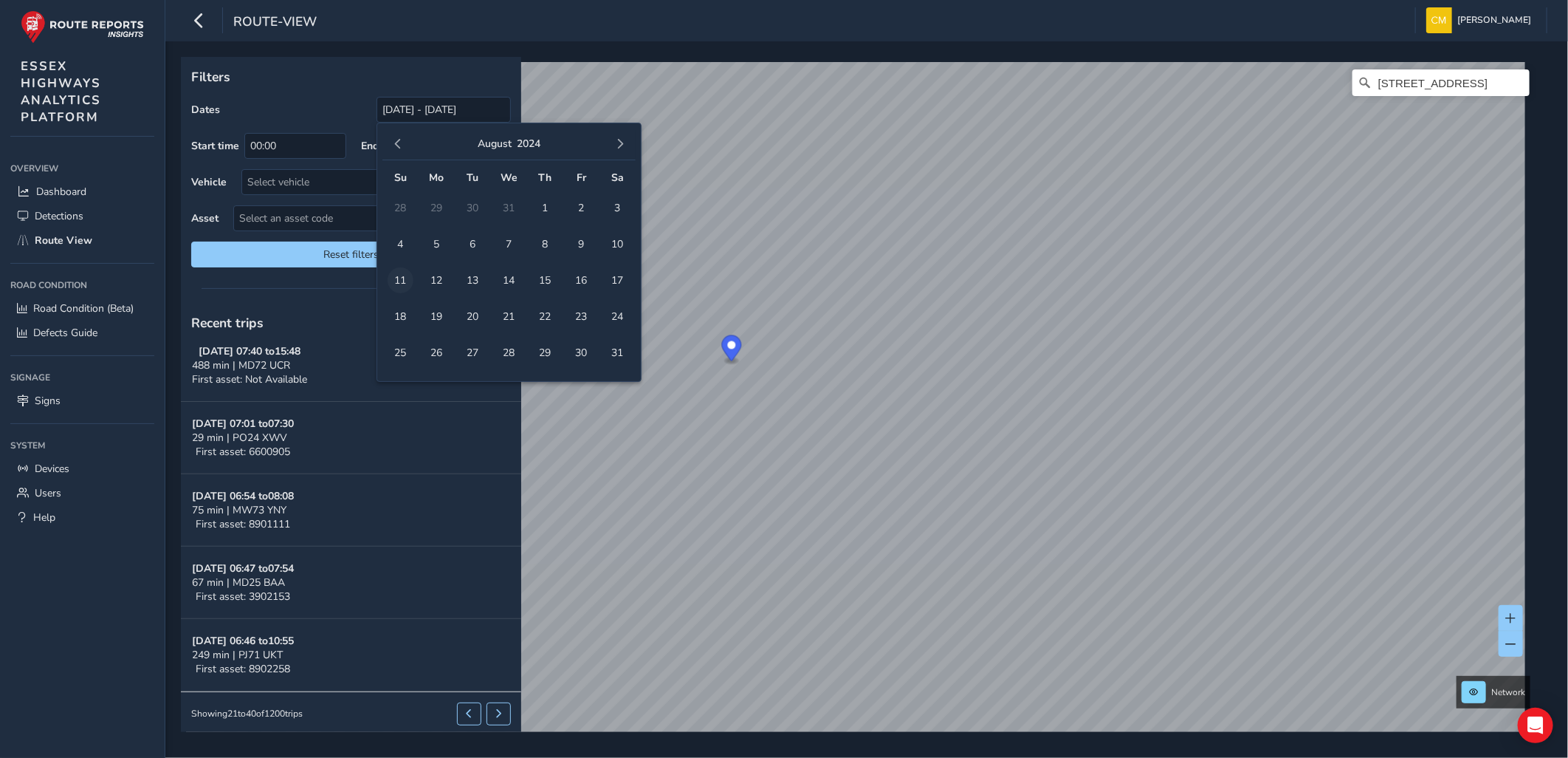
click at [403, 274] on span "11" at bounding box center [400, 280] width 26 height 26
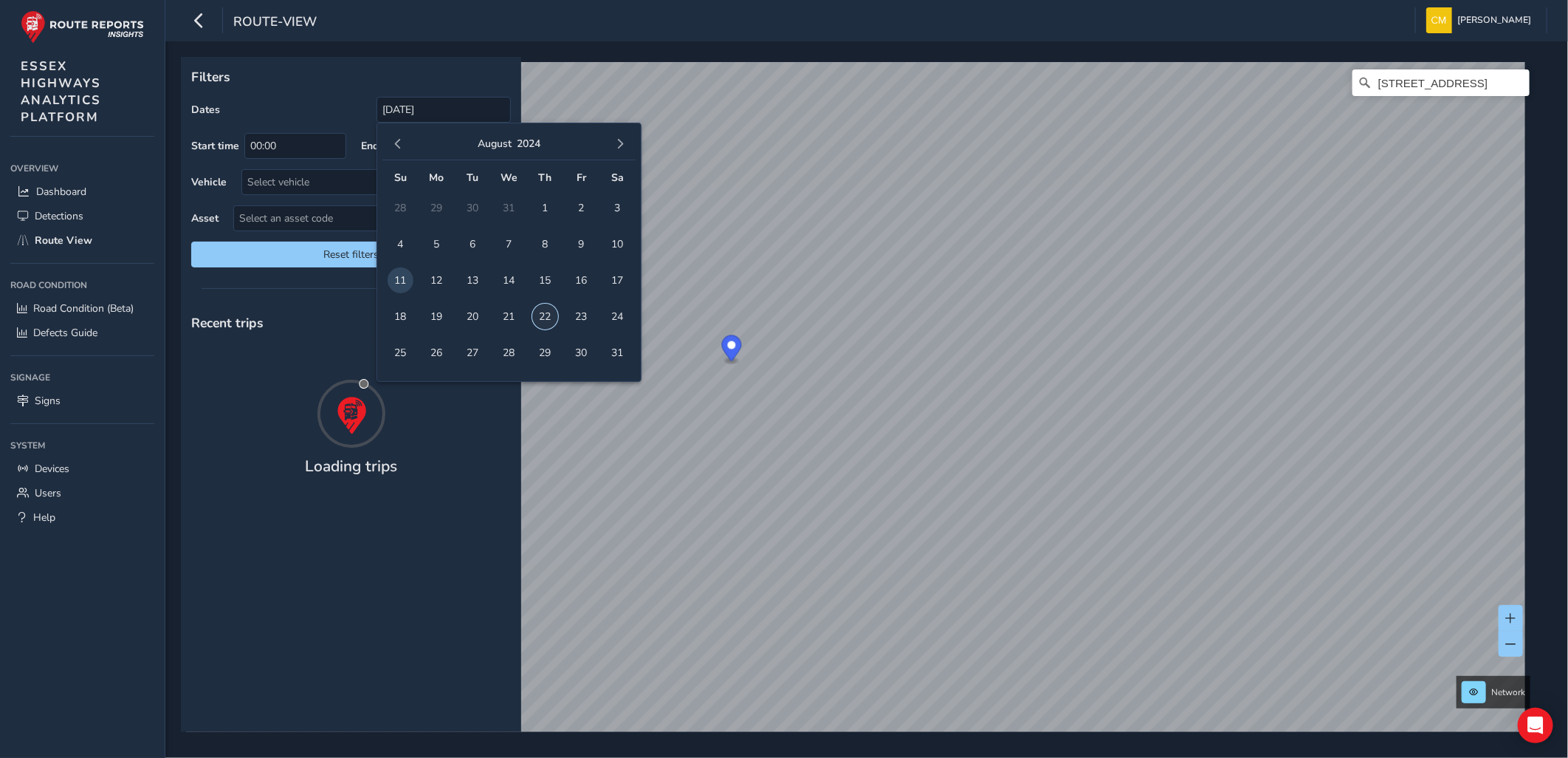
click at [544, 308] on span "22" at bounding box center [545, 317] width 26 height 26
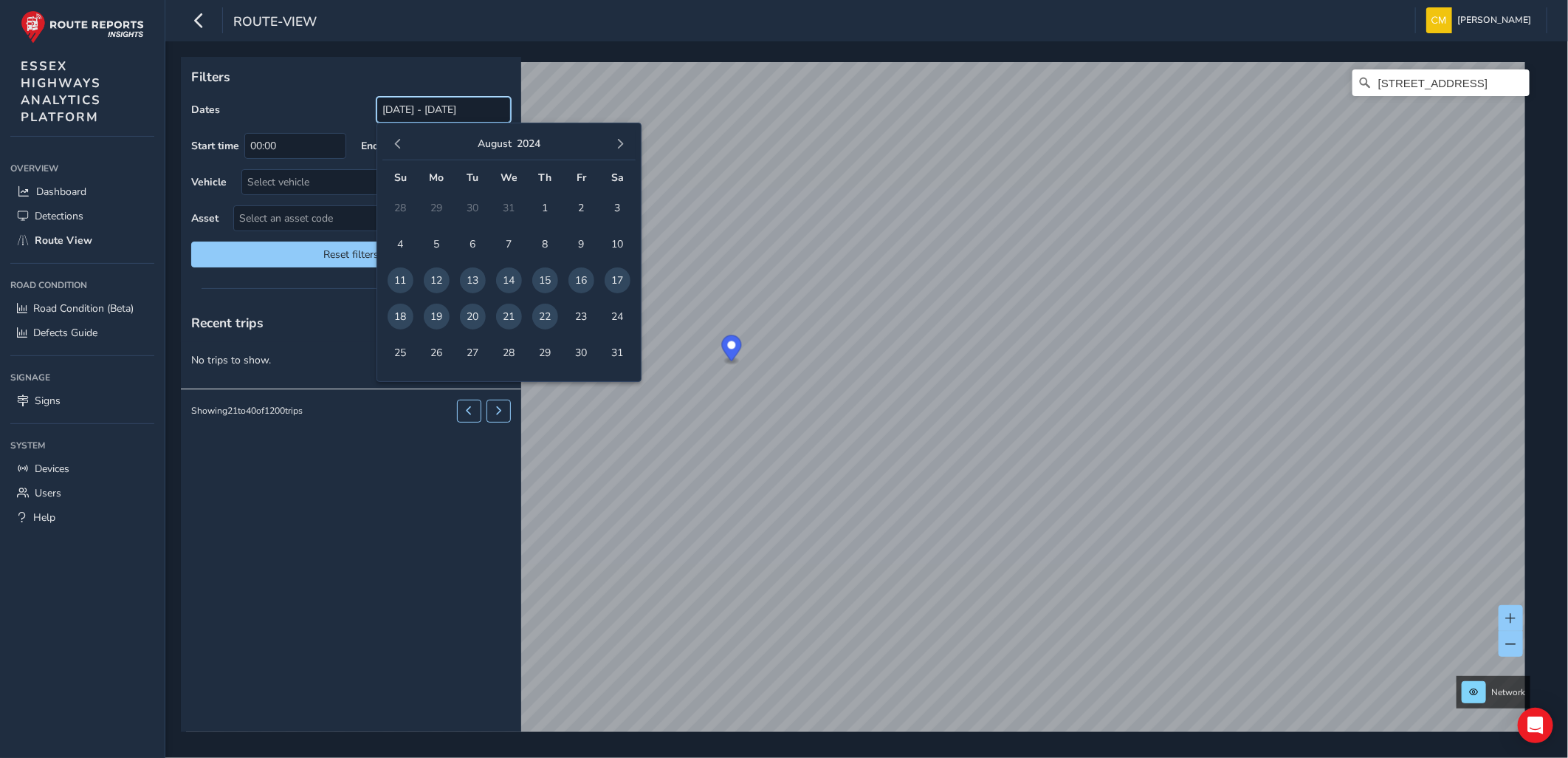
click at [417, 115] on input "[DATE] - [DATE]" at bounding box center [444, 109] width 135 height 26
click at [616, 146] on span "button" at bounding box center [620, 144] width 10 height 10
click at [548, 208] on span "5" at bounding box center [545, 208] width 26 height 26
type input "[DATE]"
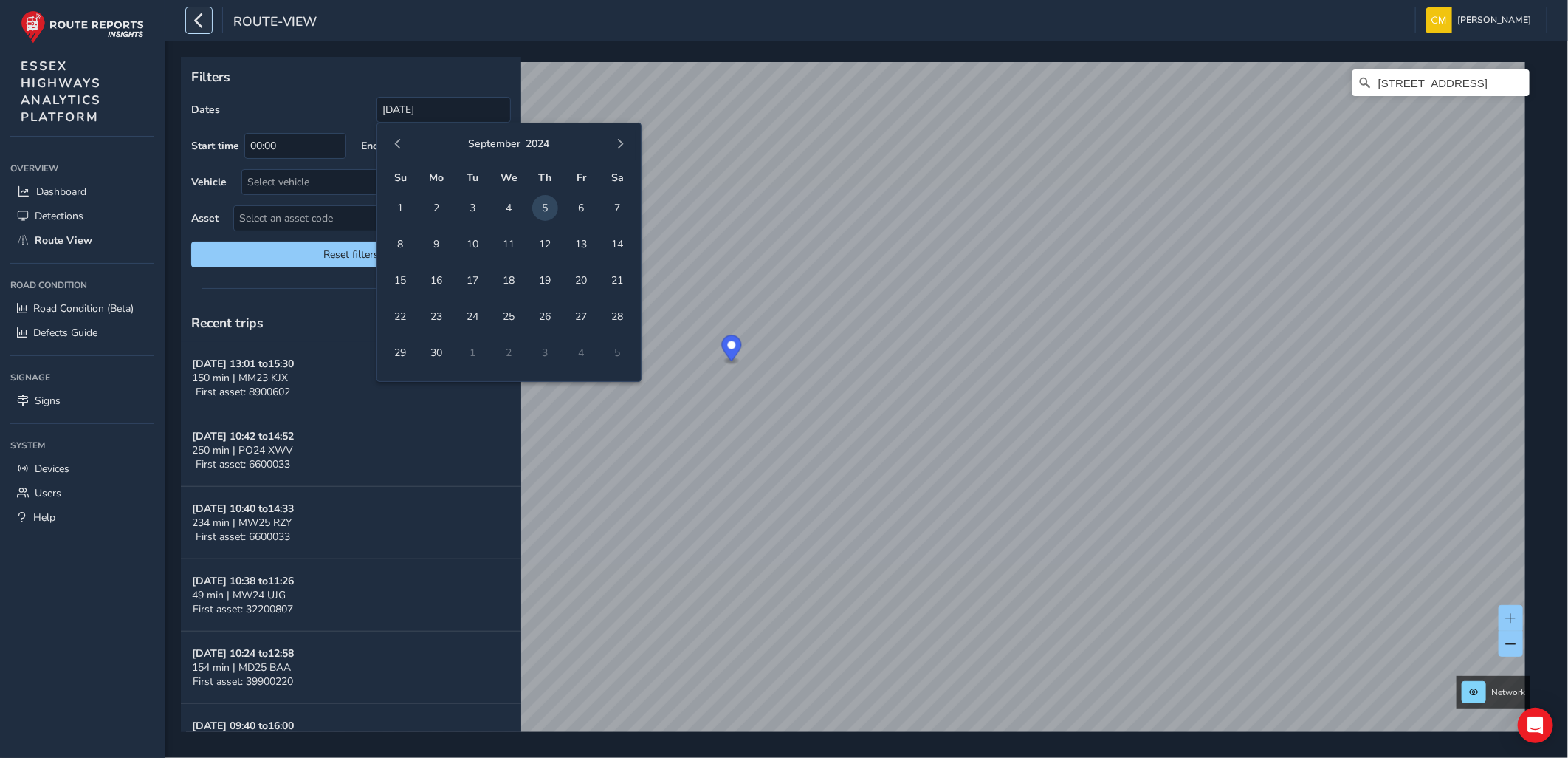
click at [205, 23] on icon "button" at bounding box center [199, 21] width 16 height 26
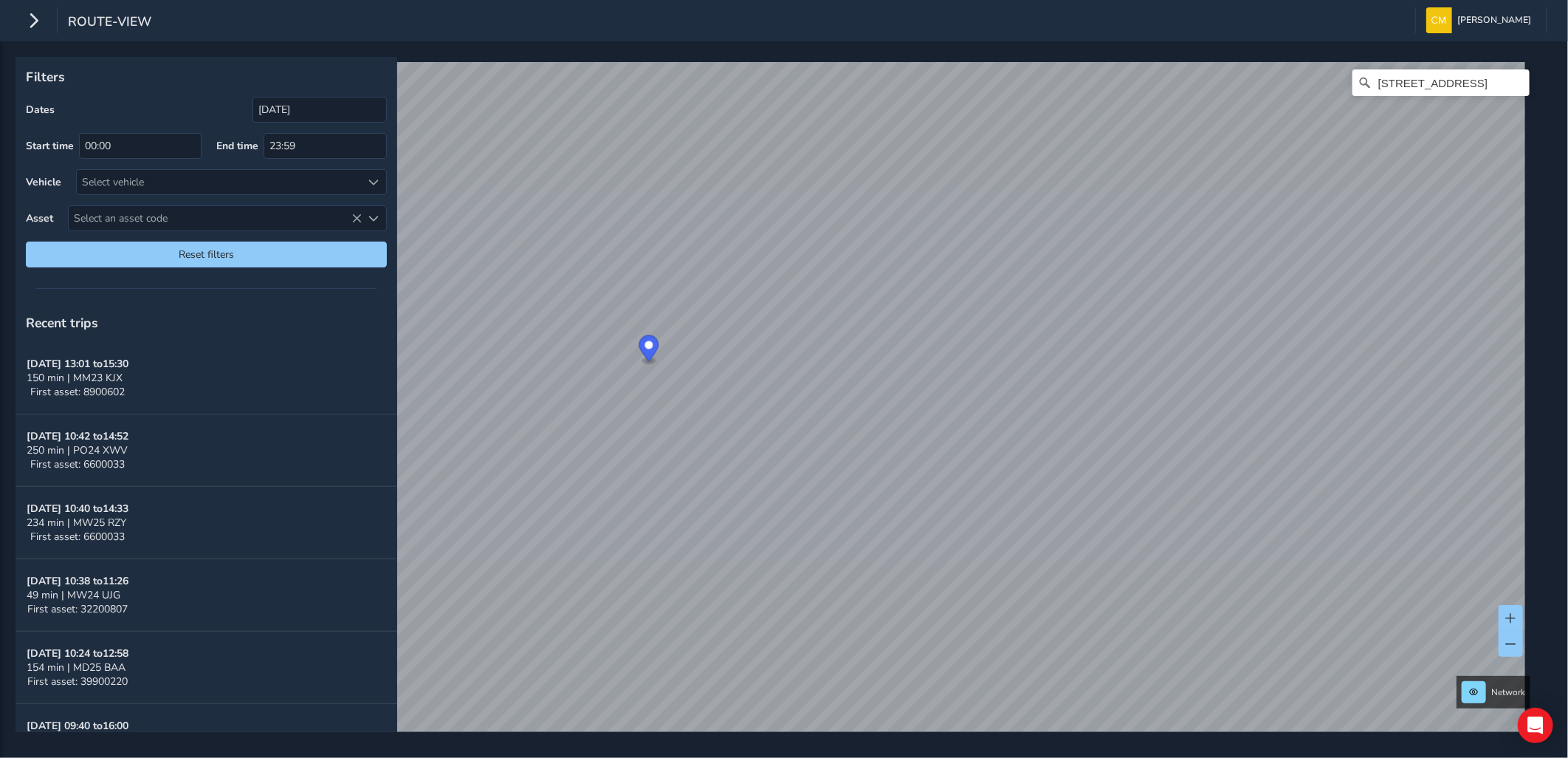
click at [134, 26] on span "route-view" at bounding box center [109, 23] width 83 height 21
click at [47, 17] on div "route-view" at bounding box center [86, 21] width 131 height 26
click at [41, 17] on icon "button" at bounding box center [34, 21] width 16 height 26
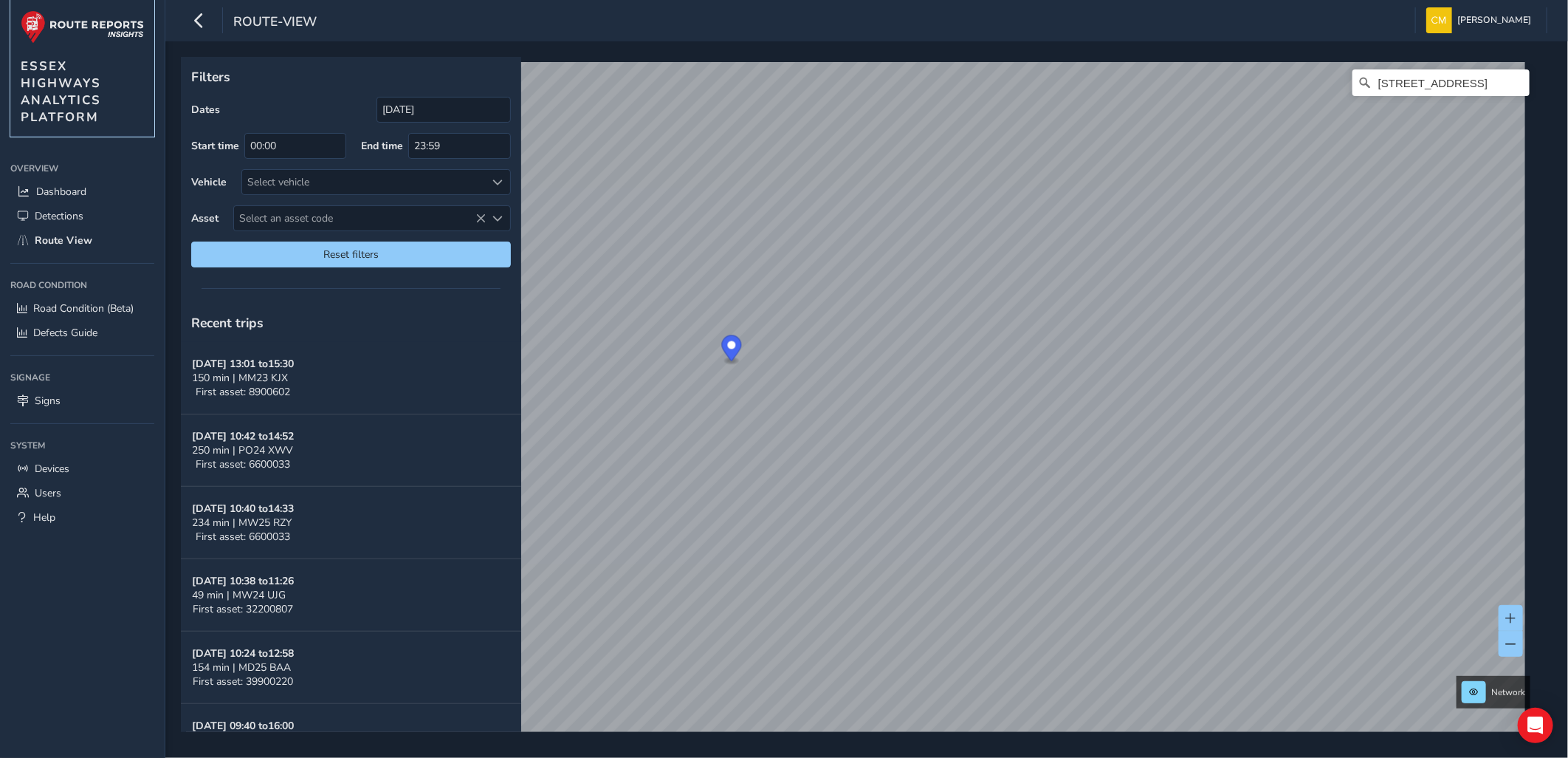
click at [77, 23] on img at bounding box center [82, 27] width 123 height 33
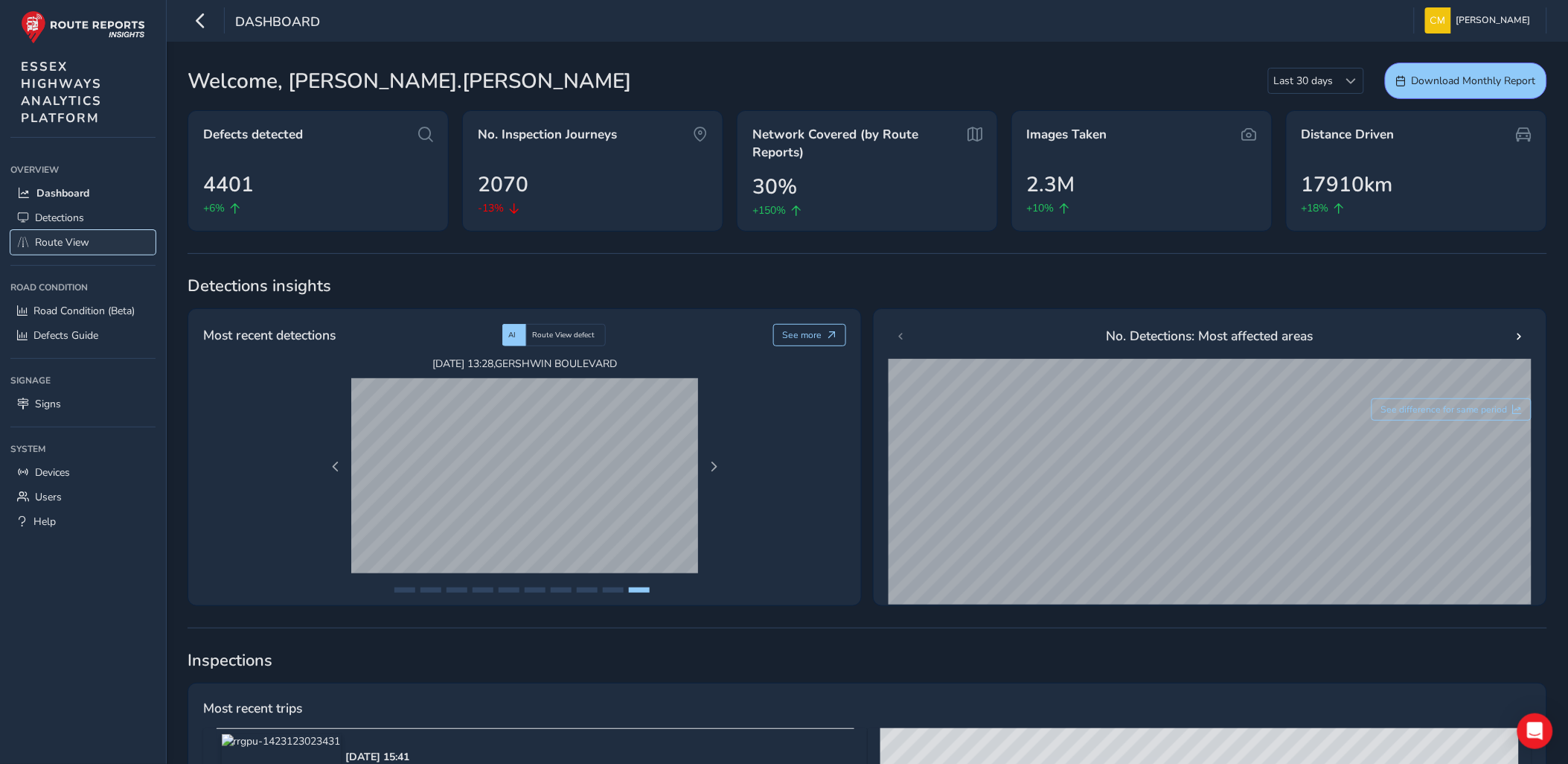
click at [72, 235] on span "Route View" at bounding box center [62, 242] width 54 height 14
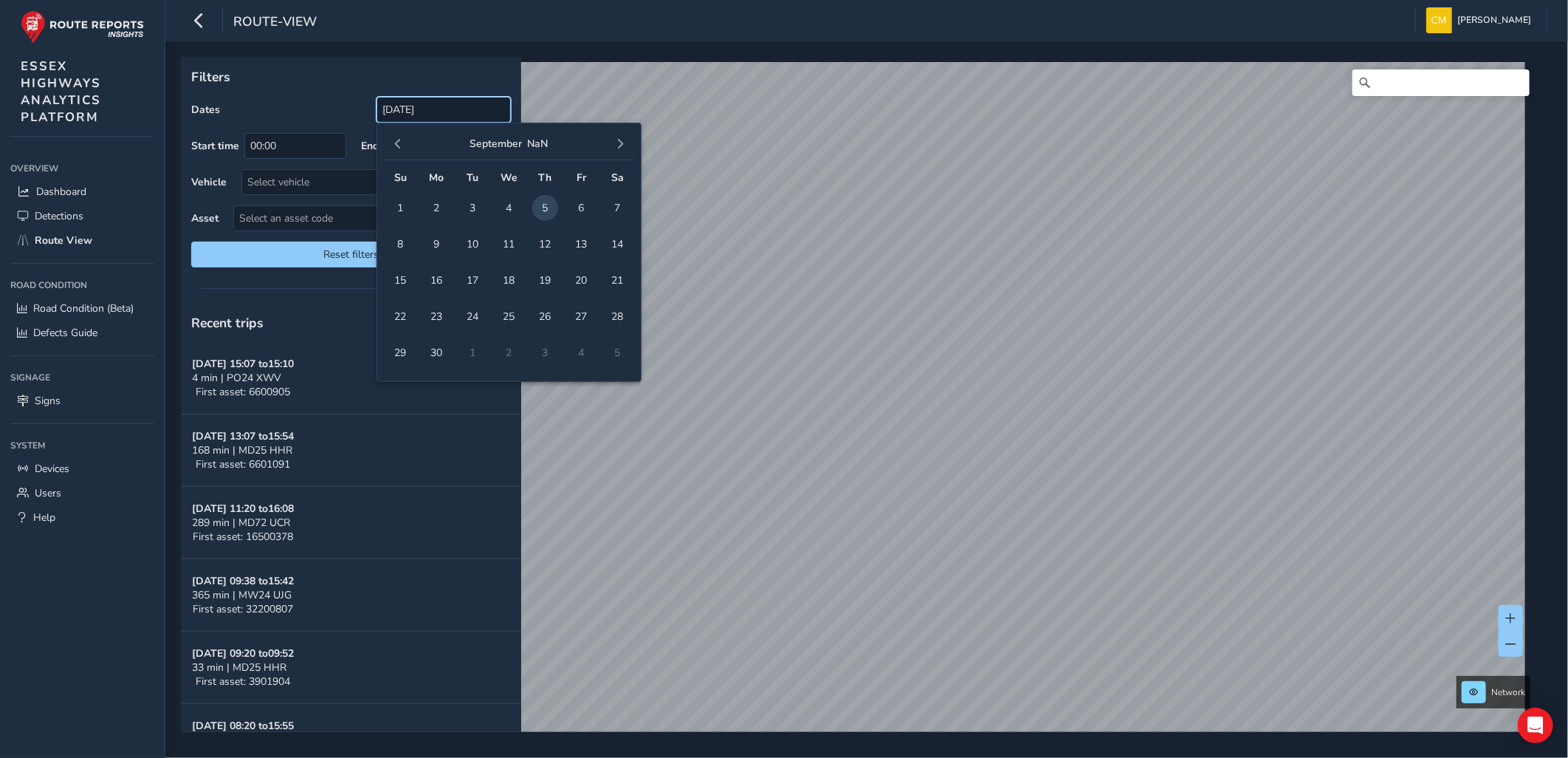
click at [393, 111] on input "[DATE]" at bounding box center [444, 109] width 135 height 26
click at [399, 146] on span "button" at bounding box center [398, 144] width 10 height 10
click at [405, 274] on span "11" at bounding box center [400, 280] width 26 height 26
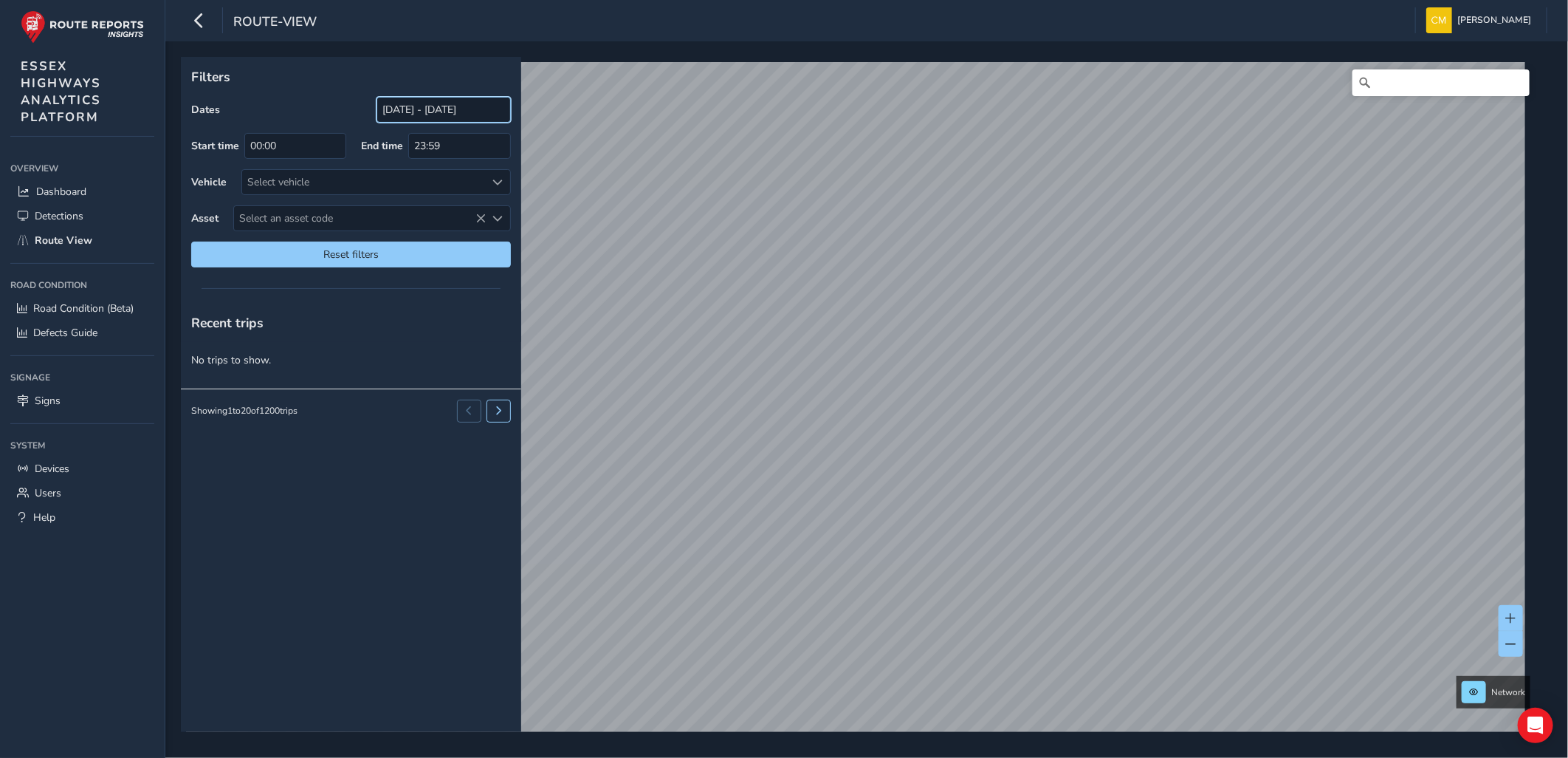
click at [503, 111] on input "[DATE] - [DATE]" at bounding box center [444, 109] width 135 height 26
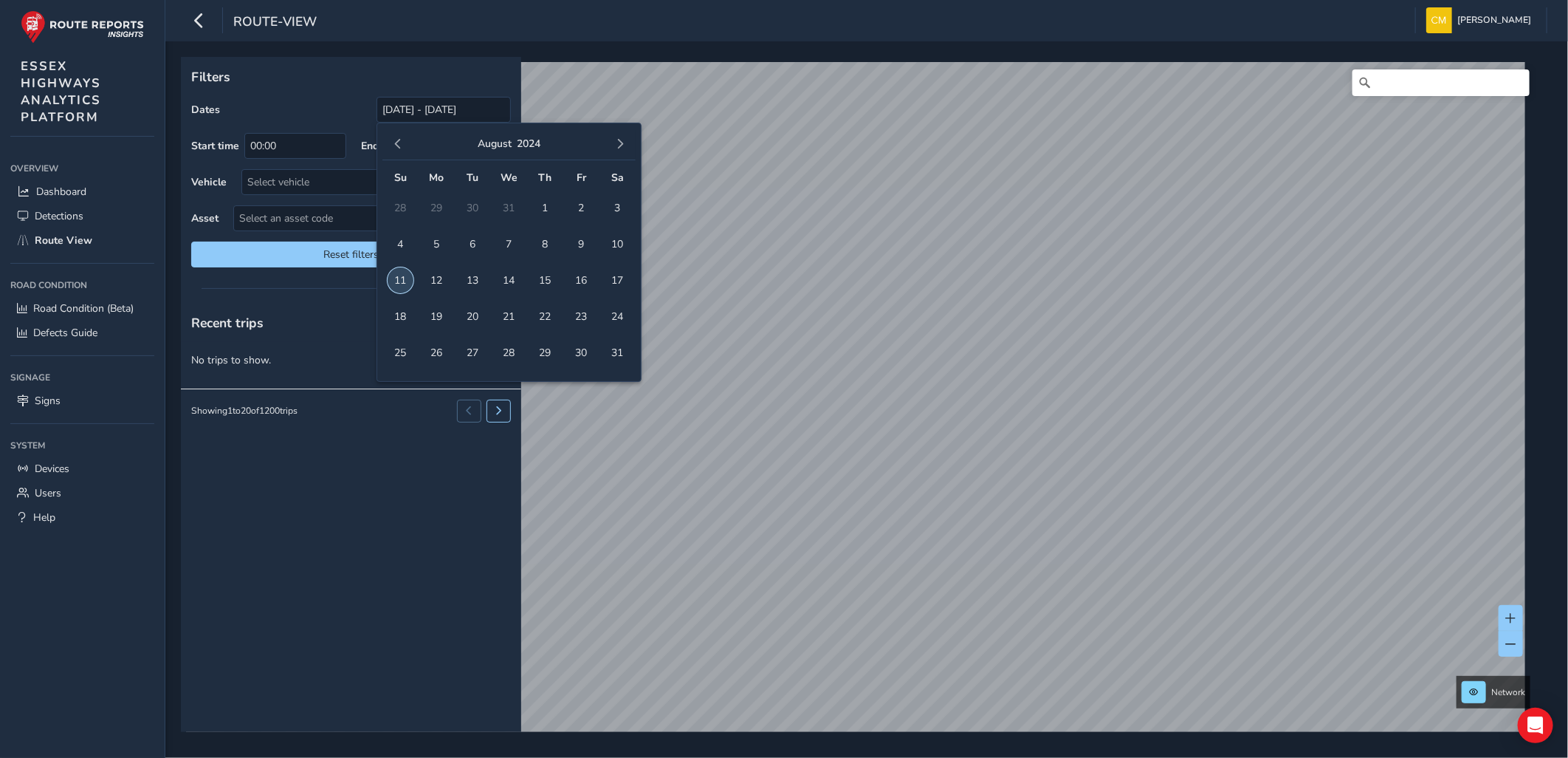
click at [401, 276] on span "11" at bounding box center [400, 280] width 26 height 26
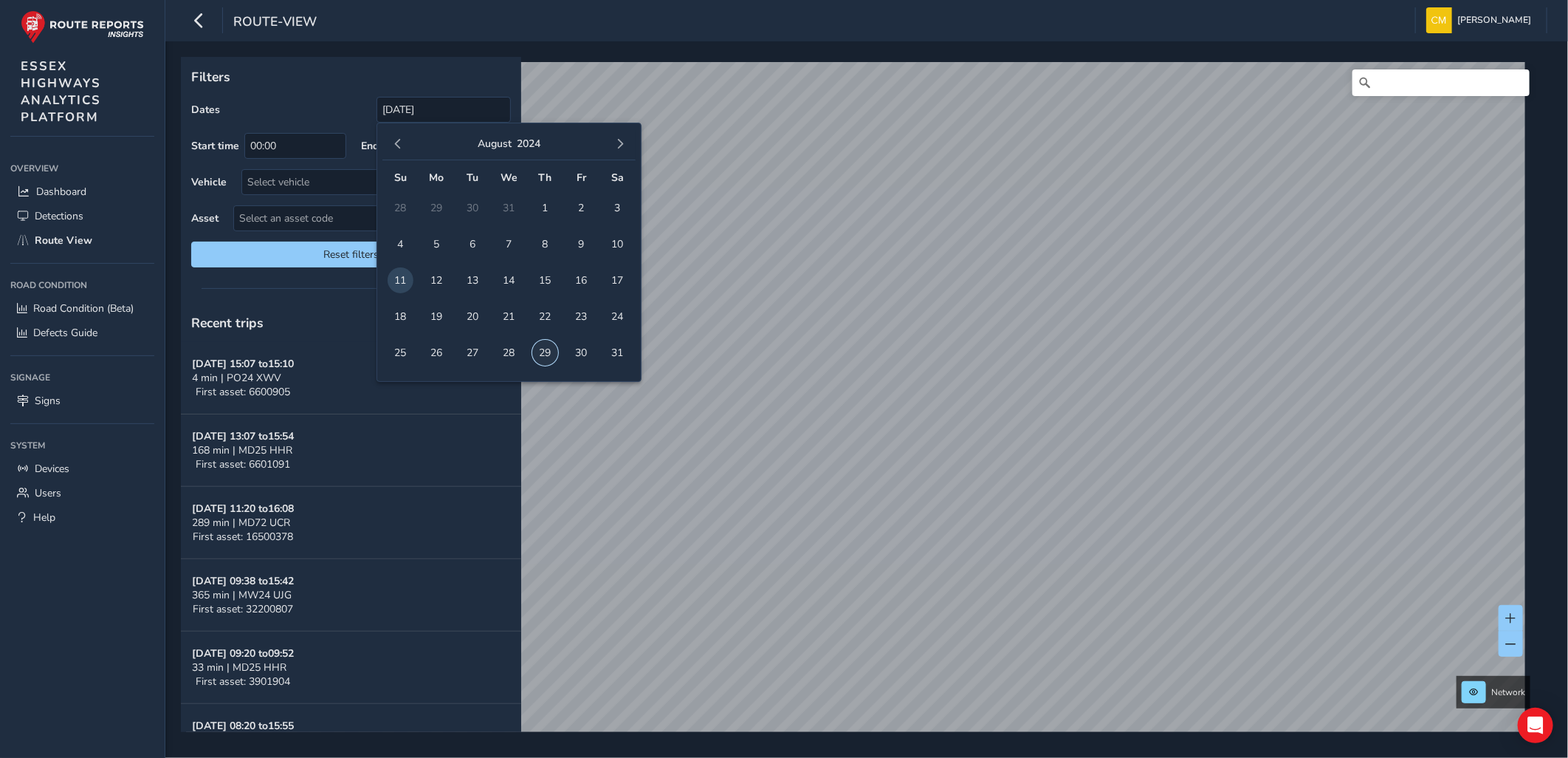
click at [541, 350] on span "29" at bounding box center [545, 353] width 26 height 26
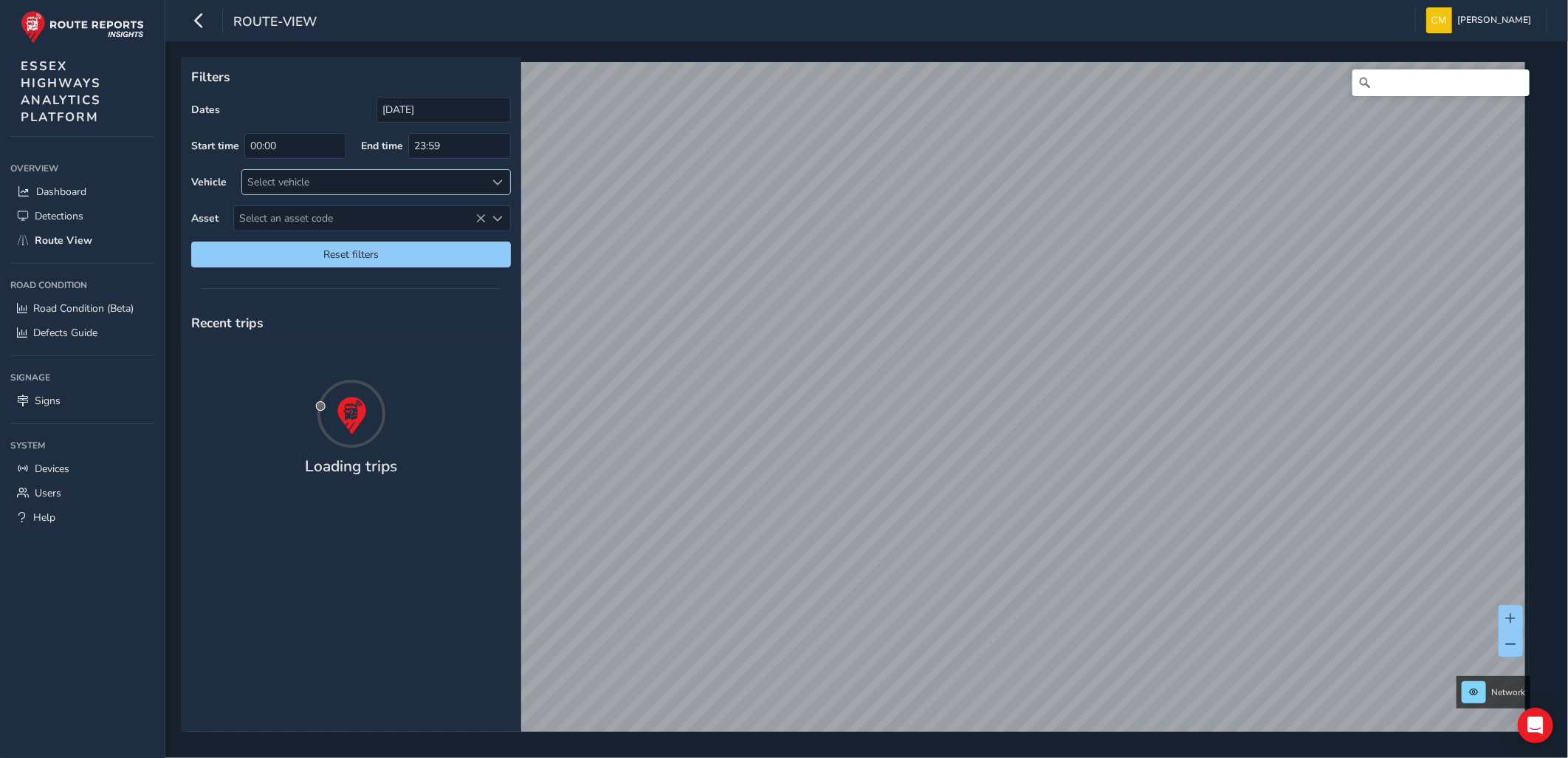
type input "[DATE] - [DATE]"
click at [310, 175] on div "Select vehicle" at bounding box center [364, 182] width 244 height 24
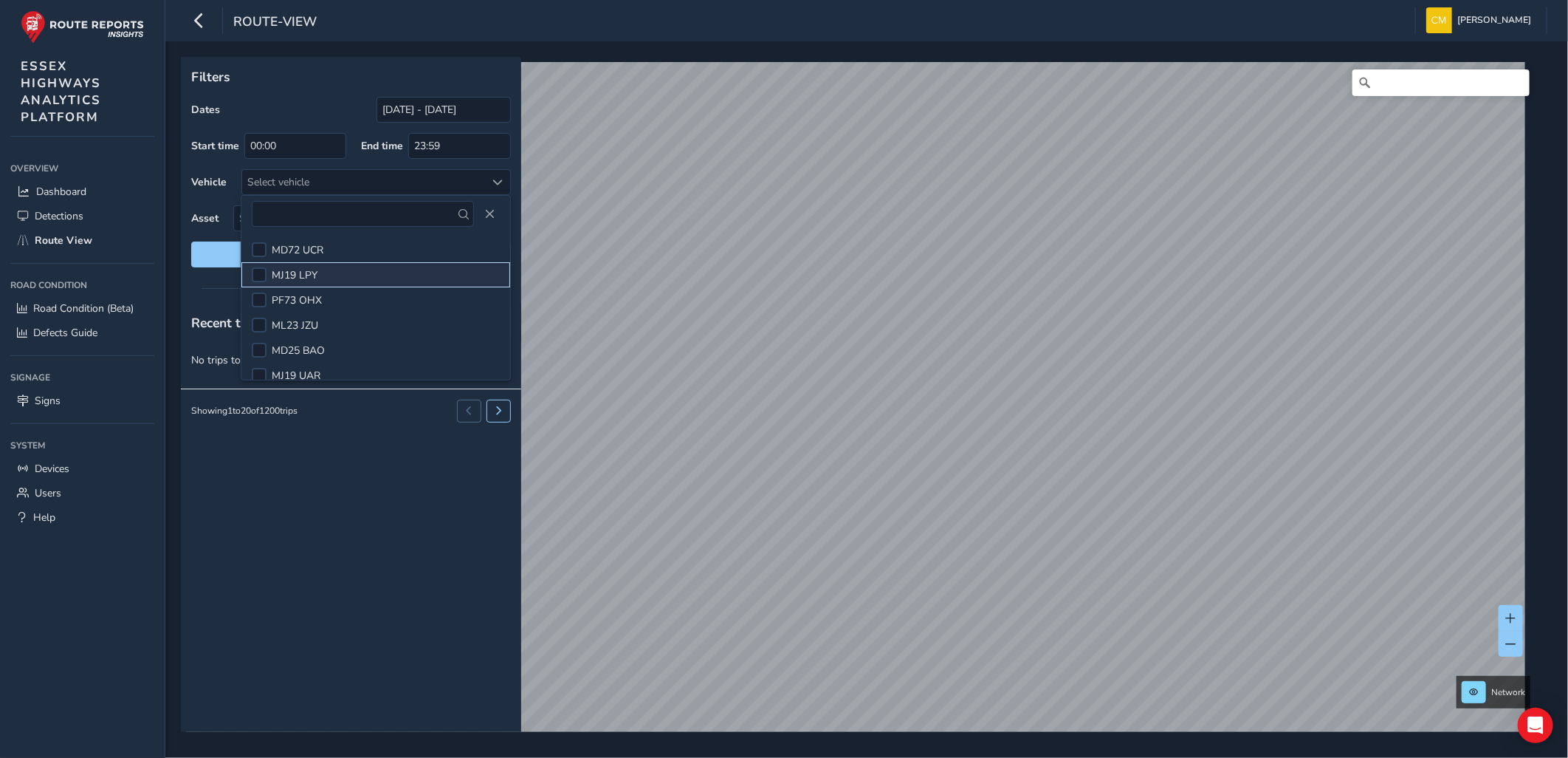
click at [261, 267] on li "MJ19 LPY" at bounding box center [376, 274] width 269 height 25
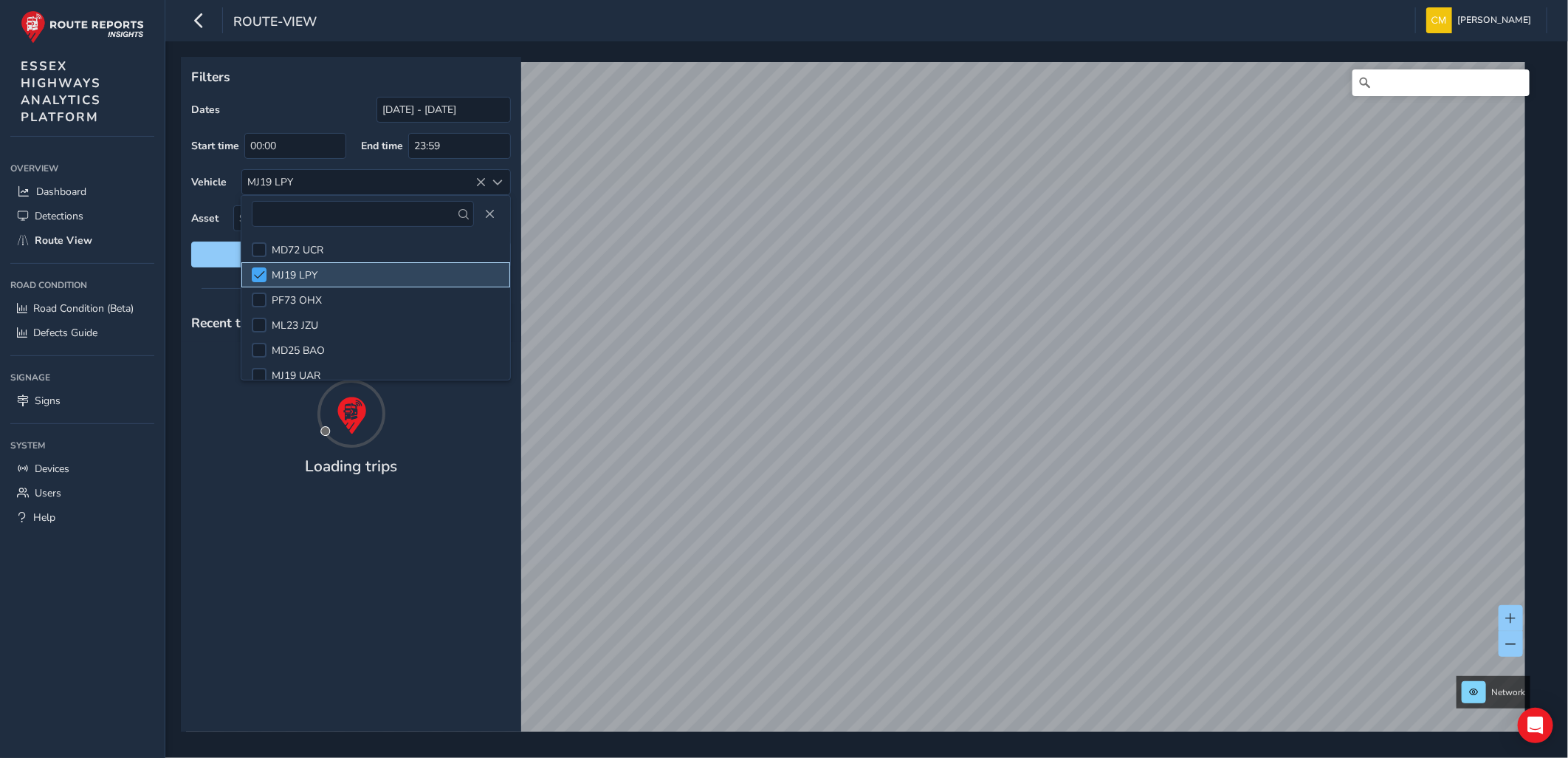
click at [261, 275] on span at bounding box center [260, 274] width 11 height 10
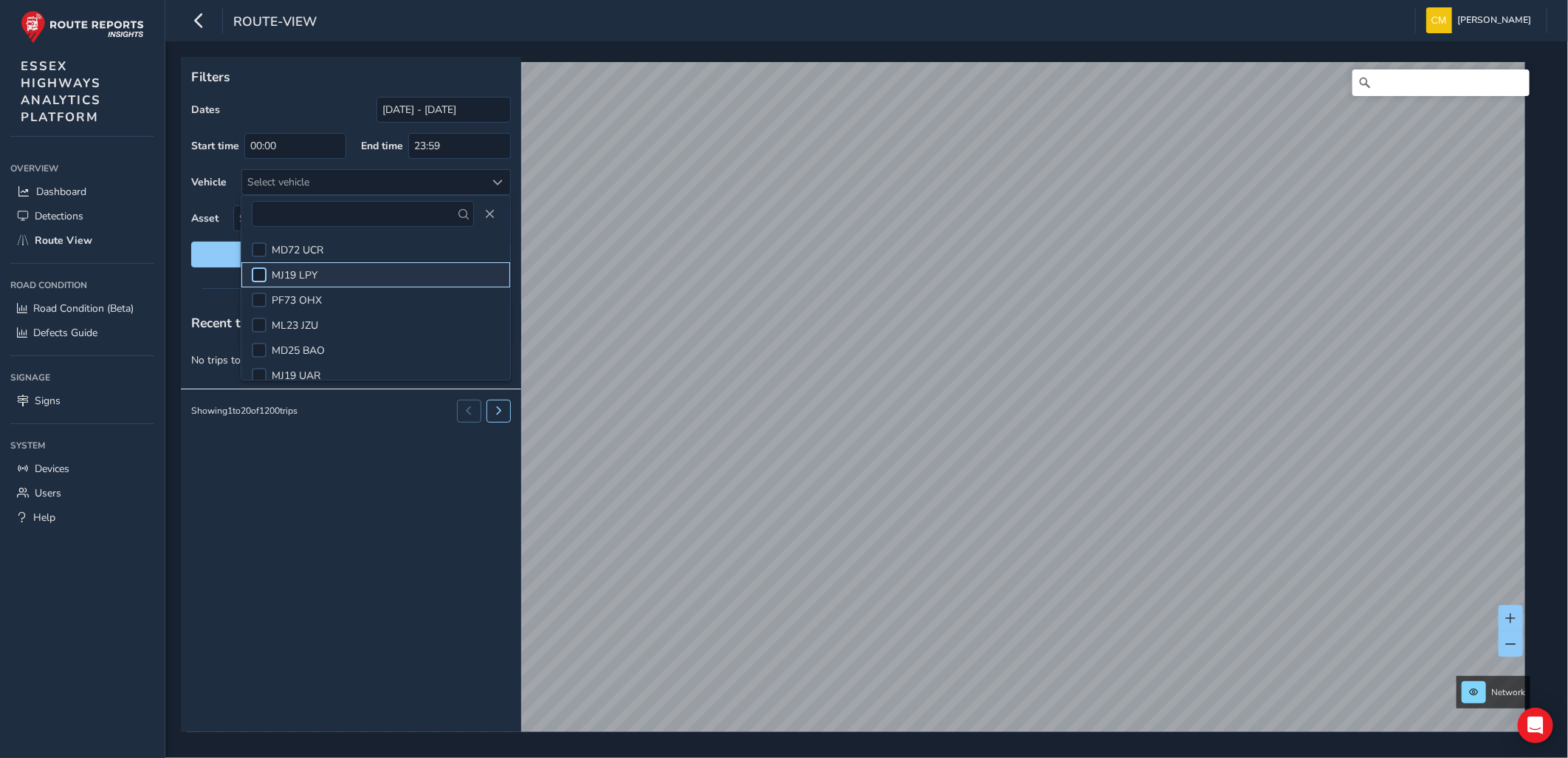
click at [261, 275] on div at bounding box center [259, 274] width 15 height 15
click at [205, 281] on div at bounding box center [351, 288] width 340 height 21
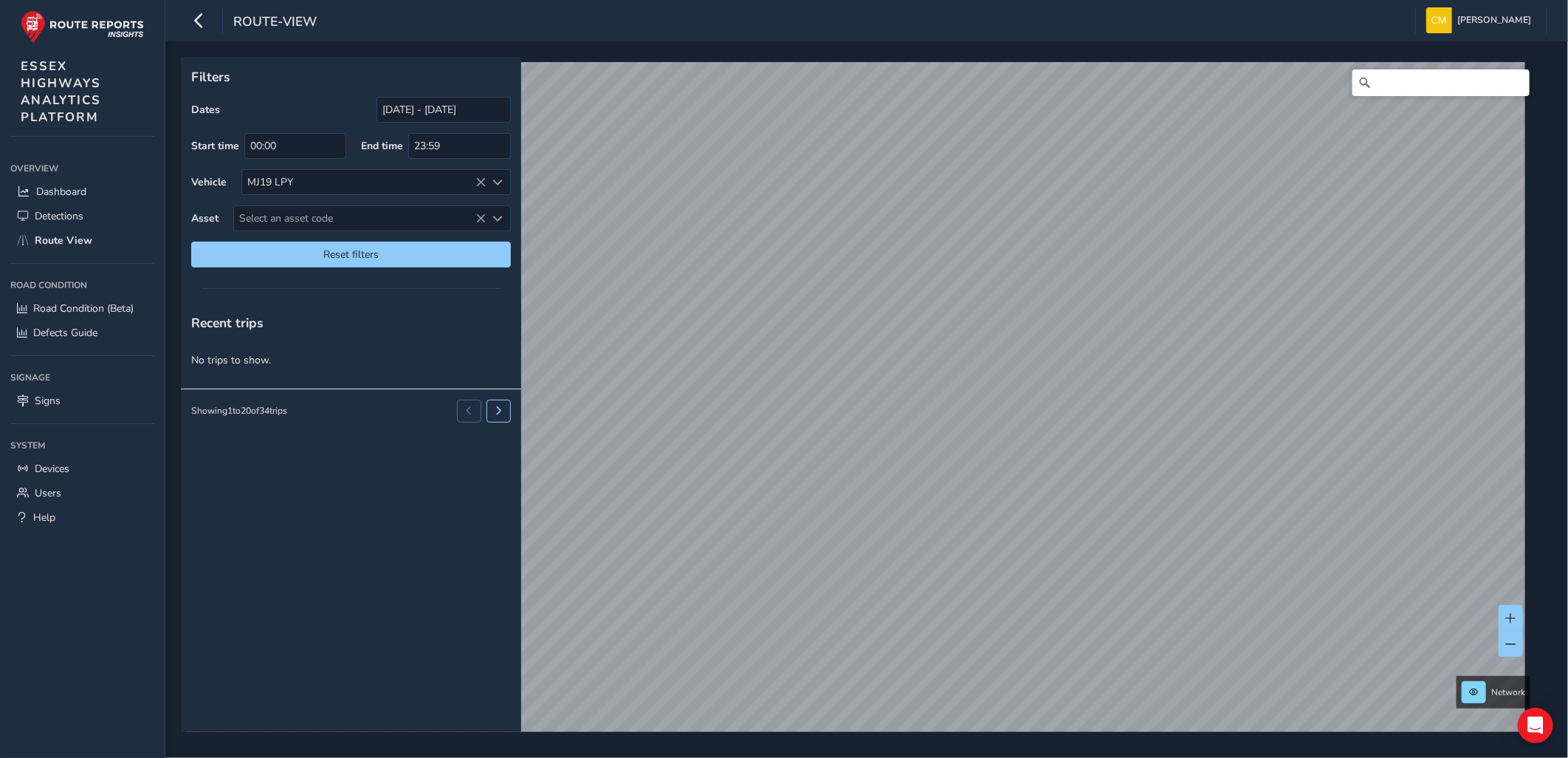
click at [278, 442] on div "Recent trips No trips to show. Showing 1 to 20 of 34 trips" at bounding box center [351, 517] width 340 height 428
click at [334, 221] on span "Select an asset code" at bounding box center [360, 218] width 252 height 24
type input "41400472"
click at [326, 288] on li "41400472" at bounding box center [372, 286] width 276 height 23
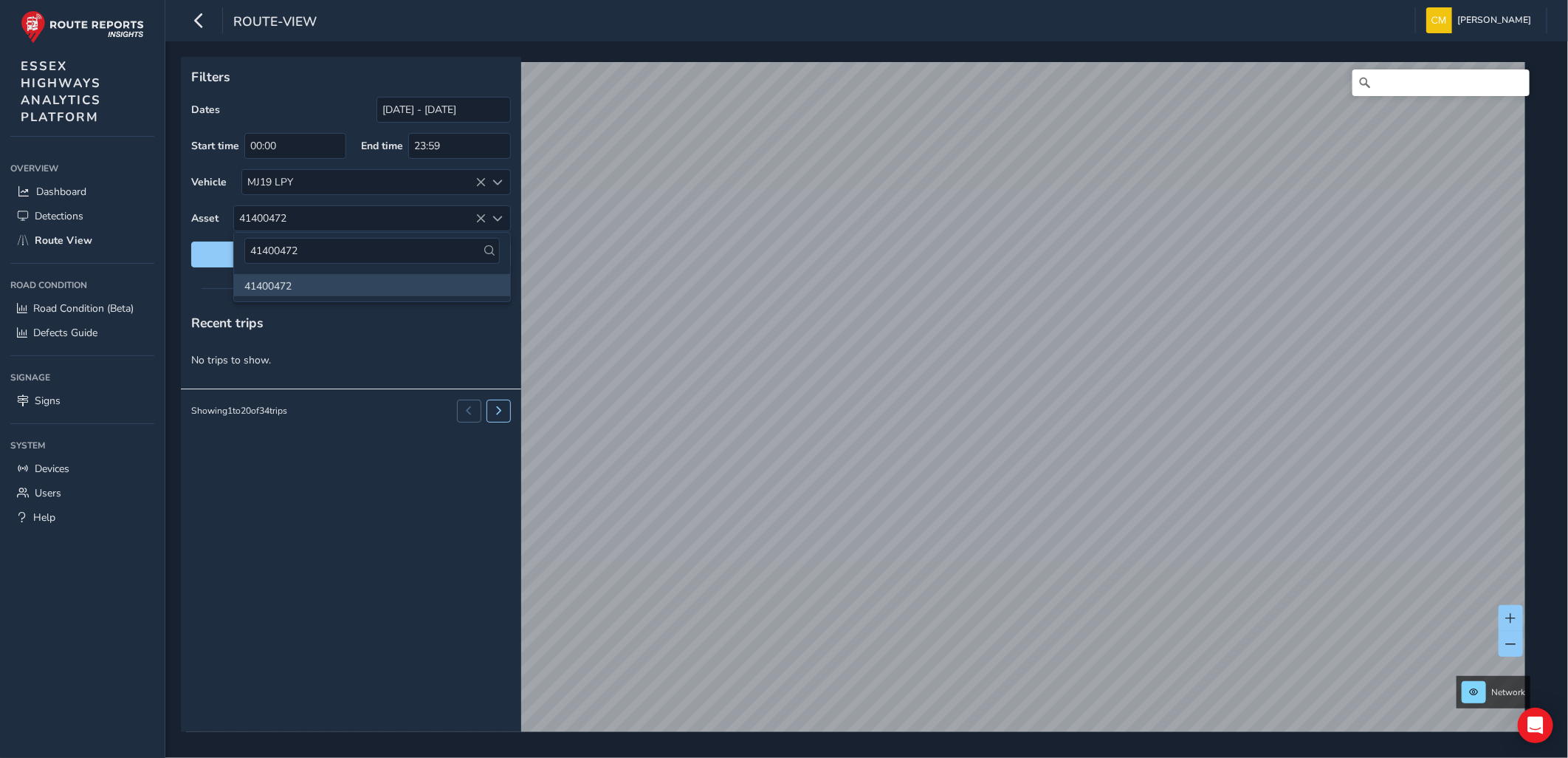
click at [493, 249] on icon at bounding box center [490, 250] width 10 height 10
click at [490, 249] on icon at bounding box center [490, 250] width 10 height 10
click at [477, 283] on li "41400472" at bounding box center [372, 286] width 276 height 23
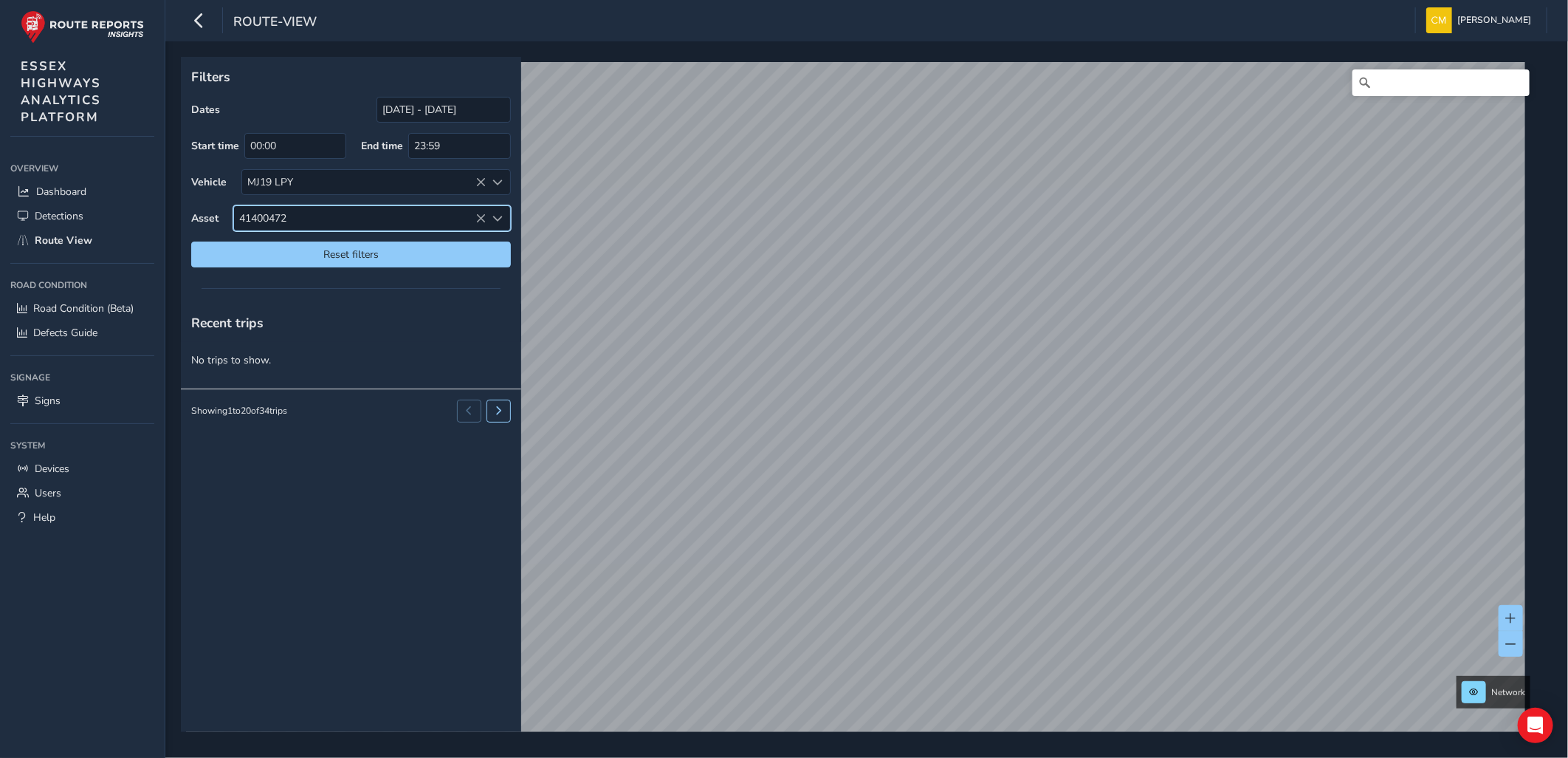
click at [449, 334] on div "Recent trips" at bounding box center [351, 323] width 340 height 38
click at [392, 407] on div "Showing 1 to 20 of 34 trips" at bounding box center [351, 410] width 340 height 43
click at [490, 419] on button at bounding box center [498, 411] width 24 height 23
click at [470, 417] on button at bounding box center [469, 411] width 24 height 23
click at [289, 451] on div "Recent trips No trips to show. Showing 1 to 20 of 34 trips" at bounding box center [351, 517] width 340 height 428
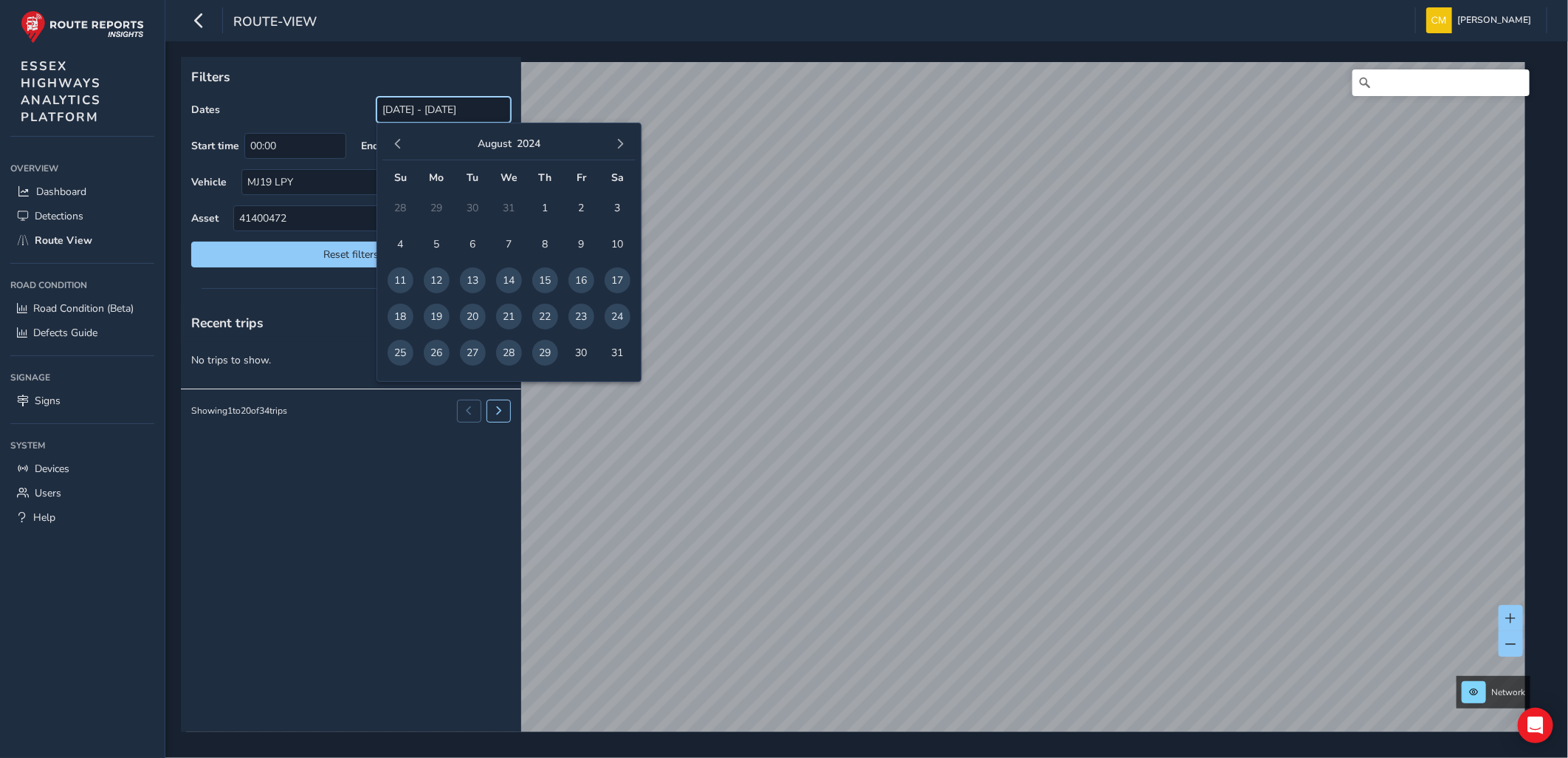
click at [425, 115] on input "[DATE] - [DATE]" at bounding box center [444, 109] width 135 height 26
click at [506, 271] on span "14" at bounding box center [510, 280] width 26 height 26
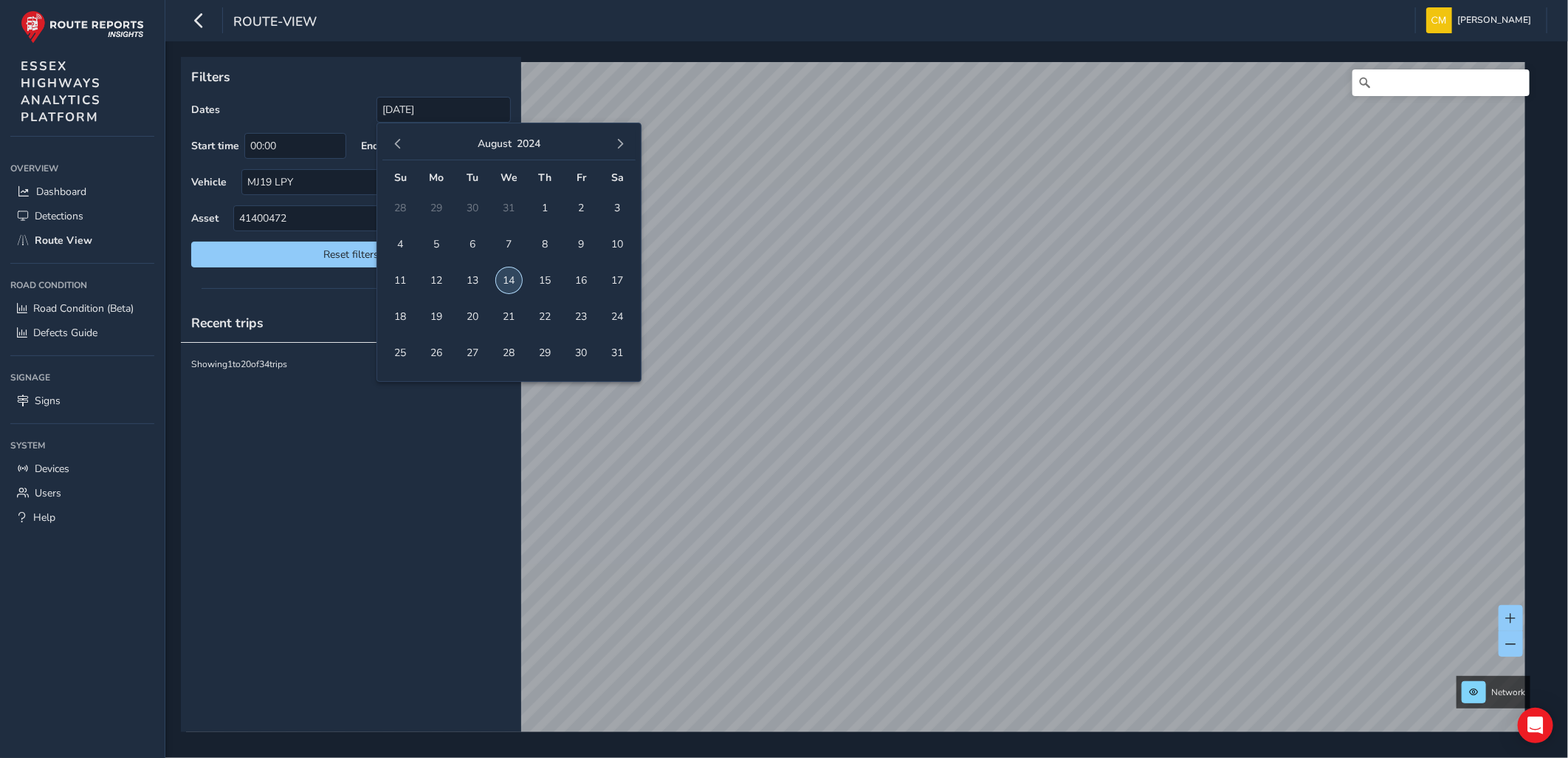
click at [511, 279] on span "14" at bounding box center [510, 280] width 26 height 26
type input "[DATE] - [DATE]"
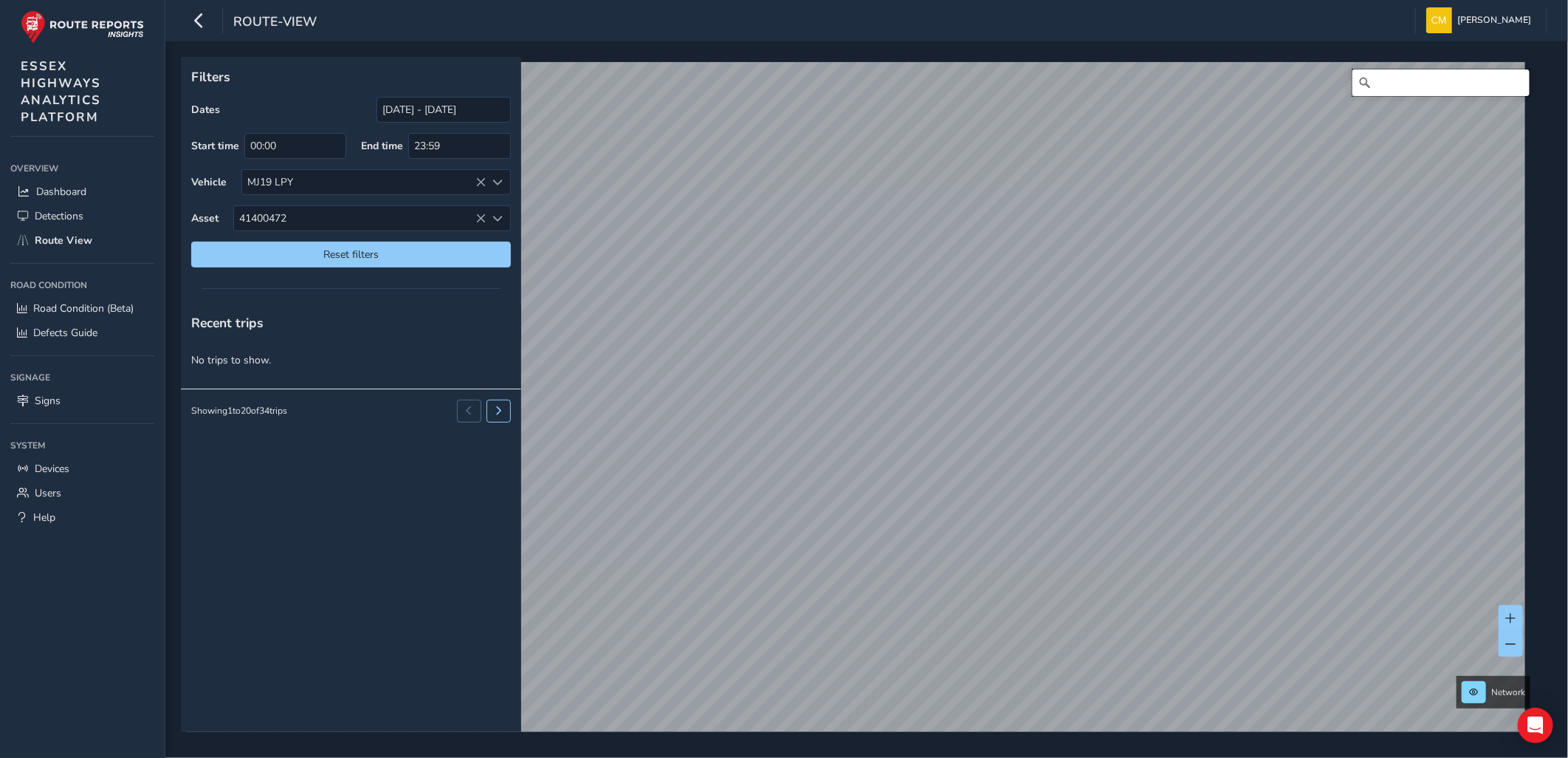
click at [1429, 82] on input "Search" at bounding box center [1441, 82] width 177 height 27
type input "[STREET_ADDRESS]"
click at [478, 180] on icon at bounding box center [481, 182] width 10 height 10
click at [274, 457] on div "Recent trips No trips to show. Showing 1 to 20 of 1200 trips" at bounding box center [351, 517] width 340 height 428
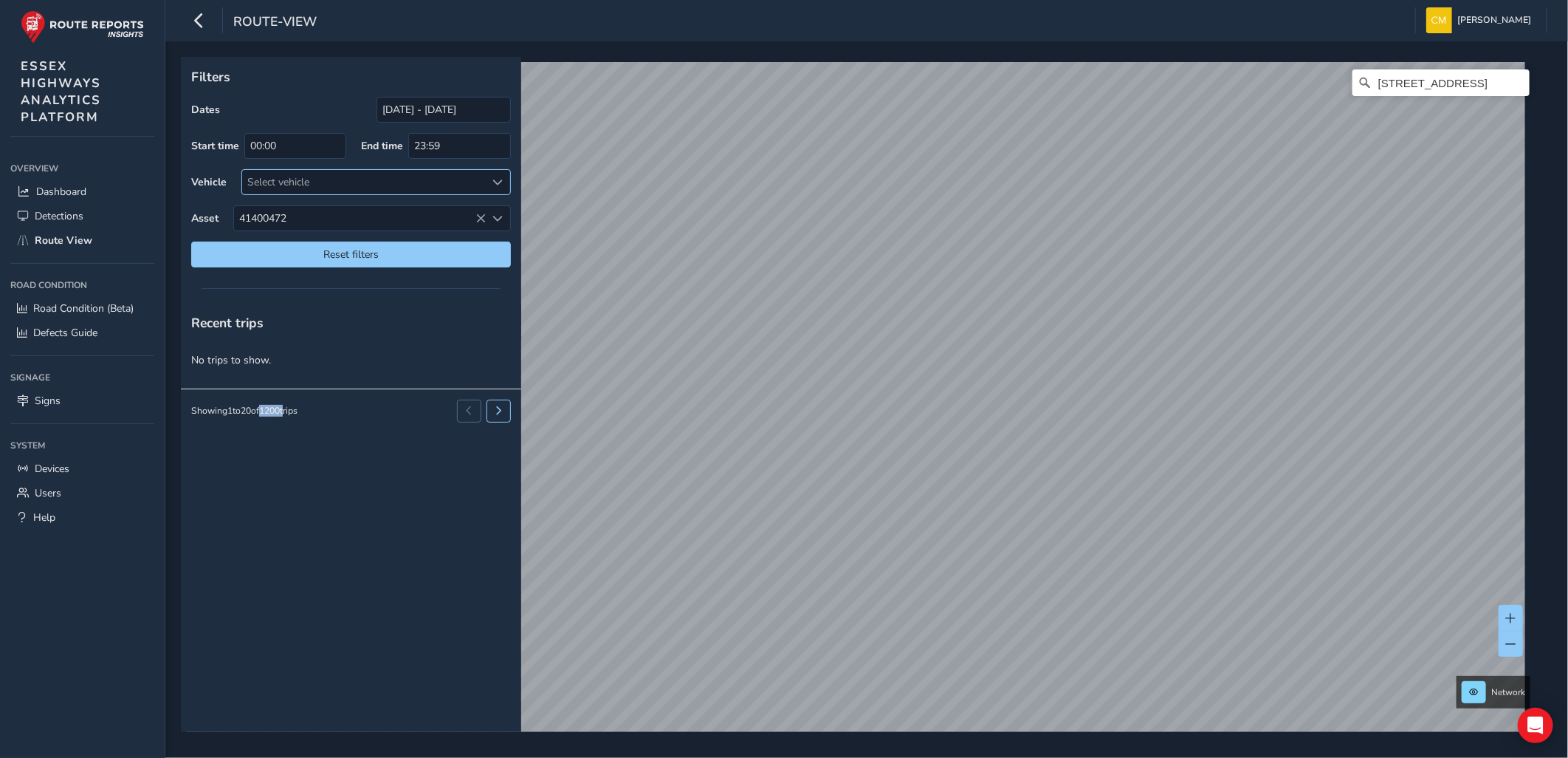
click at [274, 457] on div "Recent trips No trips to show. Showing 1 to 20 of 1200 trips" at bounding box center [351, 517] width 340 height 428
drag, startPoint x: 274, startPoint y: 457, endPoint x: 254, endPoint y: 449, distance: 21.5
click at [254, 449] on div "Recent trips No trips to show. Showing 1 to 20 of 1200 trips" at bounding box center [351, 517] width 340 height 428
click at [215, 557] on div "Recent trips No trips to show. Showing 1 to 20 of 1200 trips" at bounding box center [351, 517] width 340 height 428
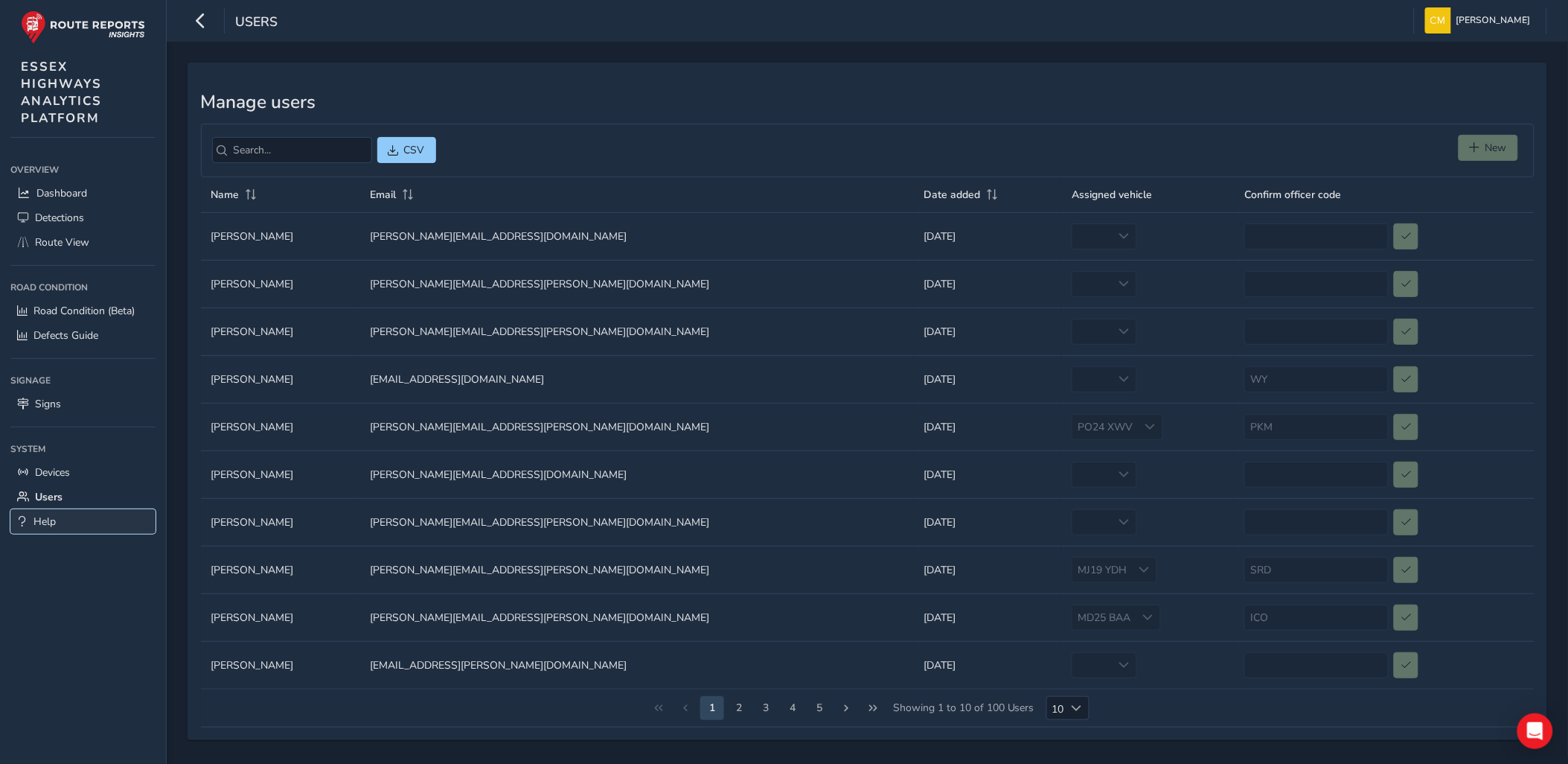
click at [45, 515] on span "Help" at bounding box center [45, 522] width 23 height 14
